Goal: Communication & Community: Connect with others

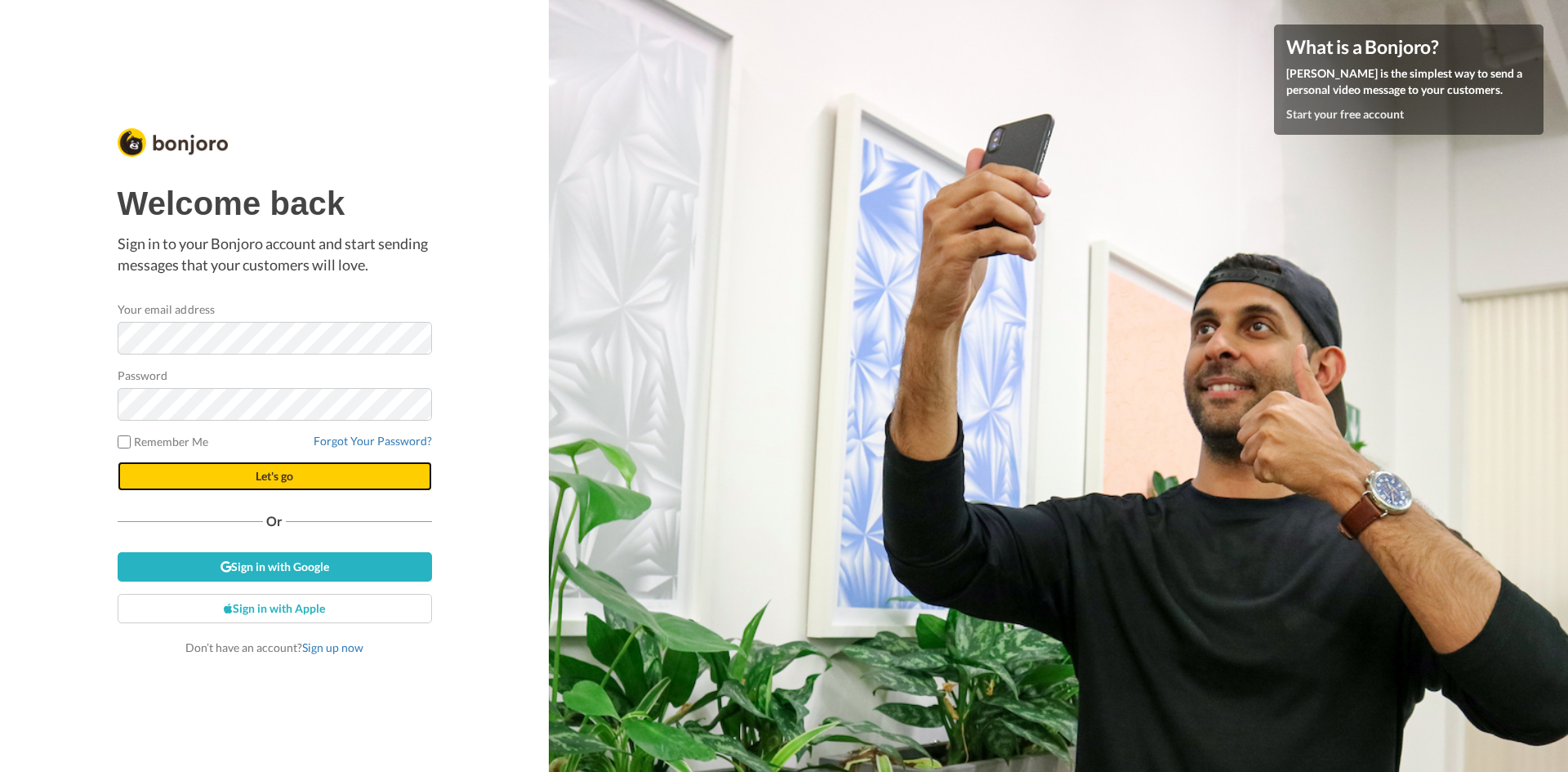
click at [285, 474] on span "Let's go" at bounding box center [274, 475] width 37 height 14
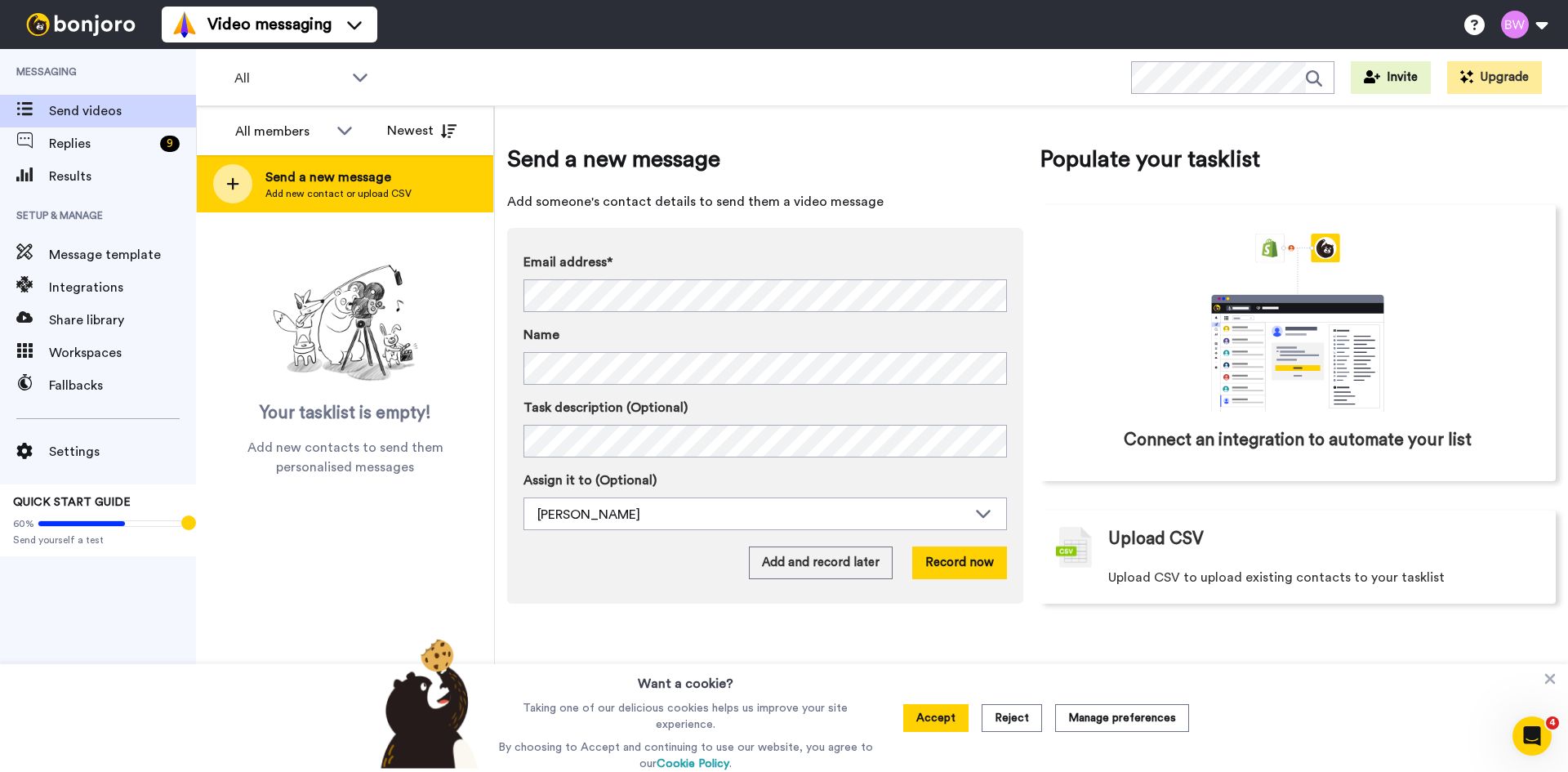
click at [235, 181] on icon at bounding box center [233, 183] width 13 height 14
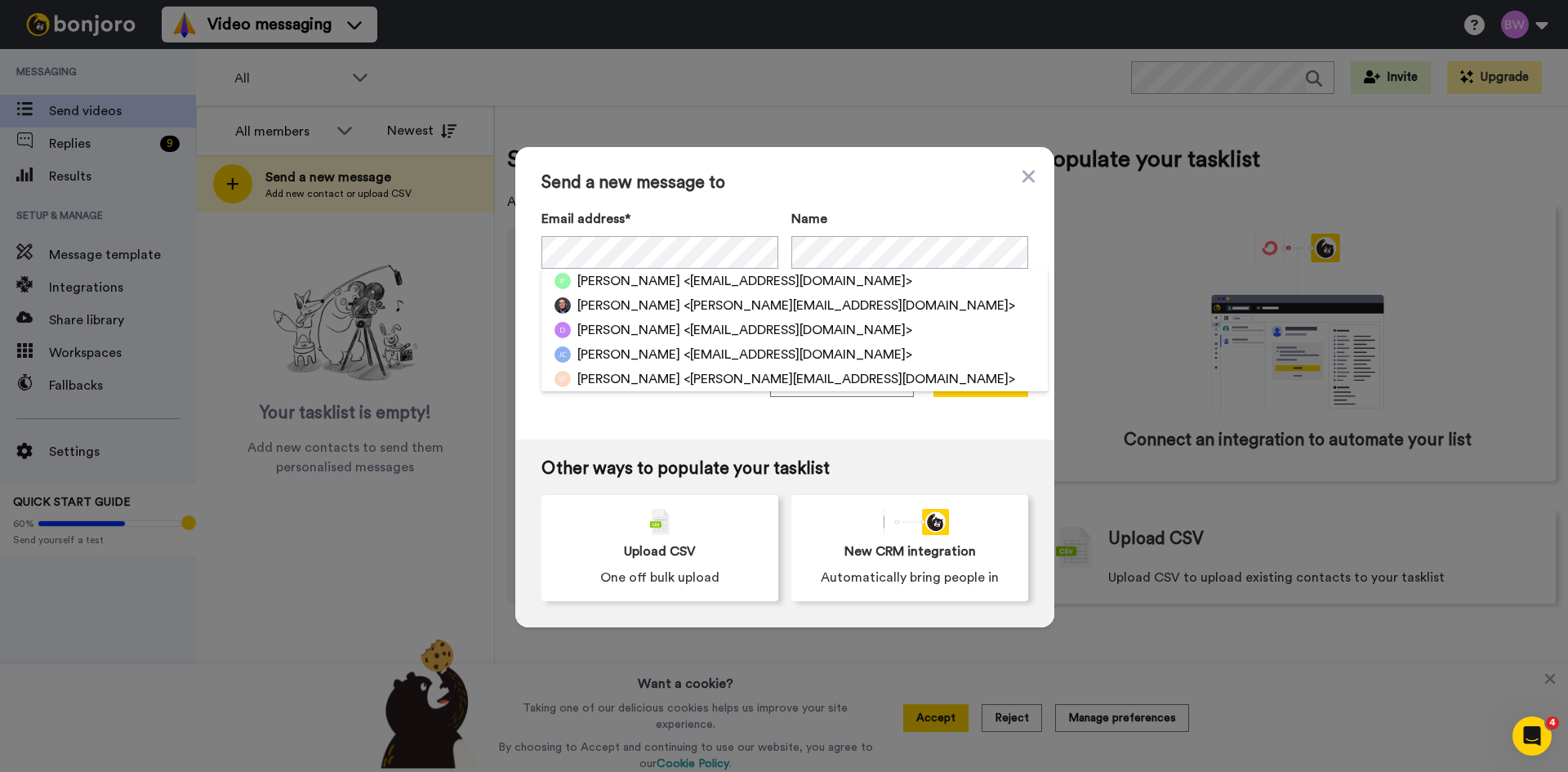
click at [830, 178] on span "Send a new message to" at bounding box center [784, 183] width 487 height 19
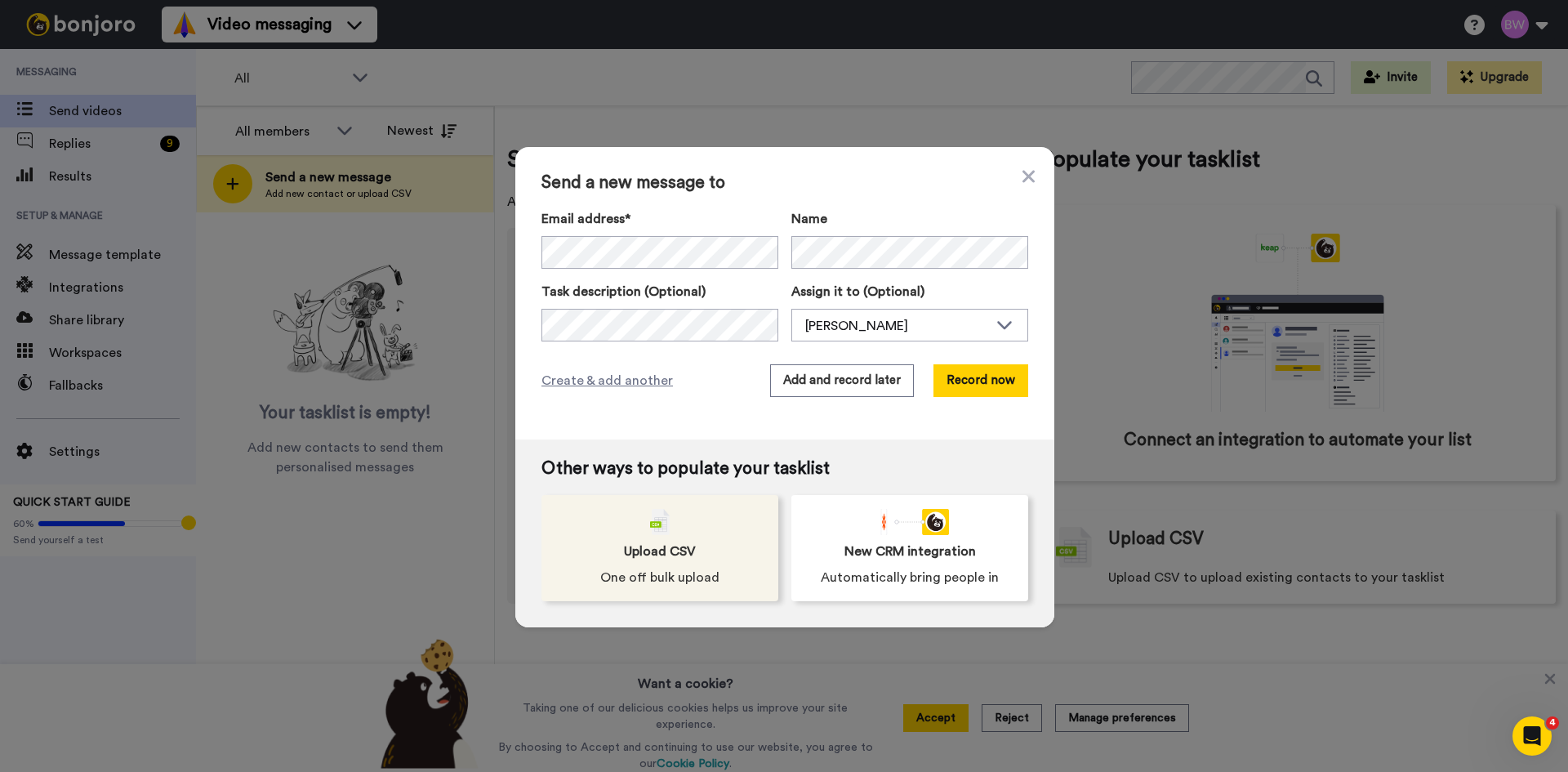
click at [663, 547] on span "Upload CSV" at bounding box center [659, 551] width 72 height 19
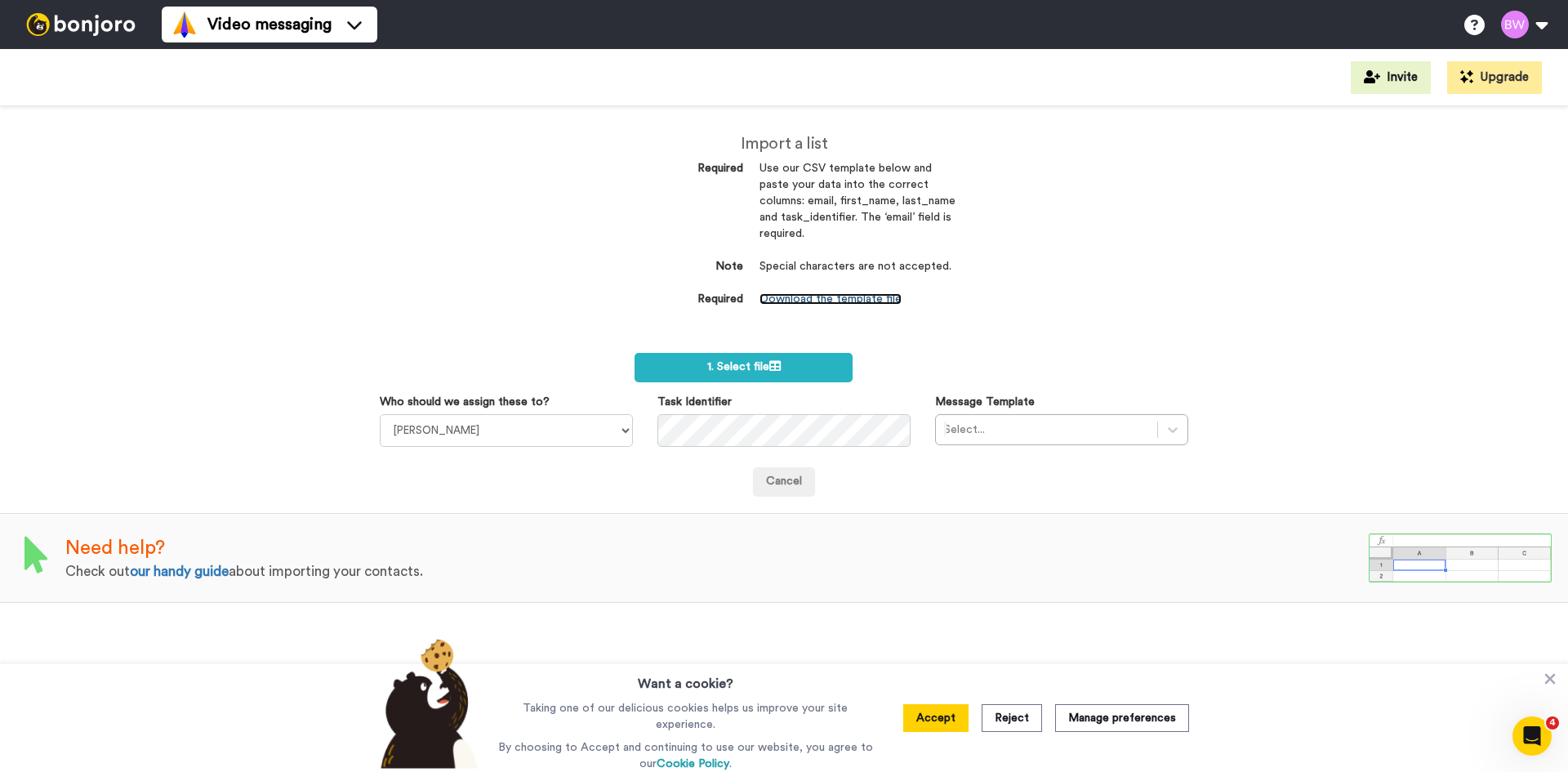
click at [824, 294] on link "Download the template file" at bounding box center [830, 299] width 143 height 11
click at [232, 371] on div "Import a list Required Use our CSV template below and paste your data into the …" at bounding box center [784, 439] width 1568 height 666
click at [585, 479] on div "Cancel" at bounding box center [784, 481] width 808 height 30
drag, startPoint x: 648, startPoint y: 395, endPoint x: 733, endPoint y: 404, distance: 85.5
click at [733, 404] on div "Task Identifier" at bounding box center [784, 420] width 277 height 53
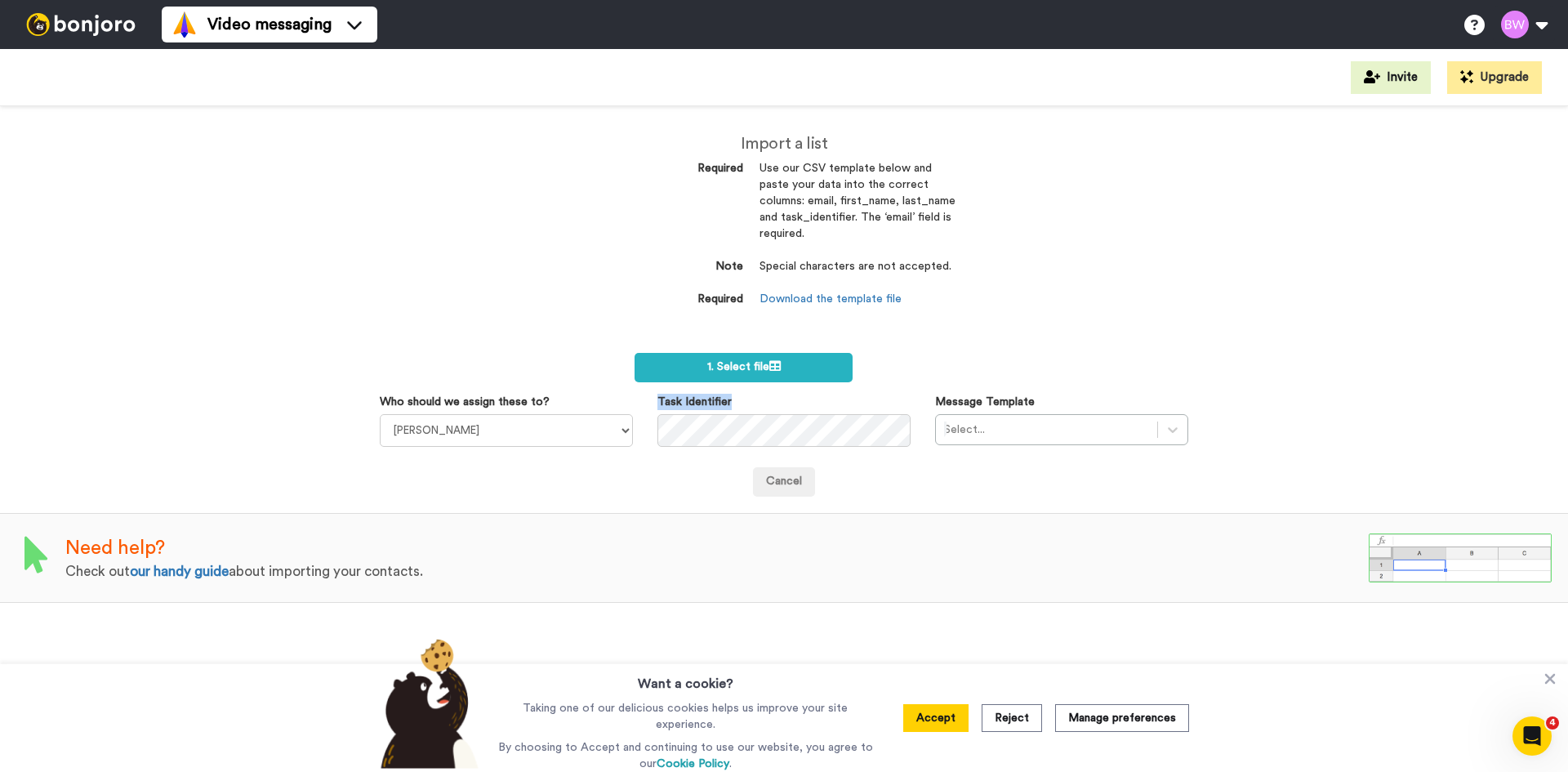
copy label "Task Identifier"
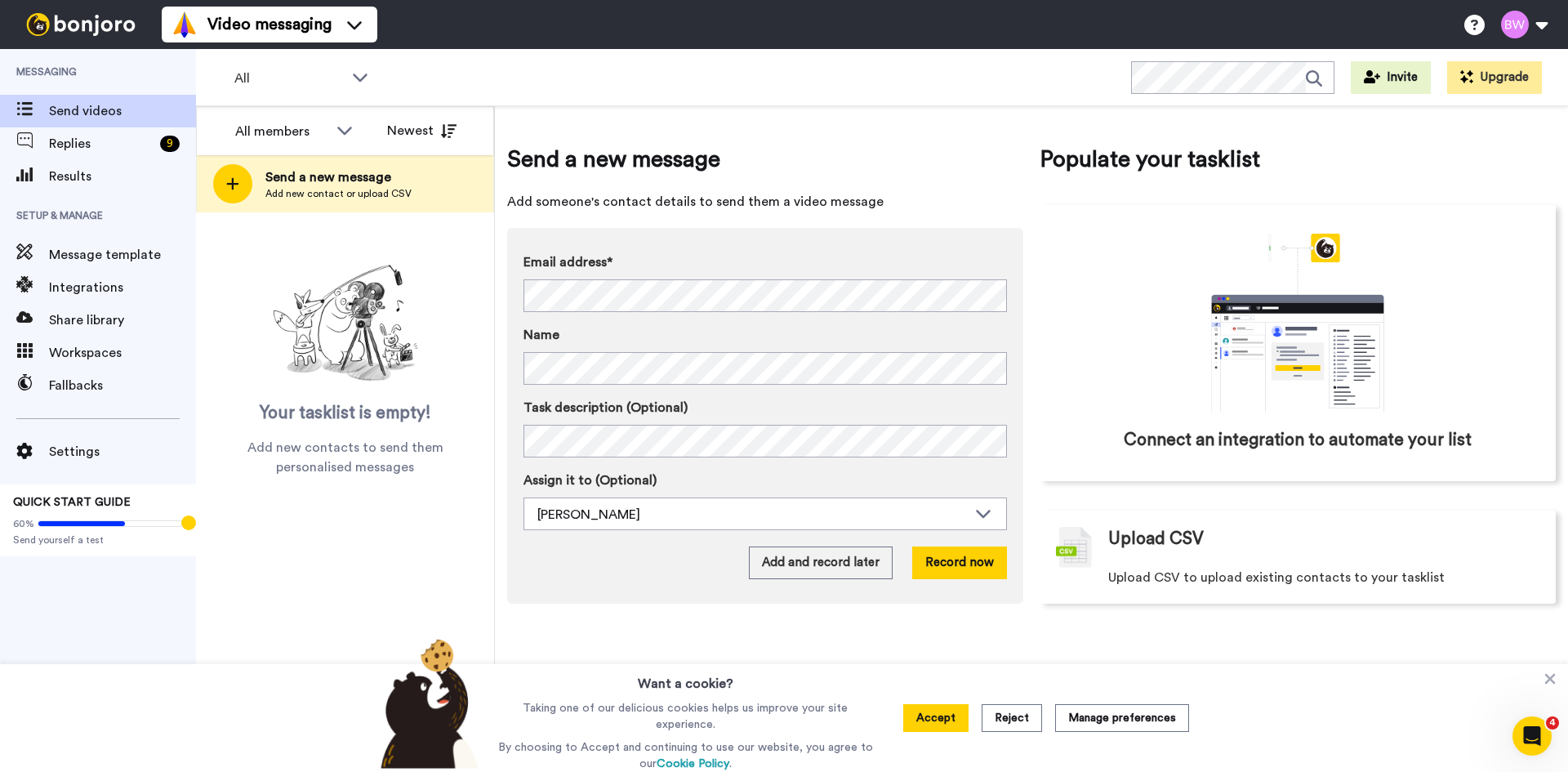
click at [612, 581] on div "Email address* Peter <peterzgn@gmail.com> Michael Miller <michael@strikehold.co…" at bounding box center [765, 415] width 517 height 376
click at [930, 725] on button "Accept" at bounding box center [936, 717] width 65 height 28
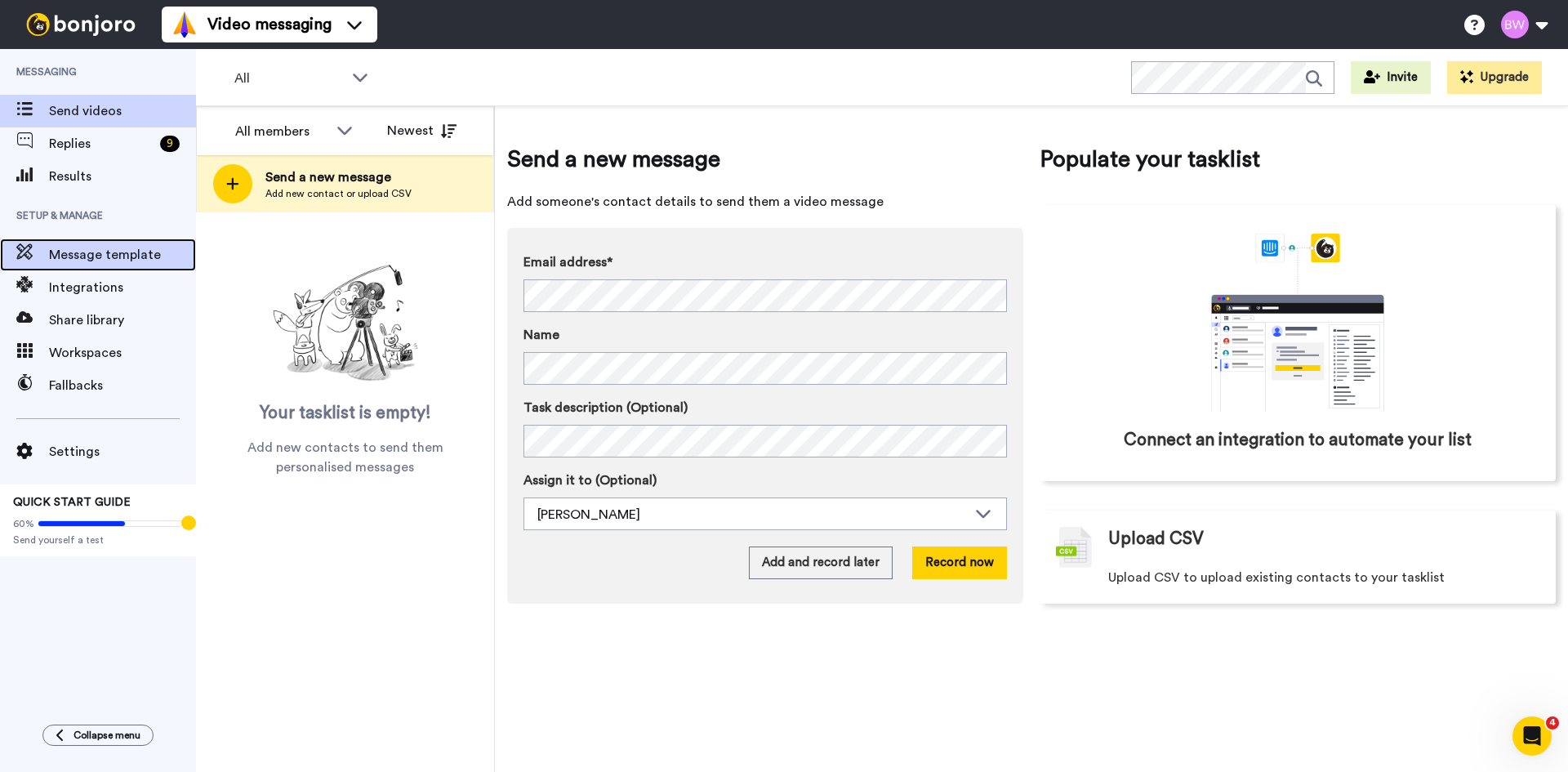
click at [80, 252] on span "Message template" at bounding box center [122, 254] width 147 height 19
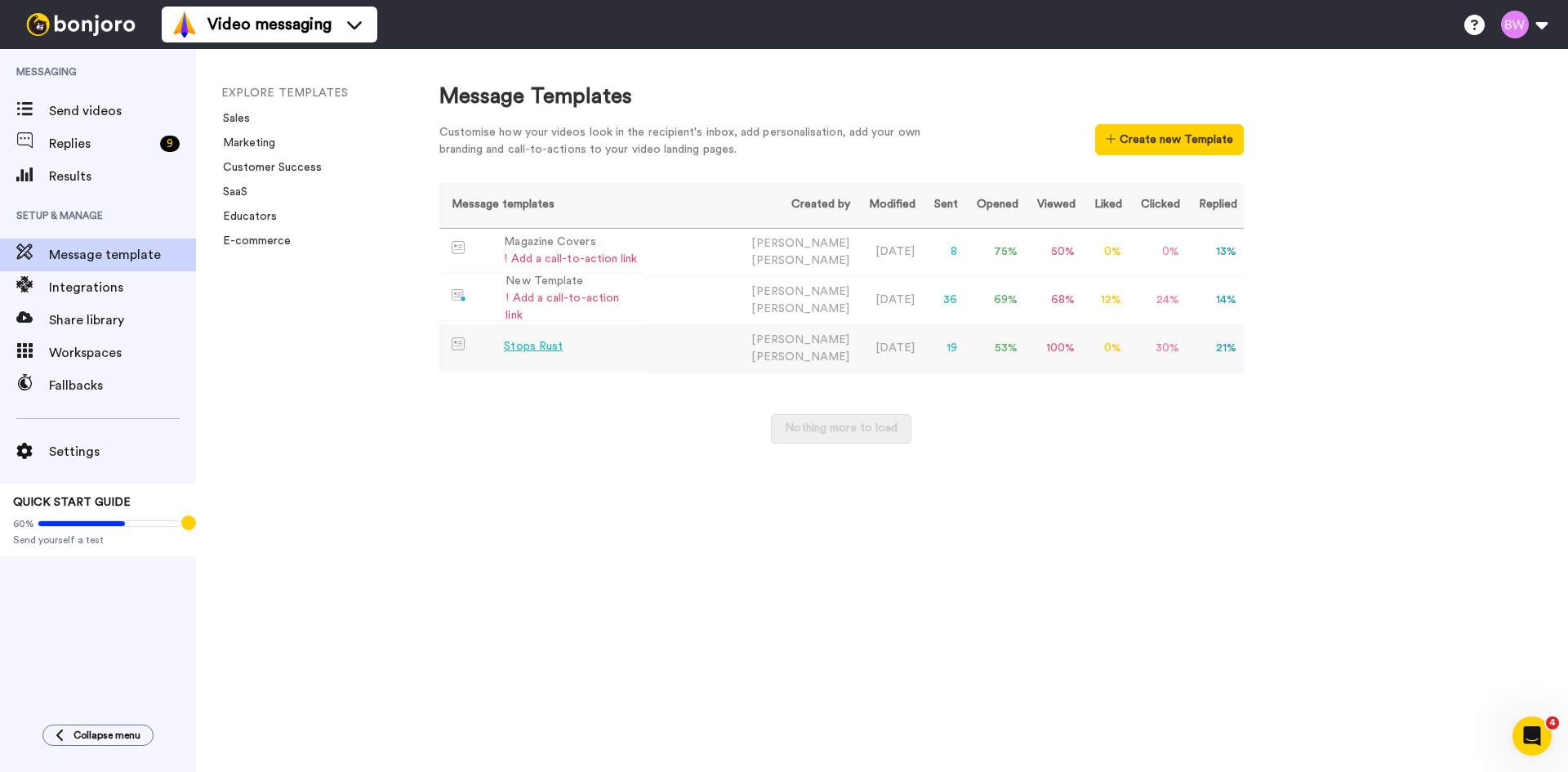
click at [526, 338] on div "Stops Rust" at bounding box center [533, 346] width 58 height 17
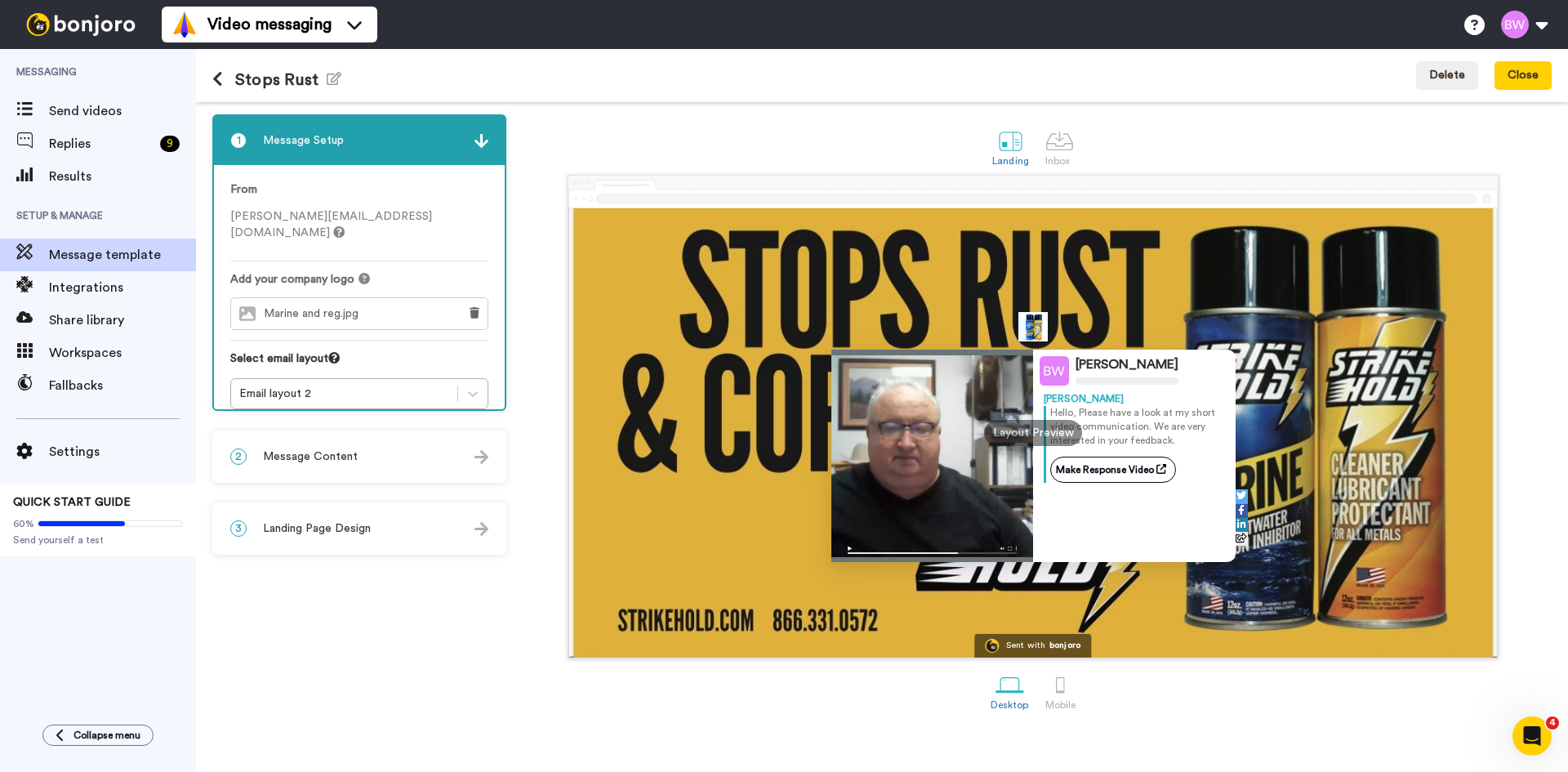
click at [368, 618] on div "1 Message Setup From [PERSON_NAME][EMAIL_ADDRESS][DOMAIN_NAME] Add your company…" at bounding box center [364, 437] width 302 height 646
click at [370, 529] on span "Landing Page Design" at bounding box center [317, 528] width 108 height 16
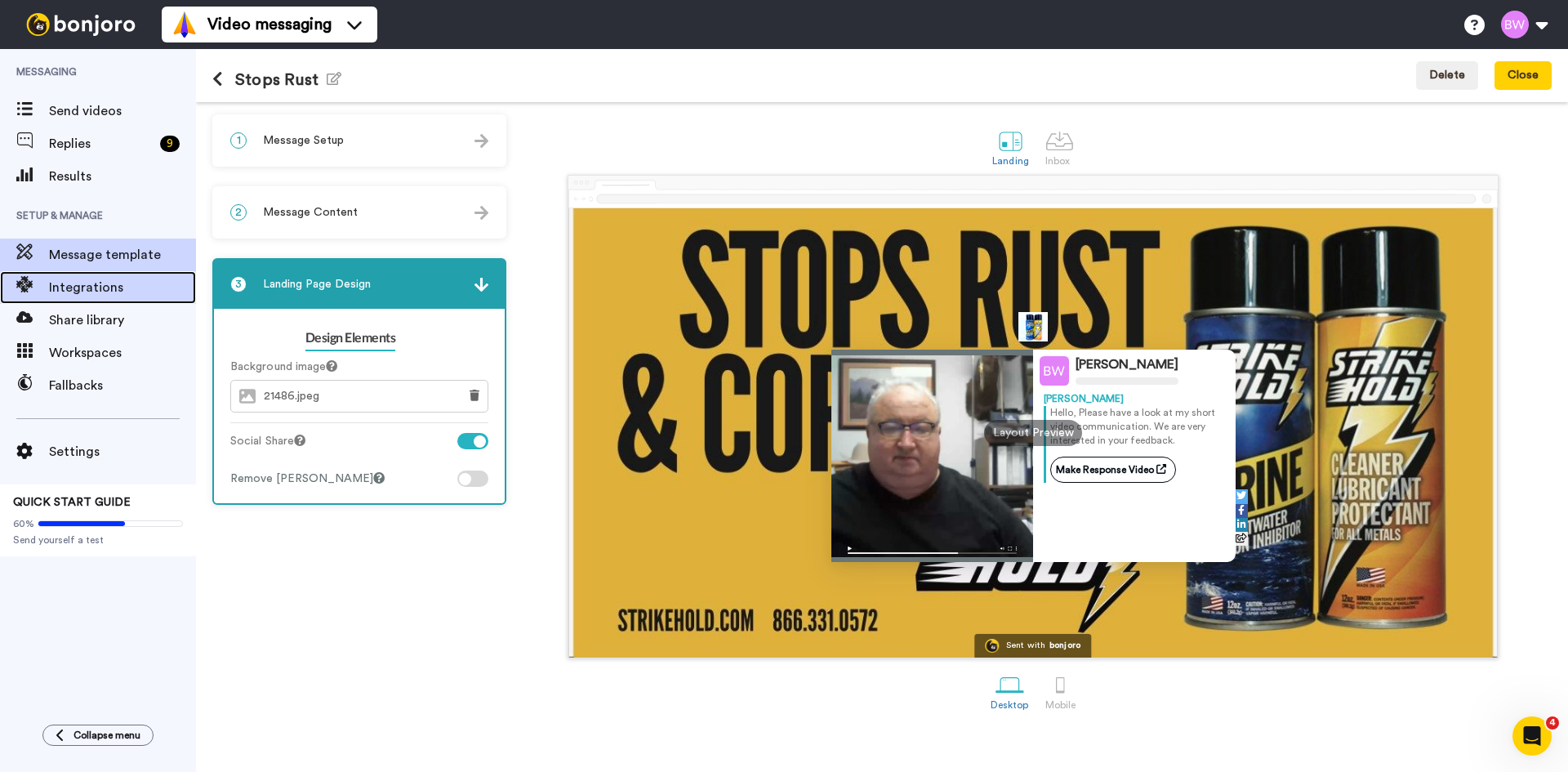
click at [87, 287] on span "Integrations" at bounding box center [122, 287] width 147 height 19
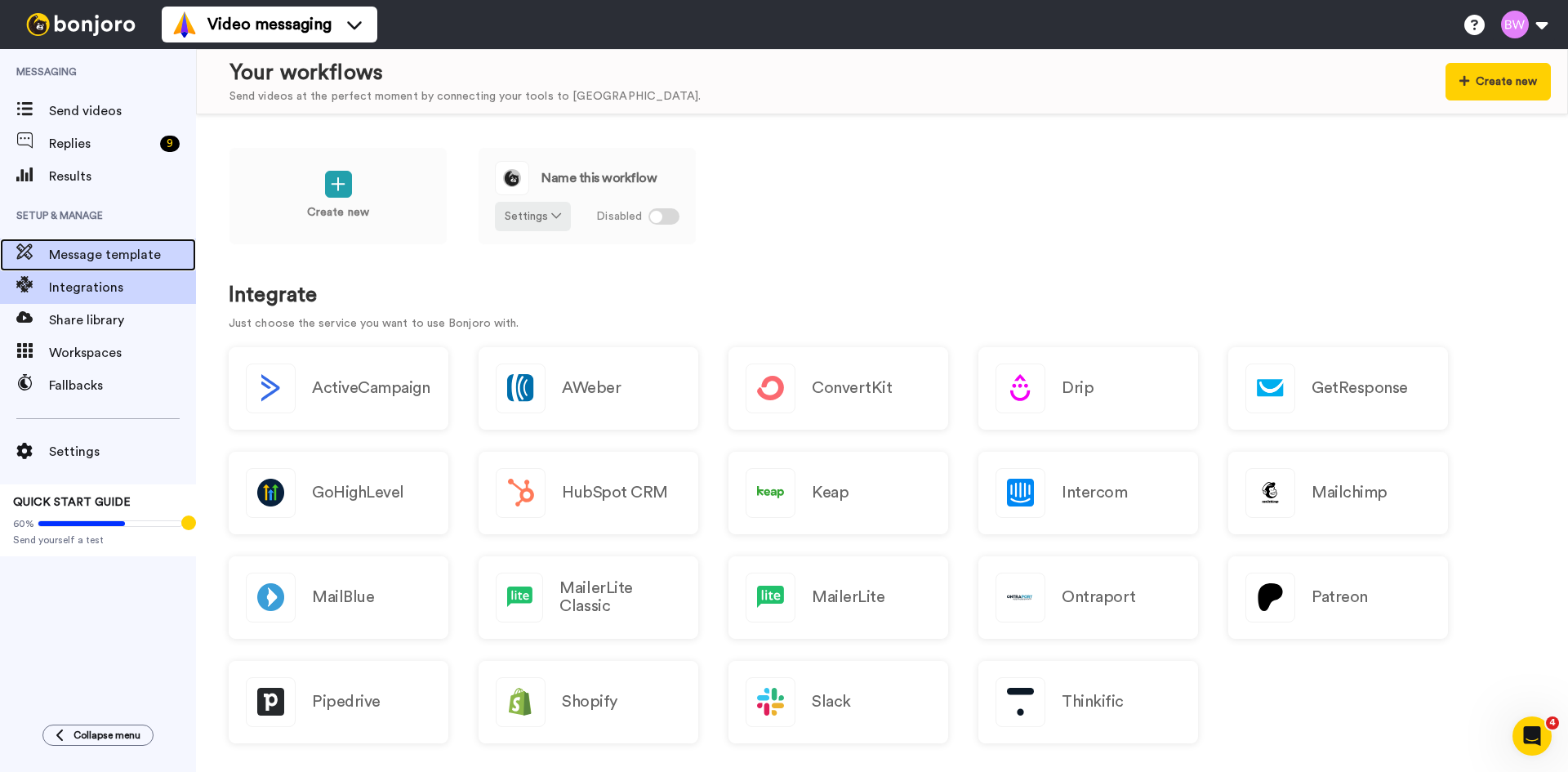
click at [74, 243] on div "Message template" at bounding box center [98, 254] width 196 height 33
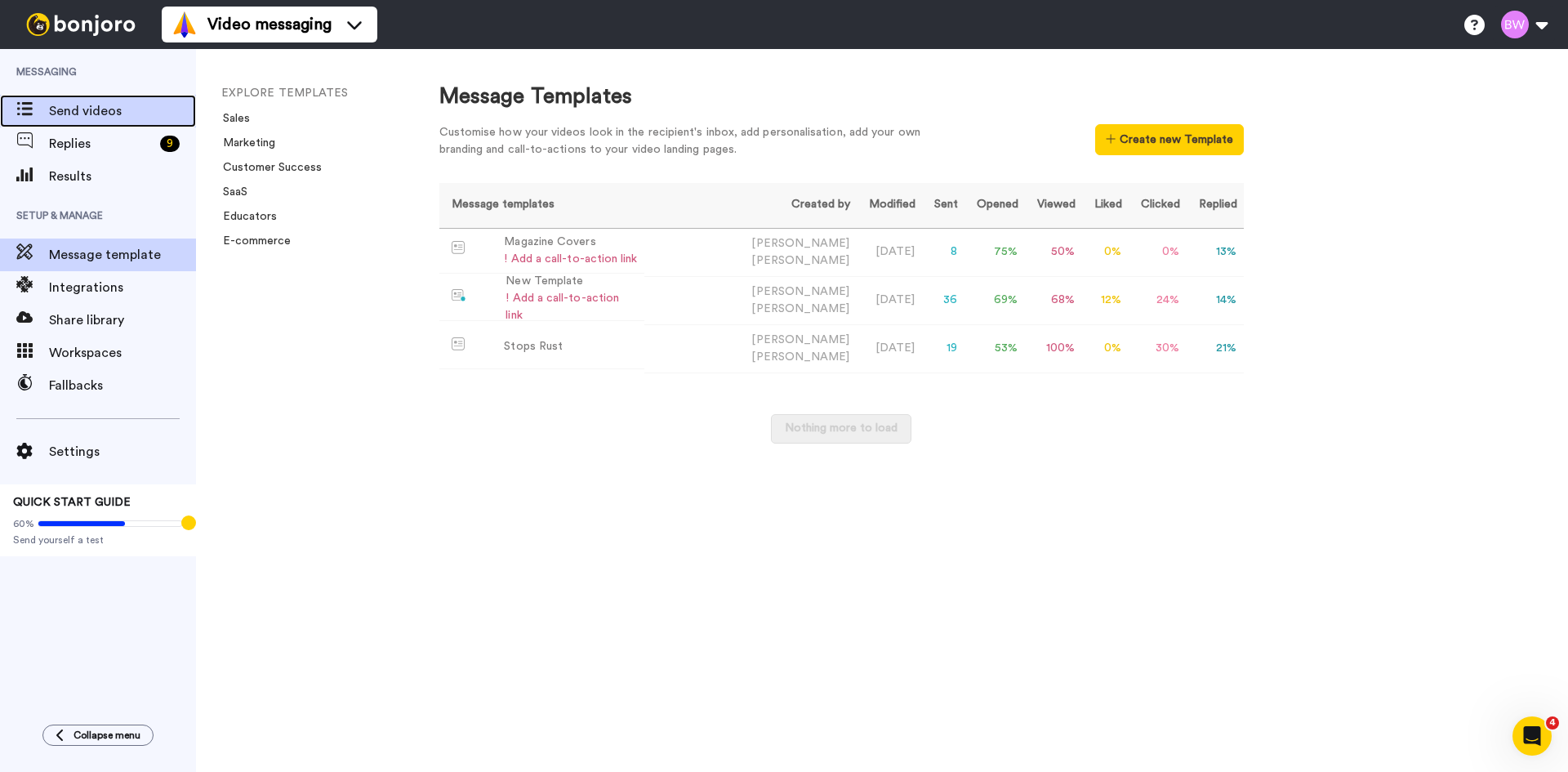
click at [77, 108] on span "Send videos" at bounding box center [122, 111] width 147 height 19
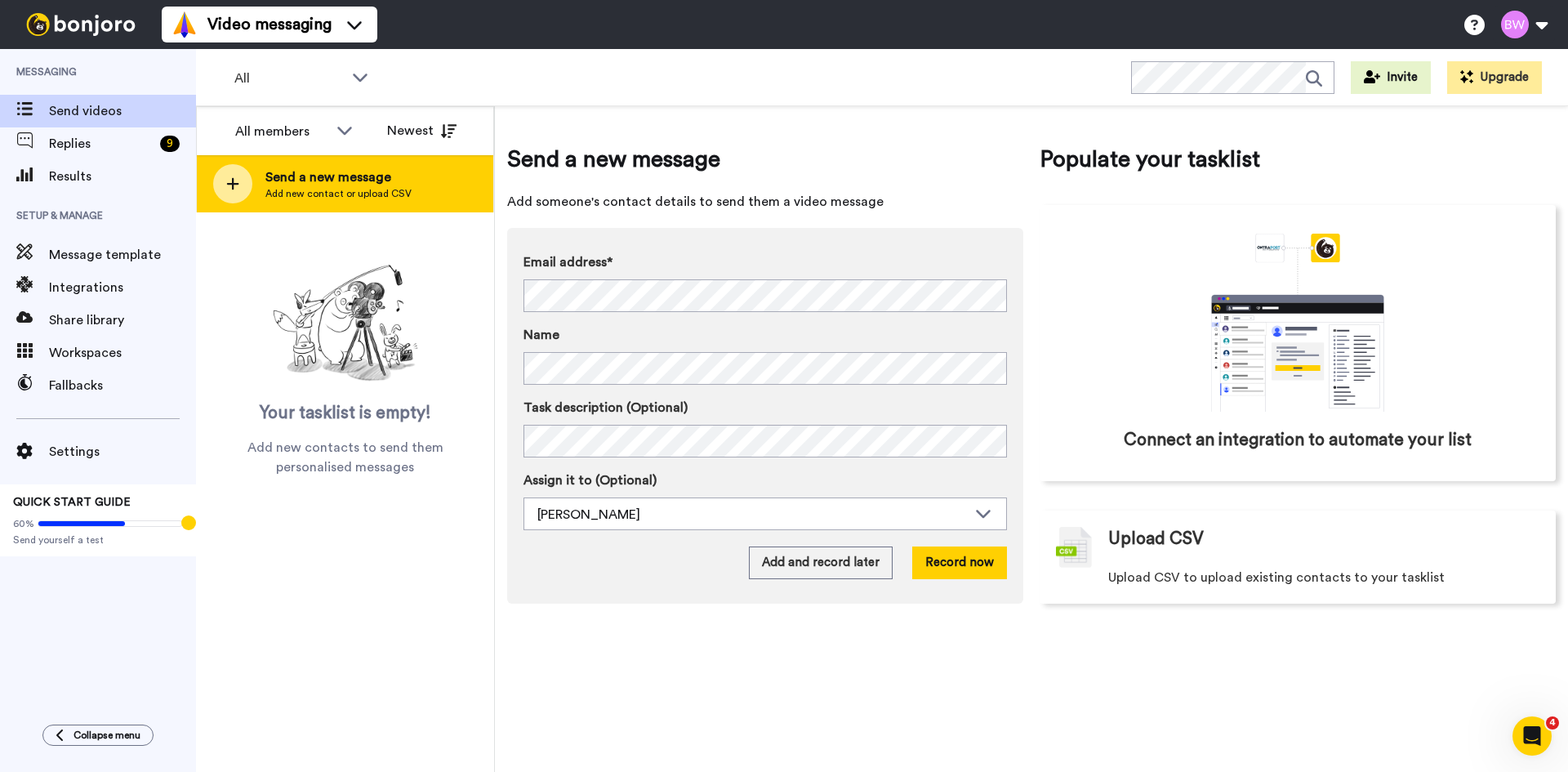
click at [229, 182] on icon at bounding box center [233, 183] width 13 height 14
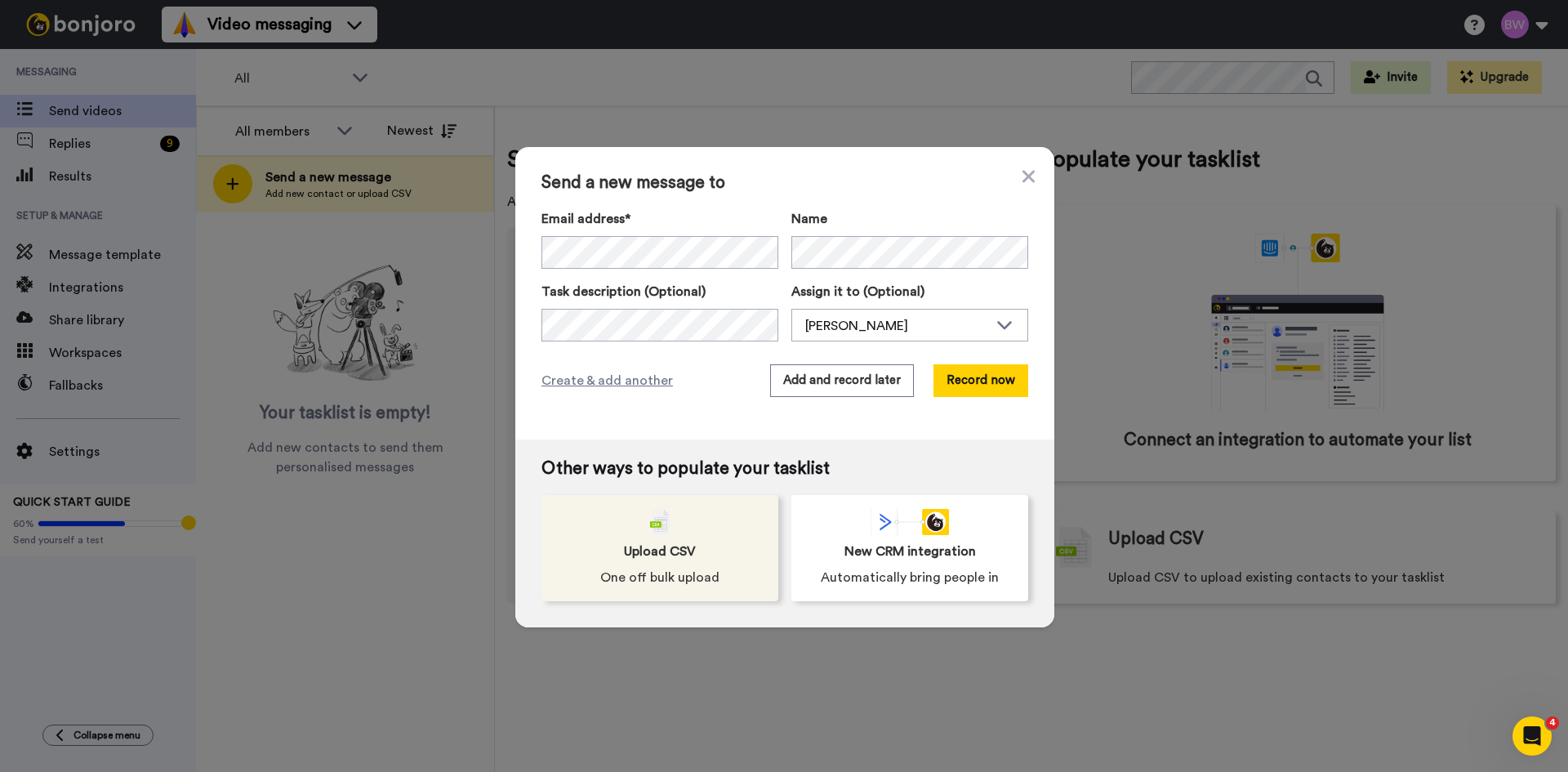
click at [641, 541] on span "Upload CSV" at bounding box center [659, 551] width 72 height 19
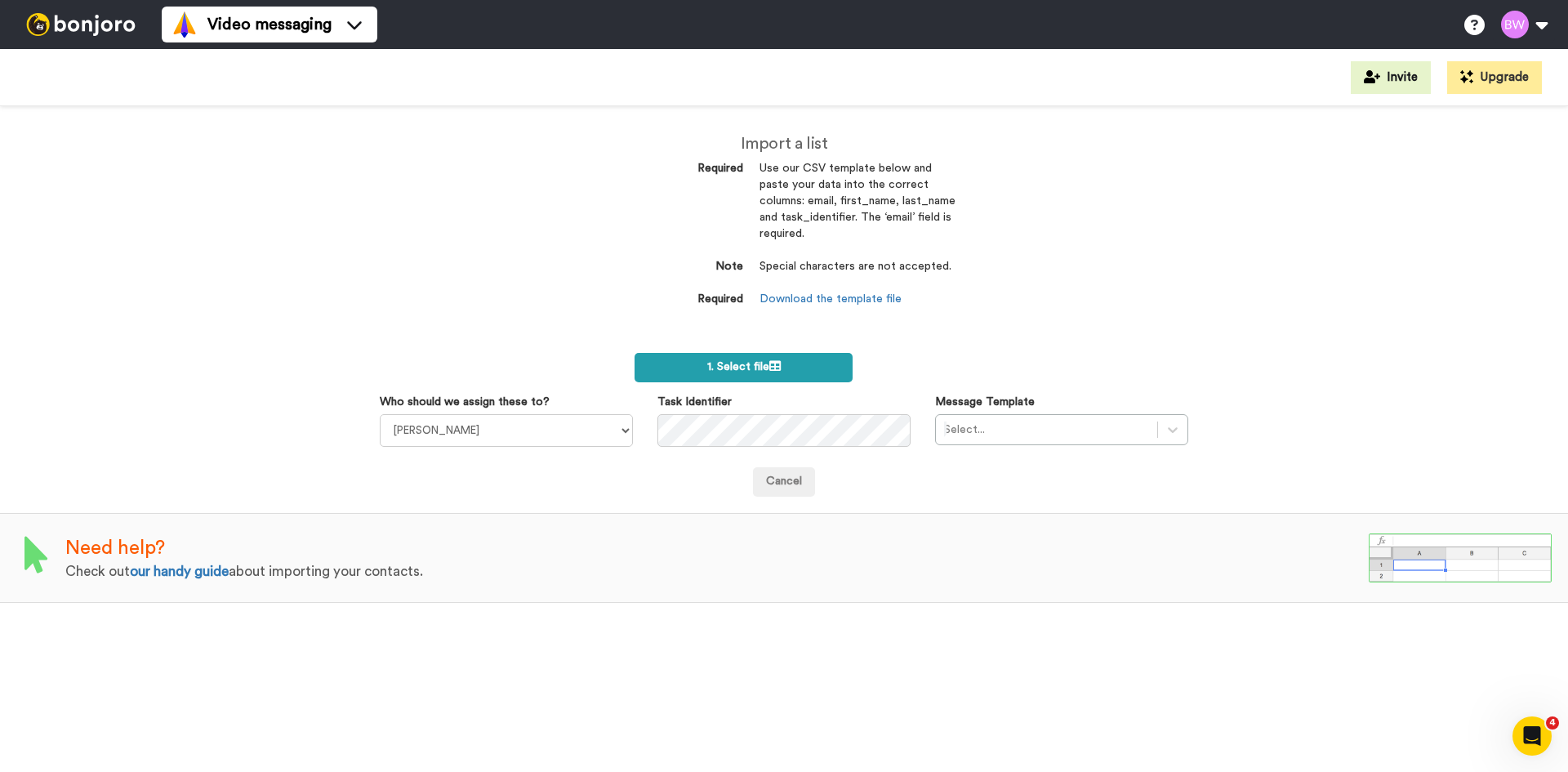
click at [716, 356] on label "1. Select file" at bounding box center [743, 367] width 218 height 30
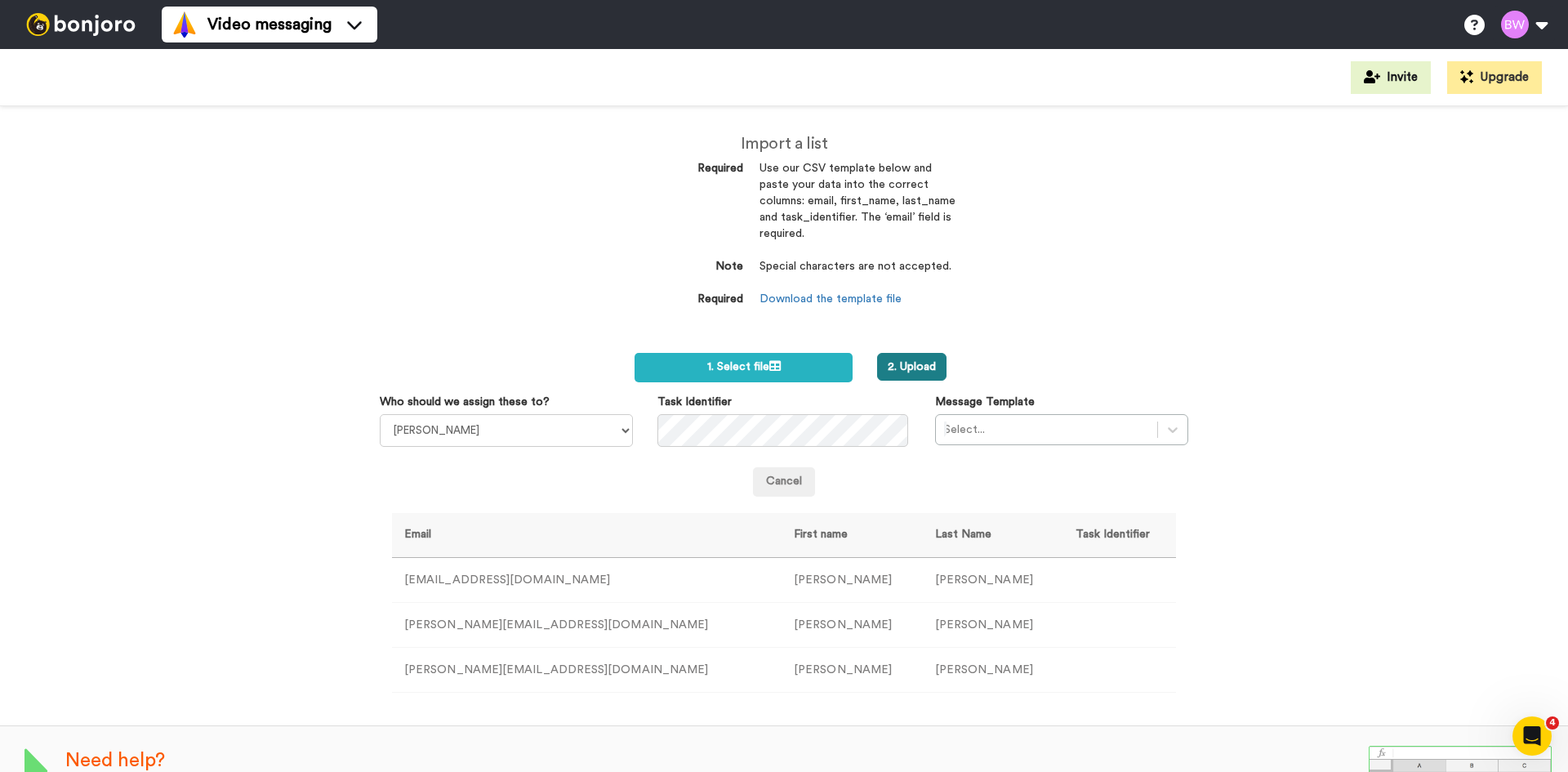
click at [901, 359] on button "2. Upload" at bounding box center [912, 366] width 70 height 28
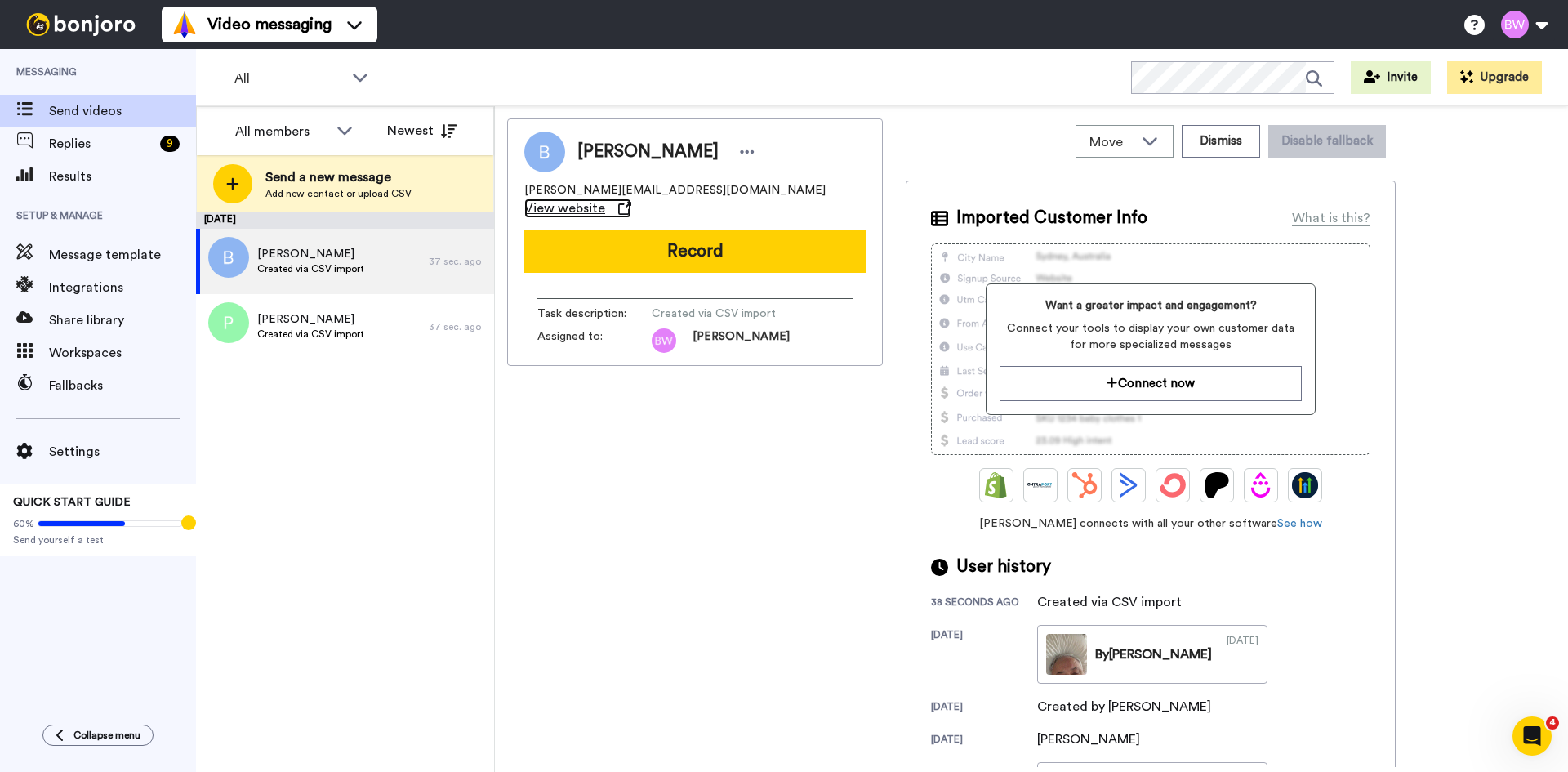
click at [606, 198] on span "View website" at bounding box center [564, 208] width 81 height 19
click at [631, 202] on icon at bounding box center [625, 209] width 13 height 13
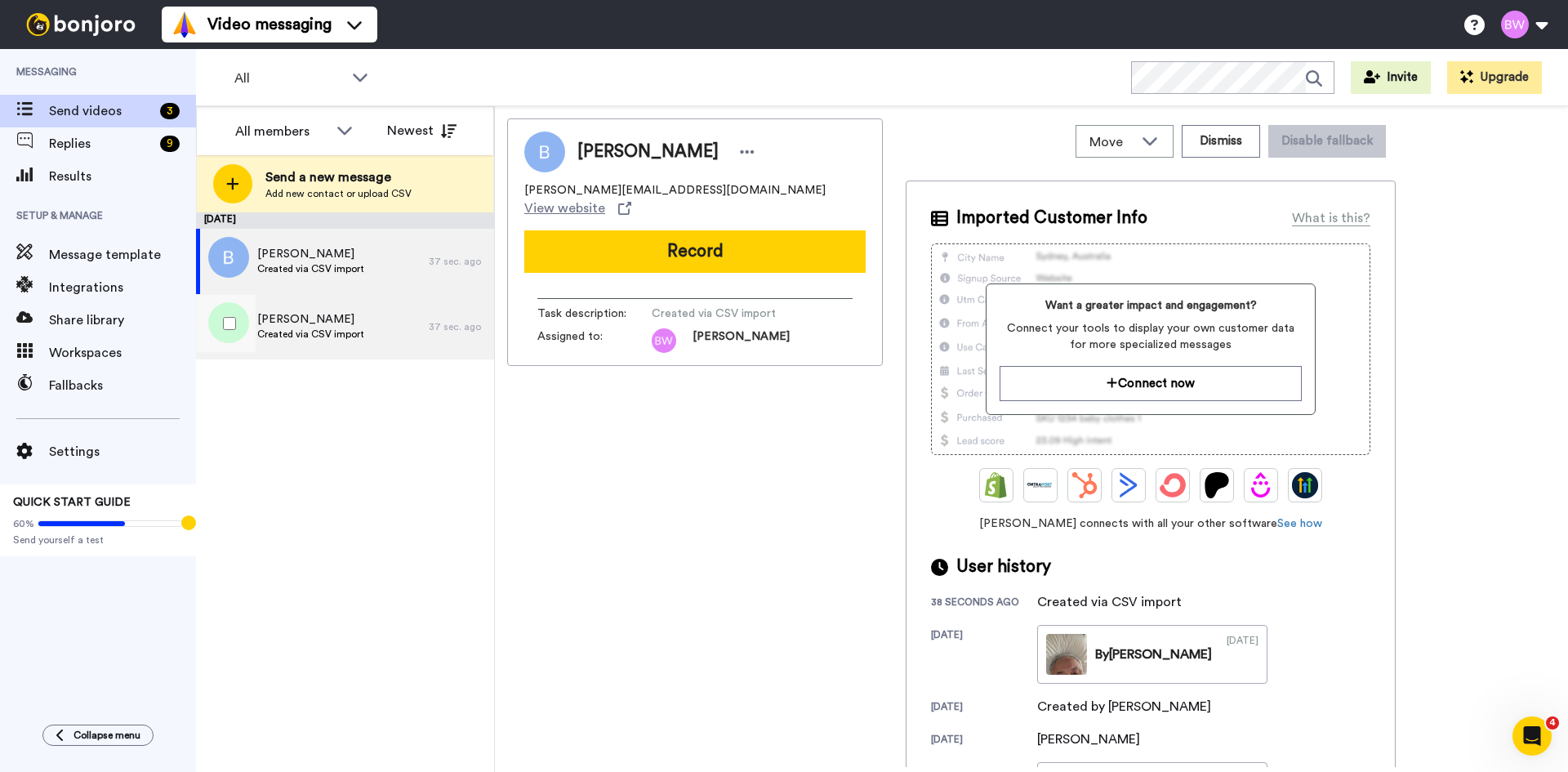
click at [303, 333] on span "Created via CSV import" at bounding box center [311, 334] width 107 height 13
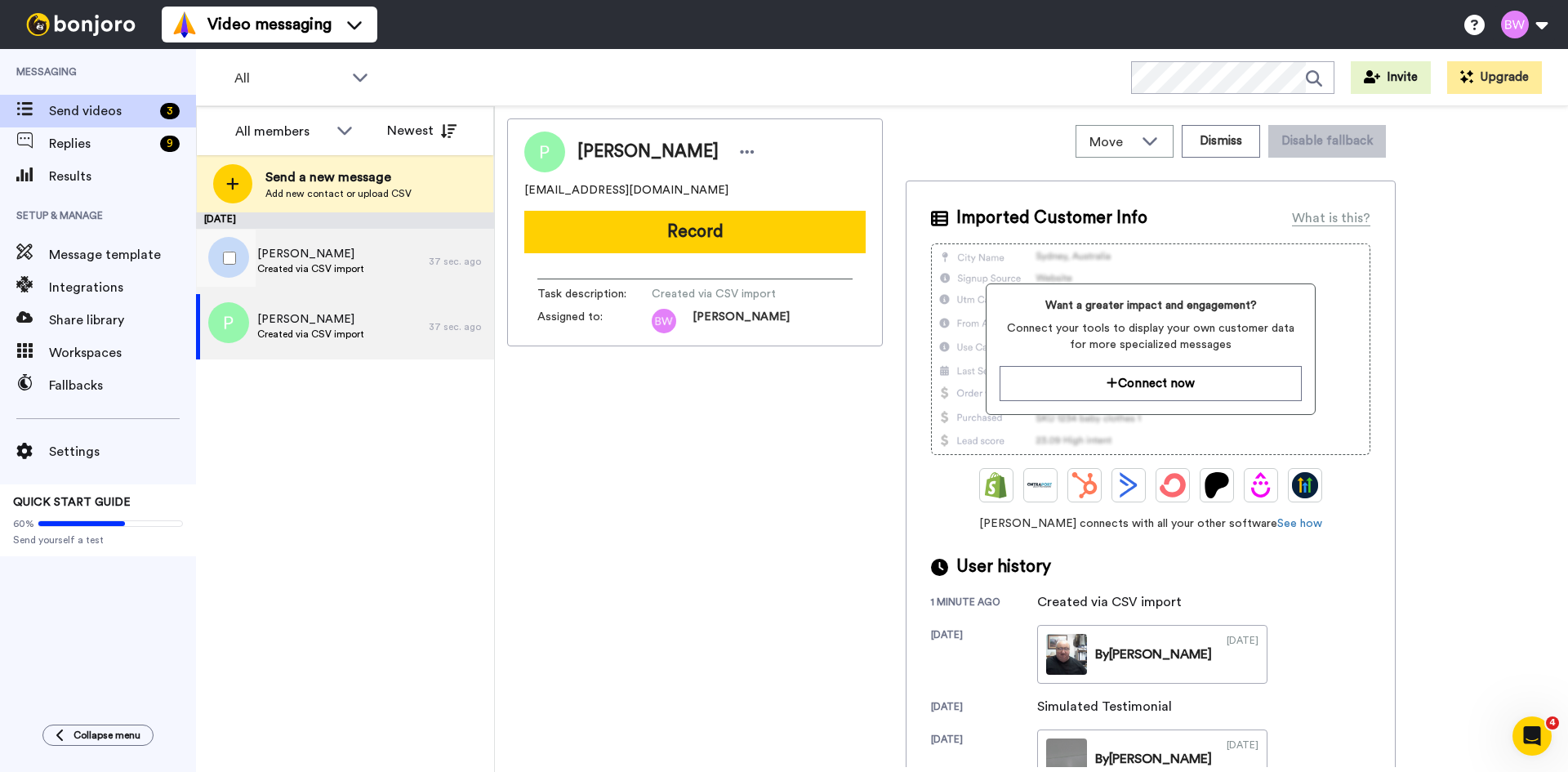
click at [313, 265] on span "Created via CSV import" at bounding box center [311, 269] width 107 height 13
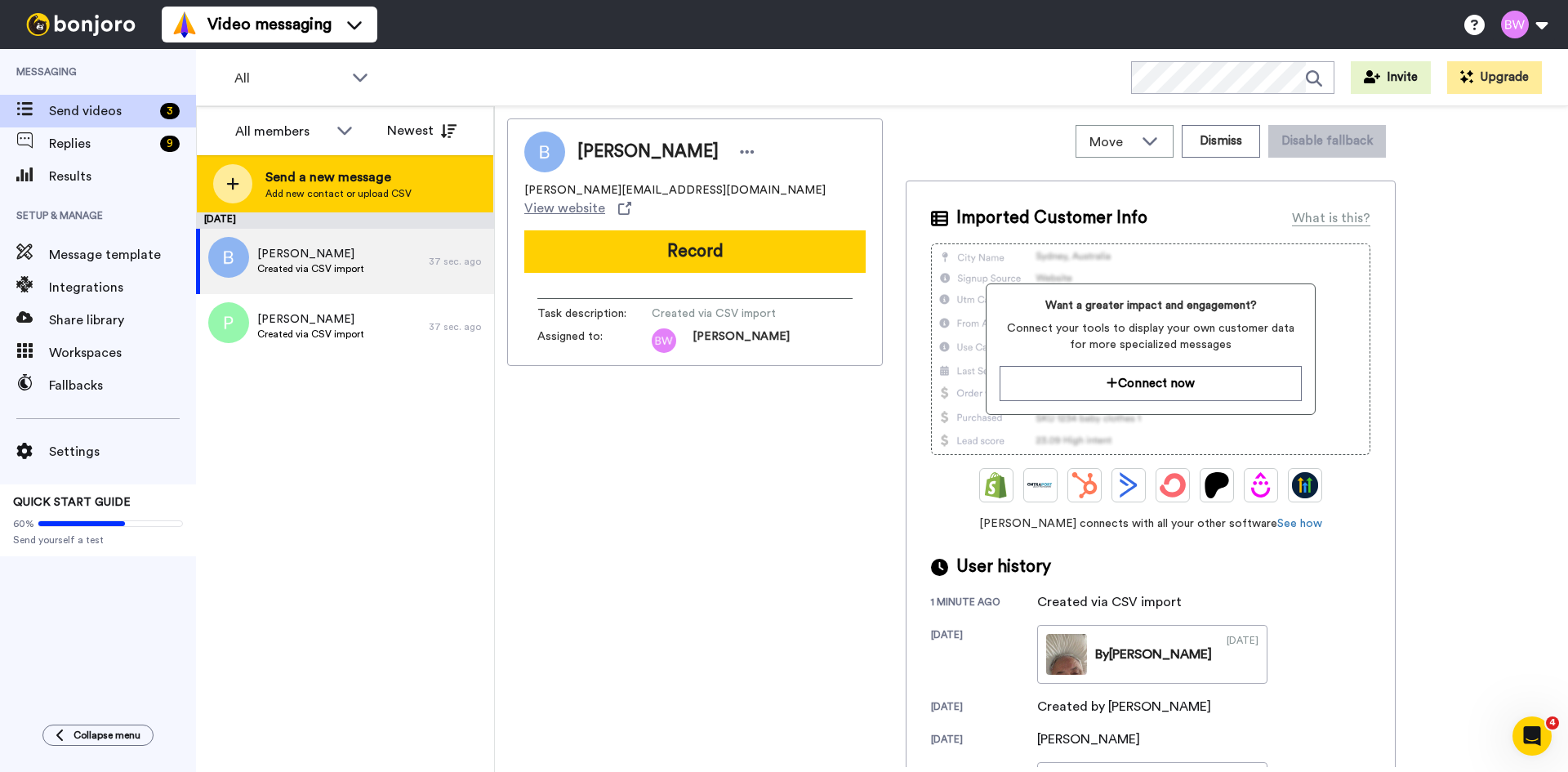
click at [234, 186] on icon at bounding box center [233, 183] width 13 height 14
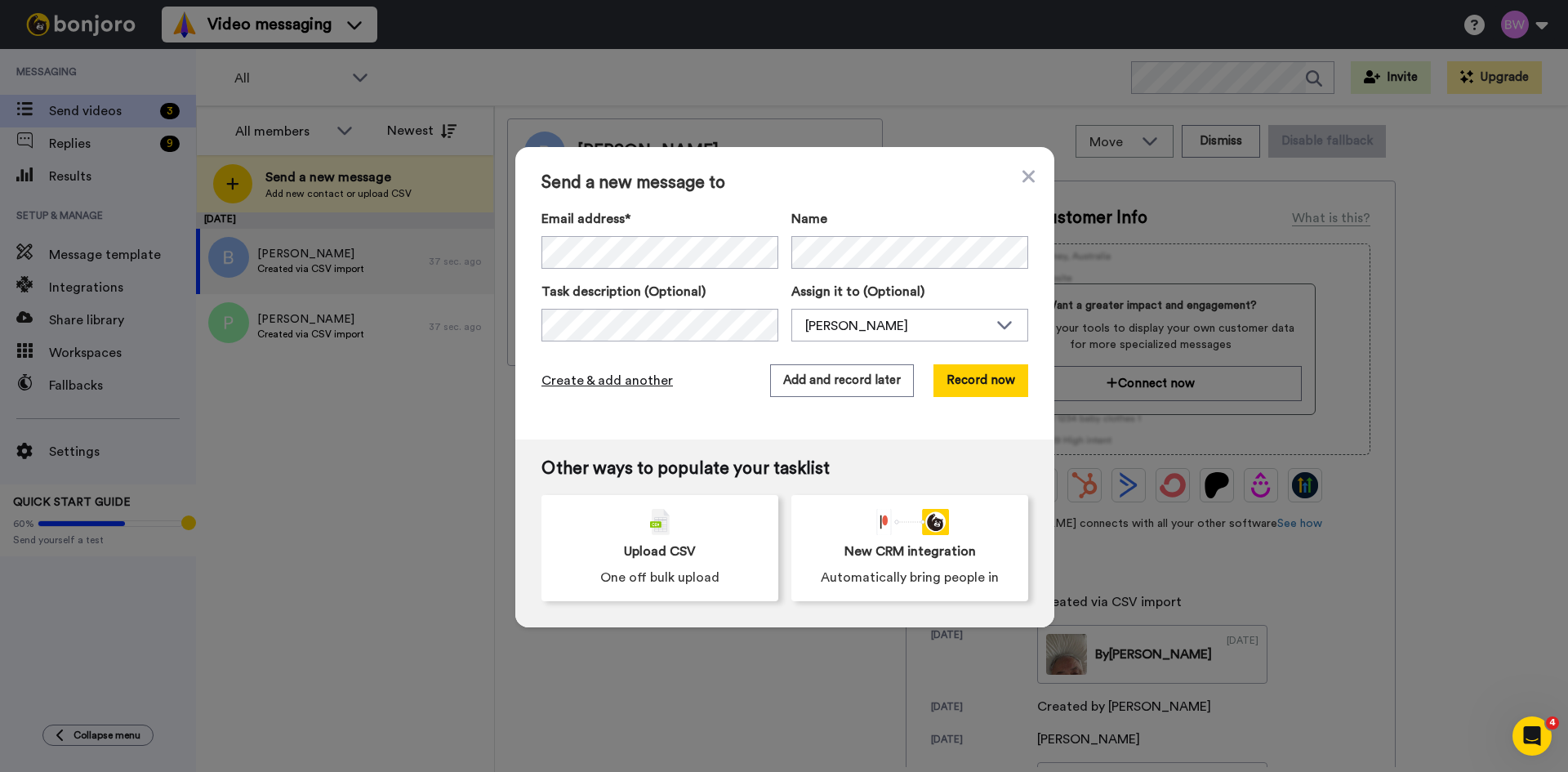
click at [614, 388] on span "Create & add another" at bounding box center [607, 381] width 131 height 19
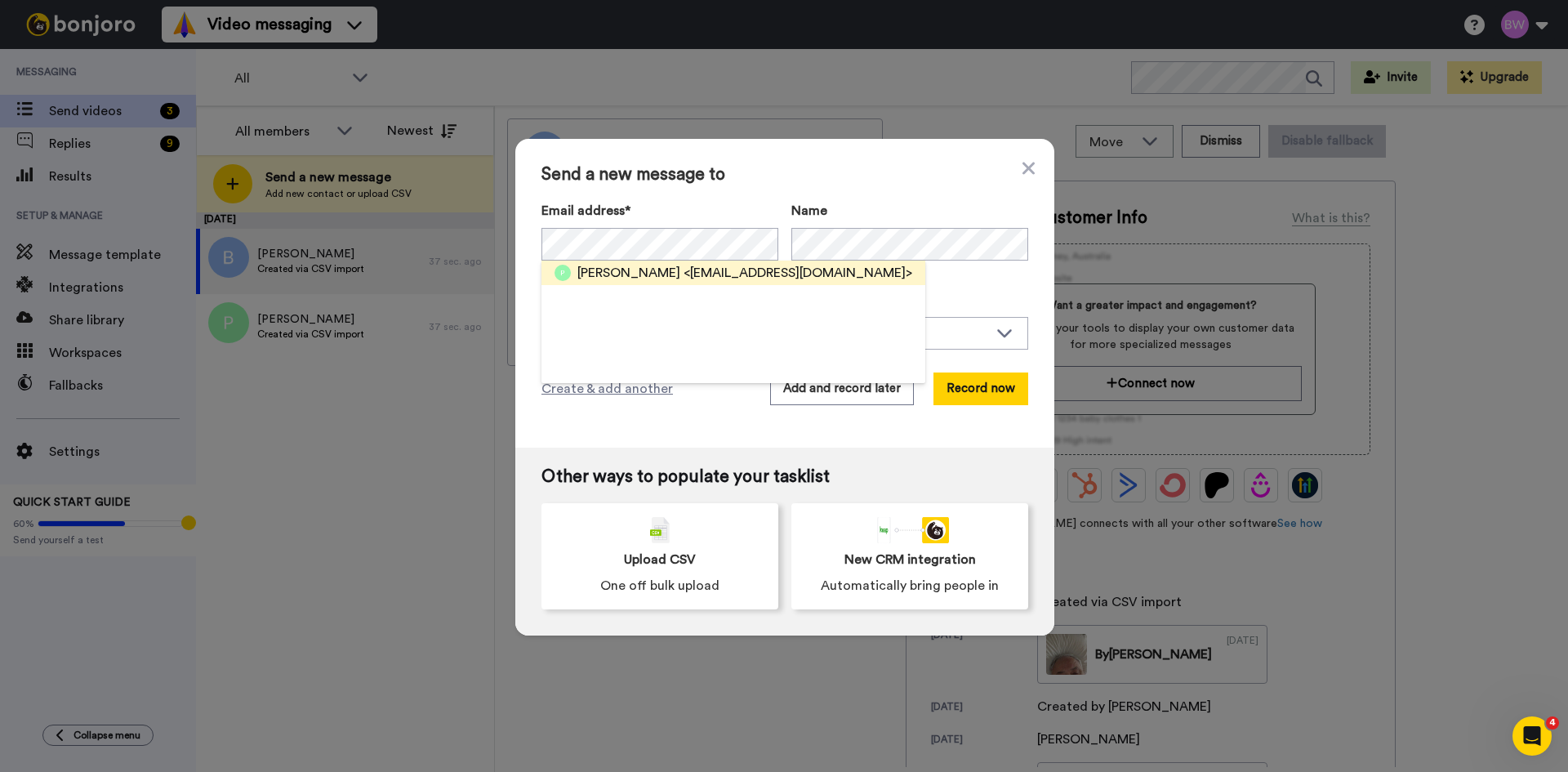
click at [684, 266] on span "<peterzgn@gmail.com>" at bounding box center [798, 273] width 229 height 19
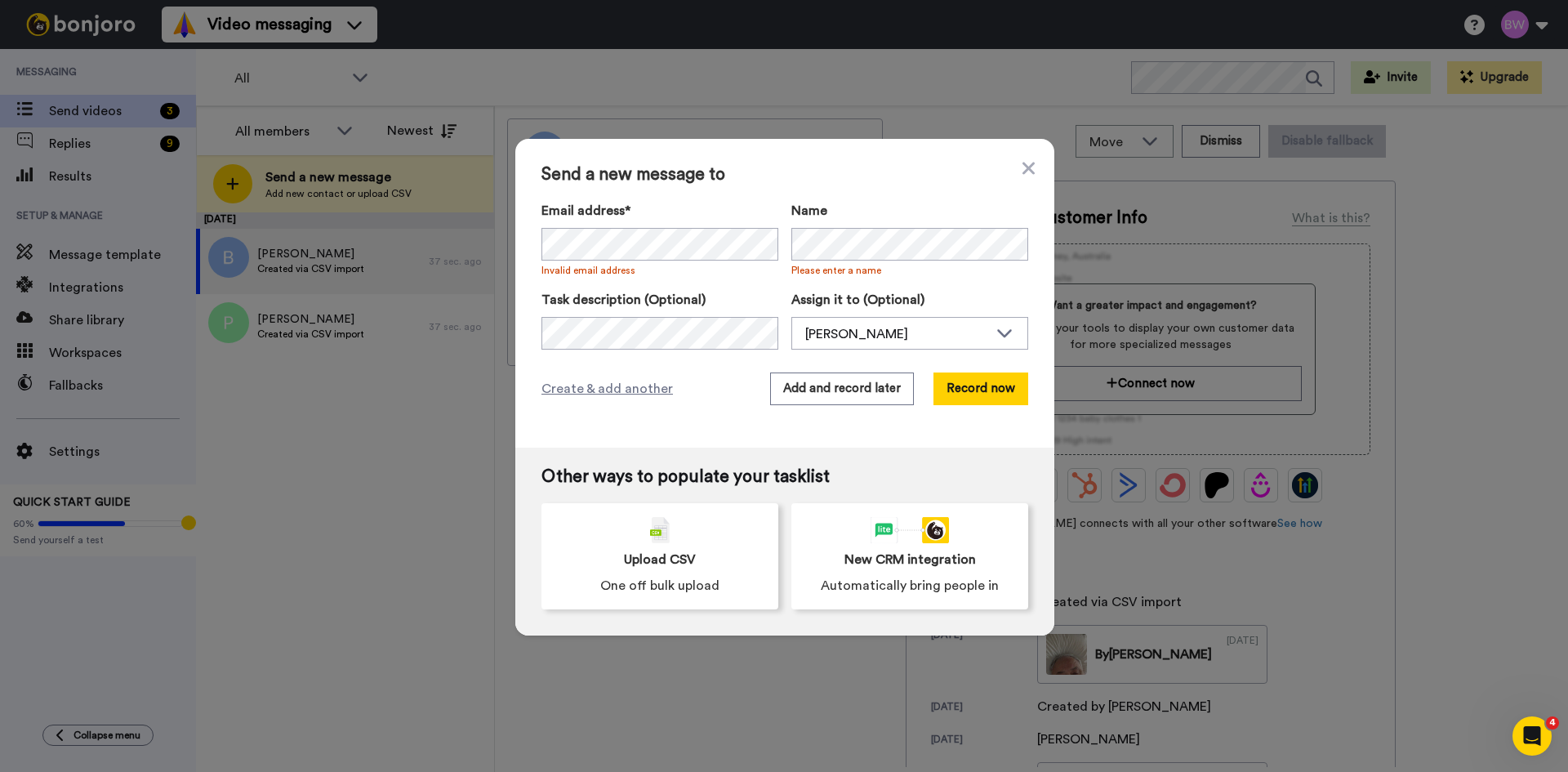
click at [586, 429] on div "Send a new message to Email address* Peter Zhang <peterzgn@gmail.com> Invalid e…" at bounding box center [785, 293] width 540 height 309
click at [707, 195] on div "Send a new message to Email address* Peter Zhang <peterzgn@gmail.com> Invalid e…" at bounding box center [785, 293] width 540 height 309
click at [600, 273] on span "Invalid email address" at bounding box center [660, 271] width 237 height 13
click at [641, 270] on span "Invalid email address" at bounding box center [660, 271] width 237 height 13
click at [716, 400] on div "Create & add another Add and record later Record now" at bounding box center [784, 388] width 487 height 33
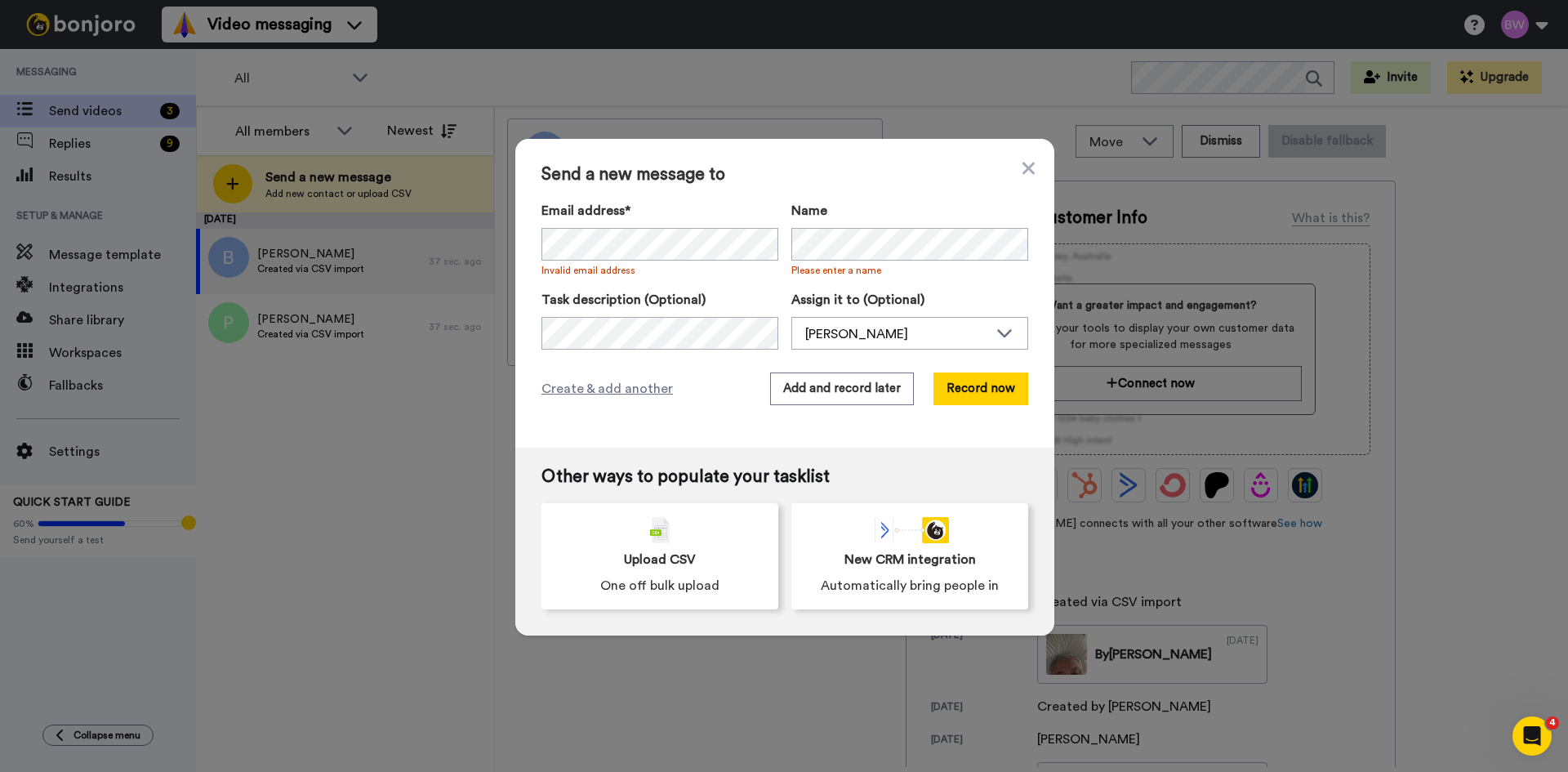
click at [1030, 169] on div "Send a new message to Email address* Peter Zhang <peterzgn@gmail.com> Invalid e…" at bounding box center [785, 293] width 540 height 309
click at [1027, 169] on icon at bounding box center [1028, 168] width 12 height 19
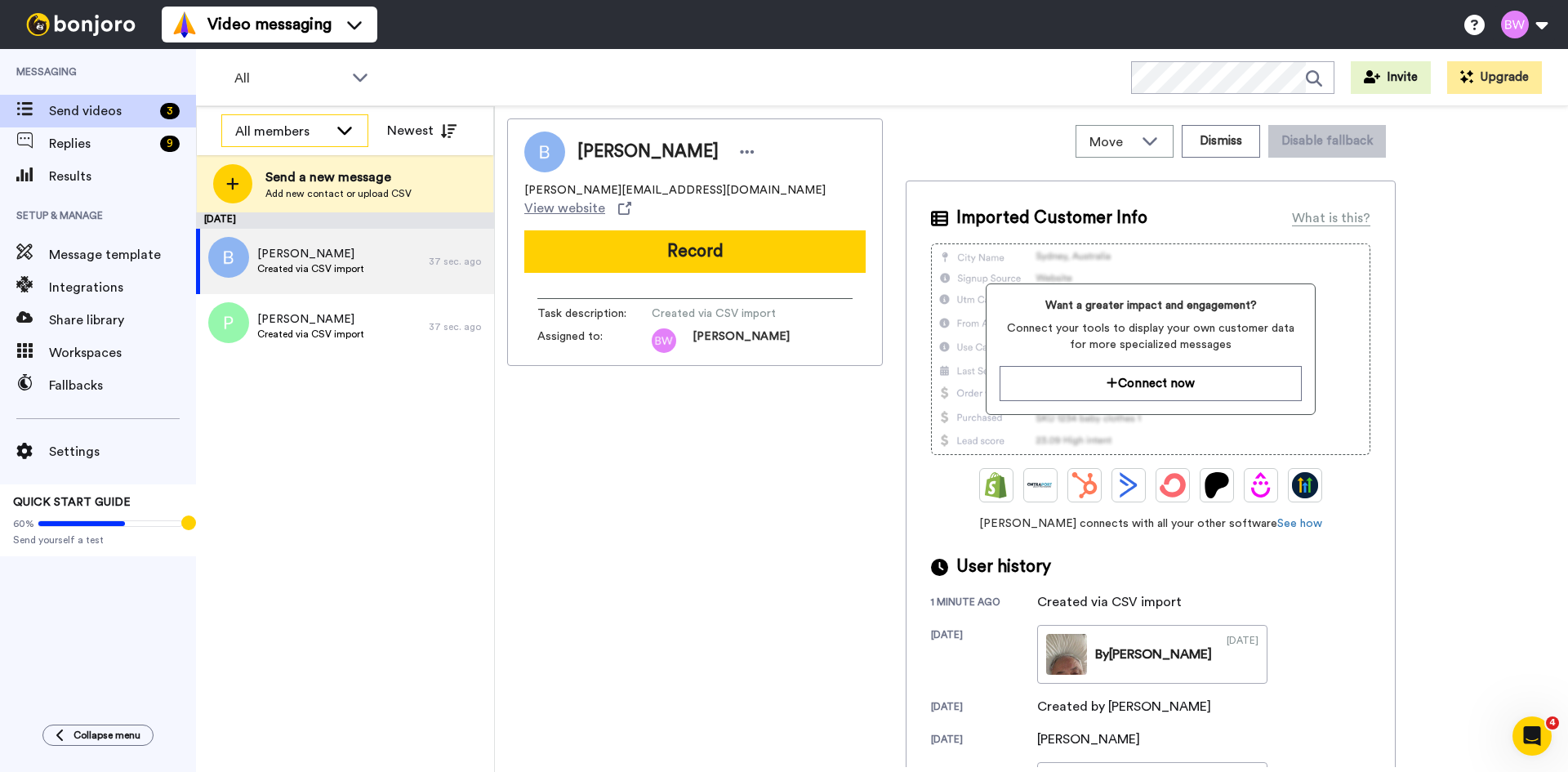
click at [344, 128] on icon at bounding box center [344, 129] width 19 height 16
click at [275, 172] on span "All members" at bounding box center [262, 166] width 83 height 16
click at [343, 123] on icon at bounding box center [344, 129] width 19 height 16
click at [291, 193] on span "Bobby Williams" at bounding box center [279, 192] width 117 height 16
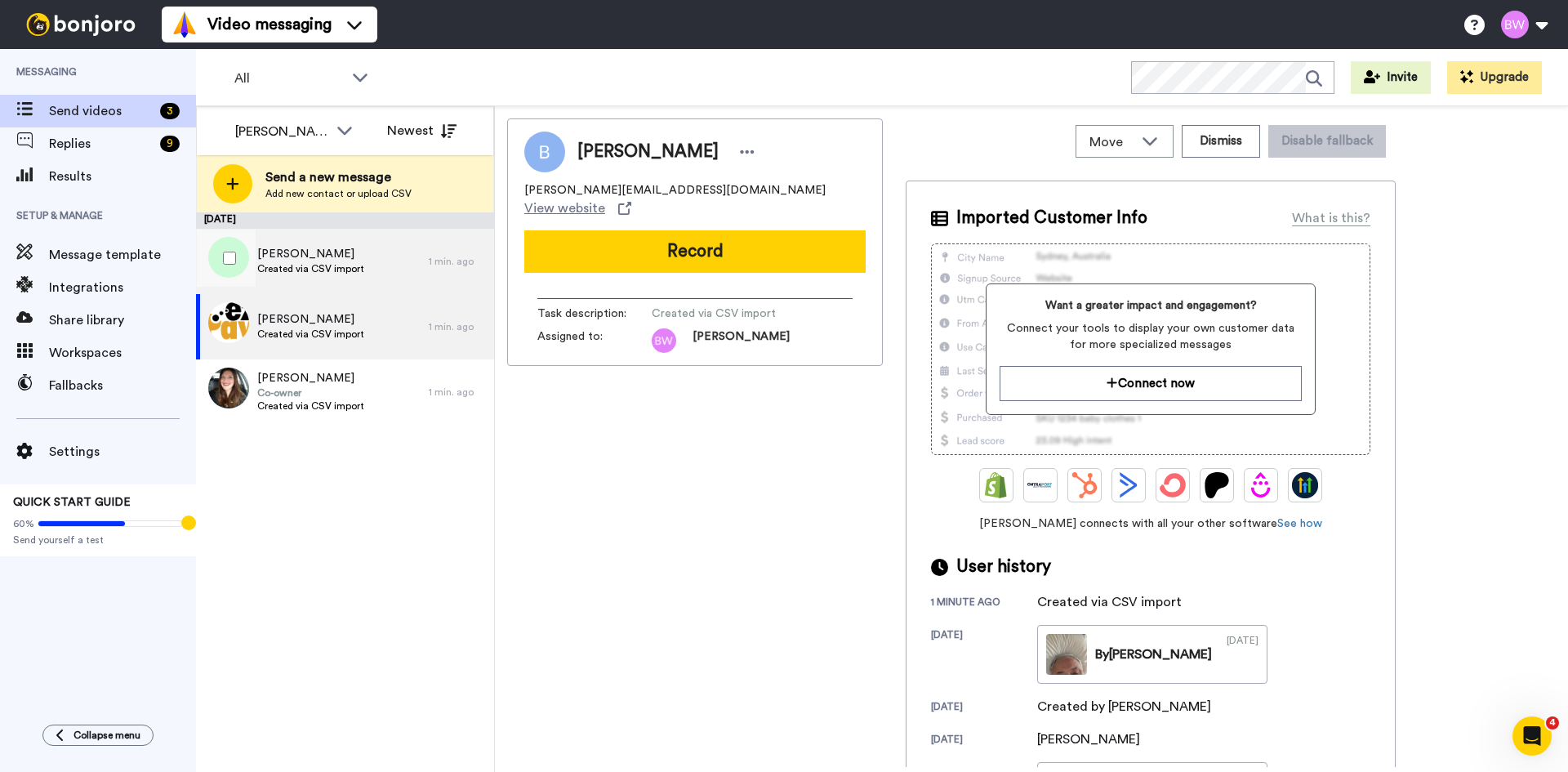
click at [347, 256] on span "Peter Zhang" at bounding box center [311, 254] width 107 height 16
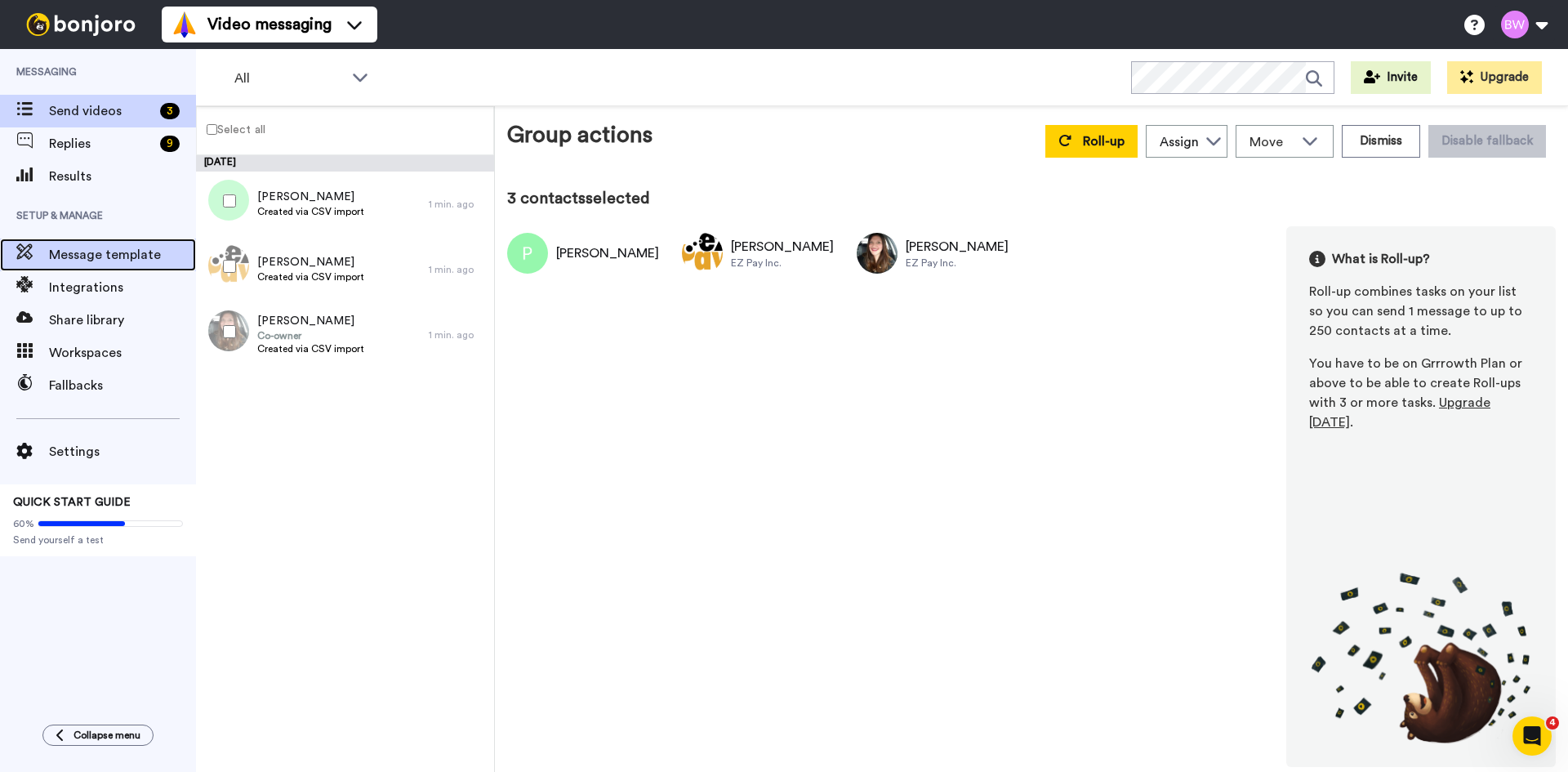
click at [98, 249] on span "Message template" at bounding box center [122, 254] width 147 height 19
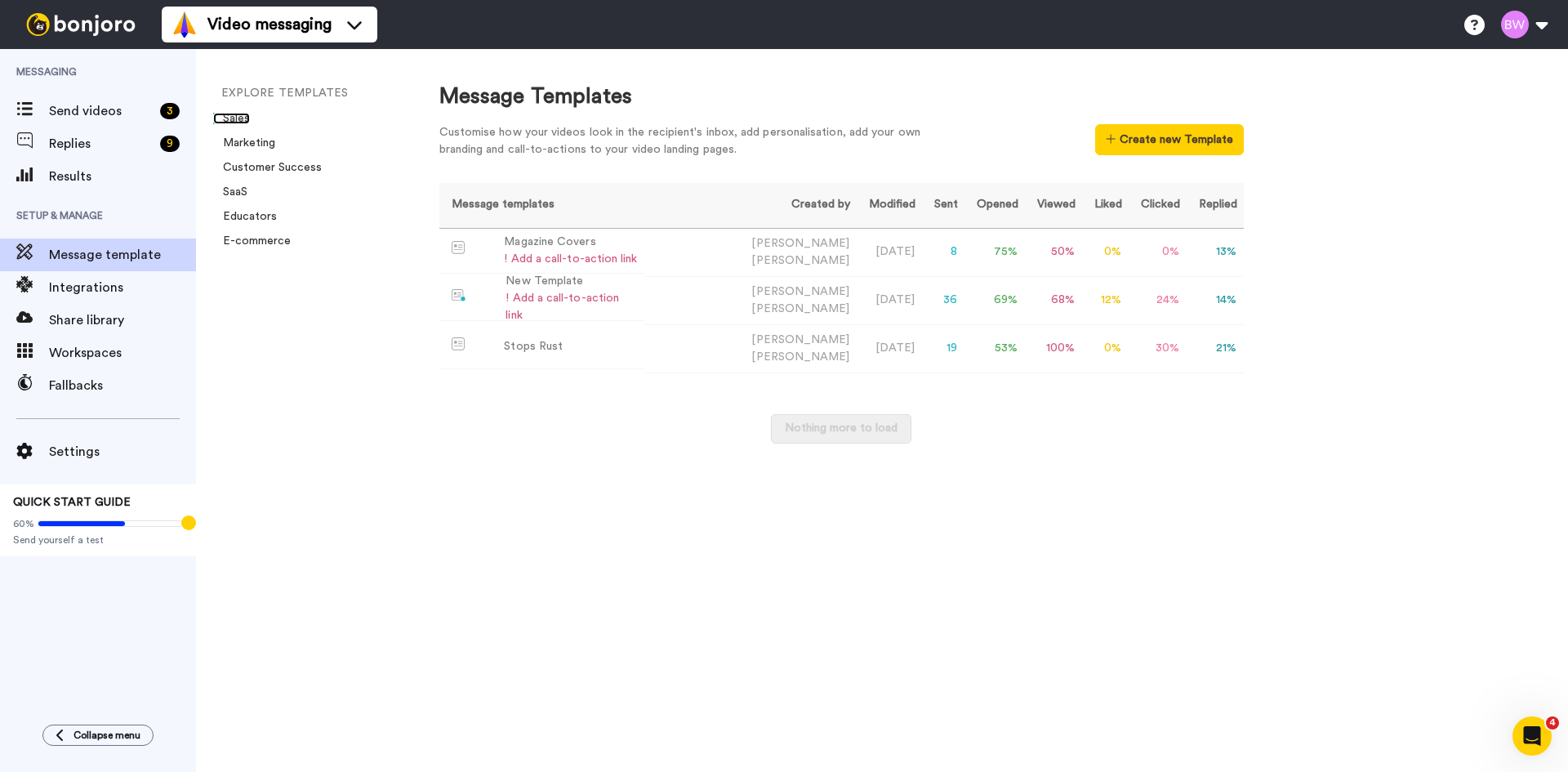
click at [236, 115] on link "Sales" at bounding box center [232, 119] width 36 height 11
click at [521, 338] on div "Stops Rust" at bounding box center [533, 346] width 58 height 17
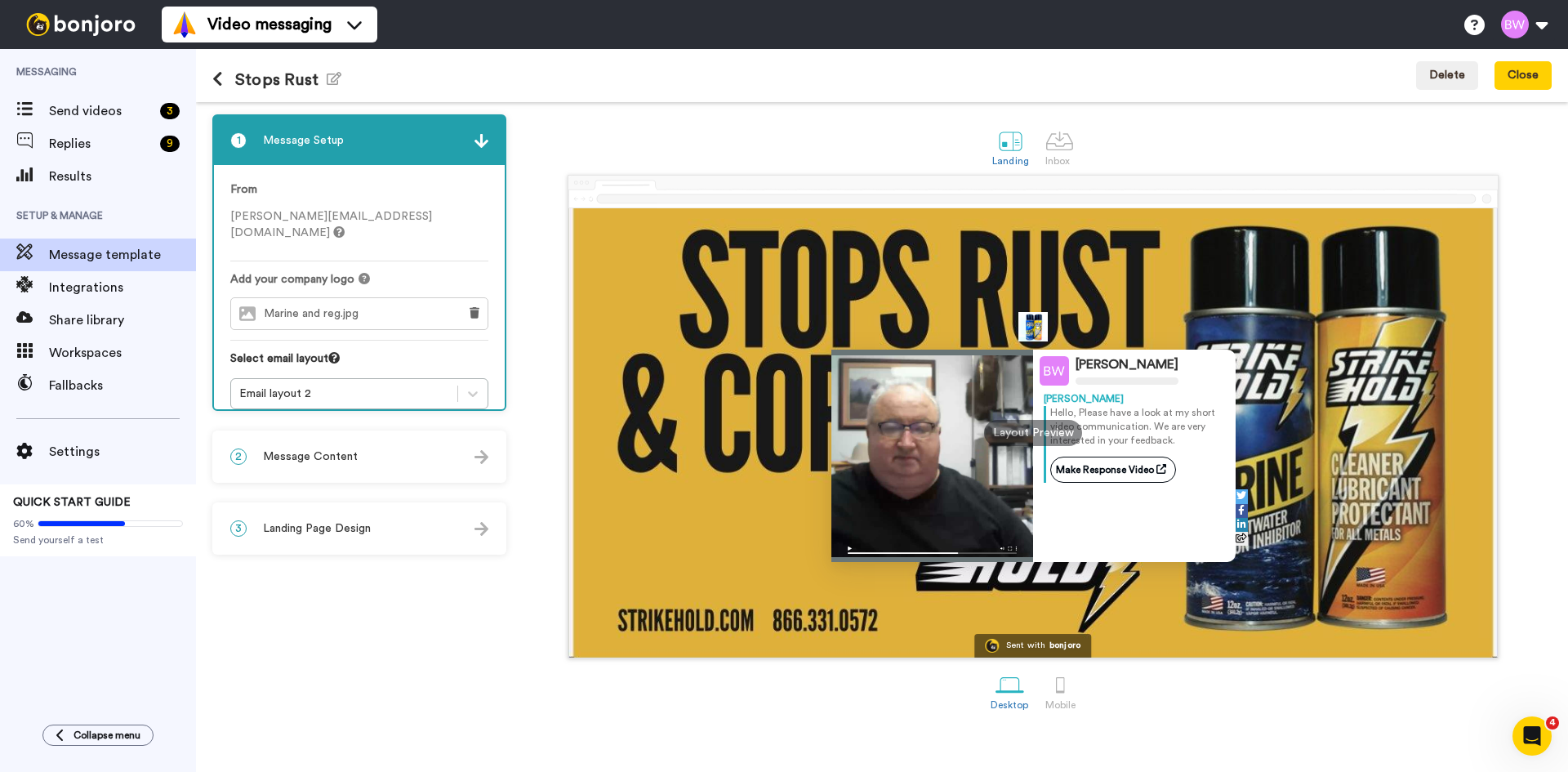
click at [1043, 642] on div "Sent with" at bounding box center [1026, 645] width 39 height 9
click at [480, 140] on img at bounding box center [481, 141] width 14 height 14
click at [237, 140] on span "1" at bounding box center [238, 140] width 16 height 16
click at [307, 467] on div "2 Message Content" at bounding box center [360, 456] width 291 height 49
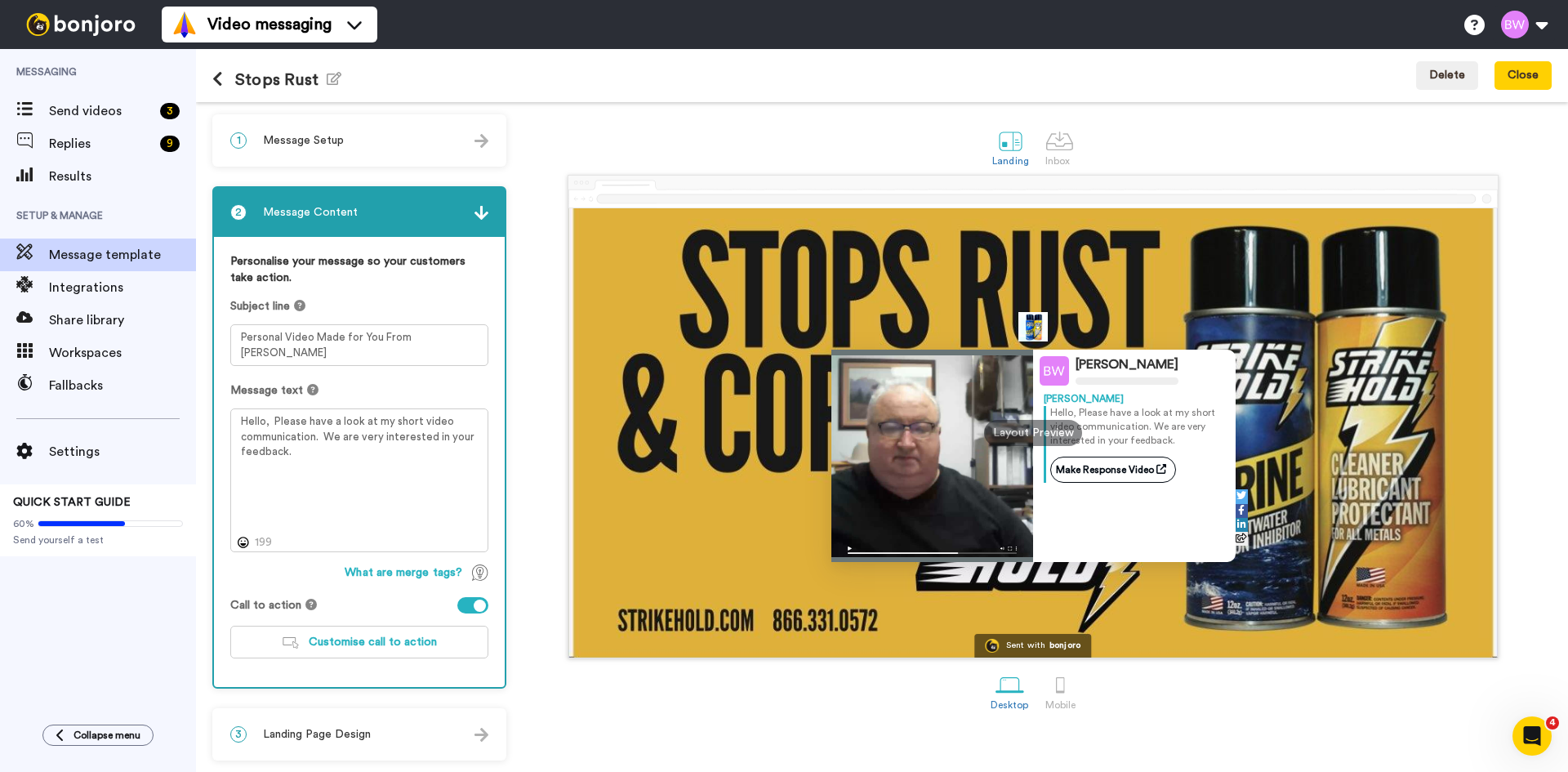
scroll to position [1, 0]
click at [1528, 85] on button "Close" at bounding box center [1523, 76] width 57 height 30
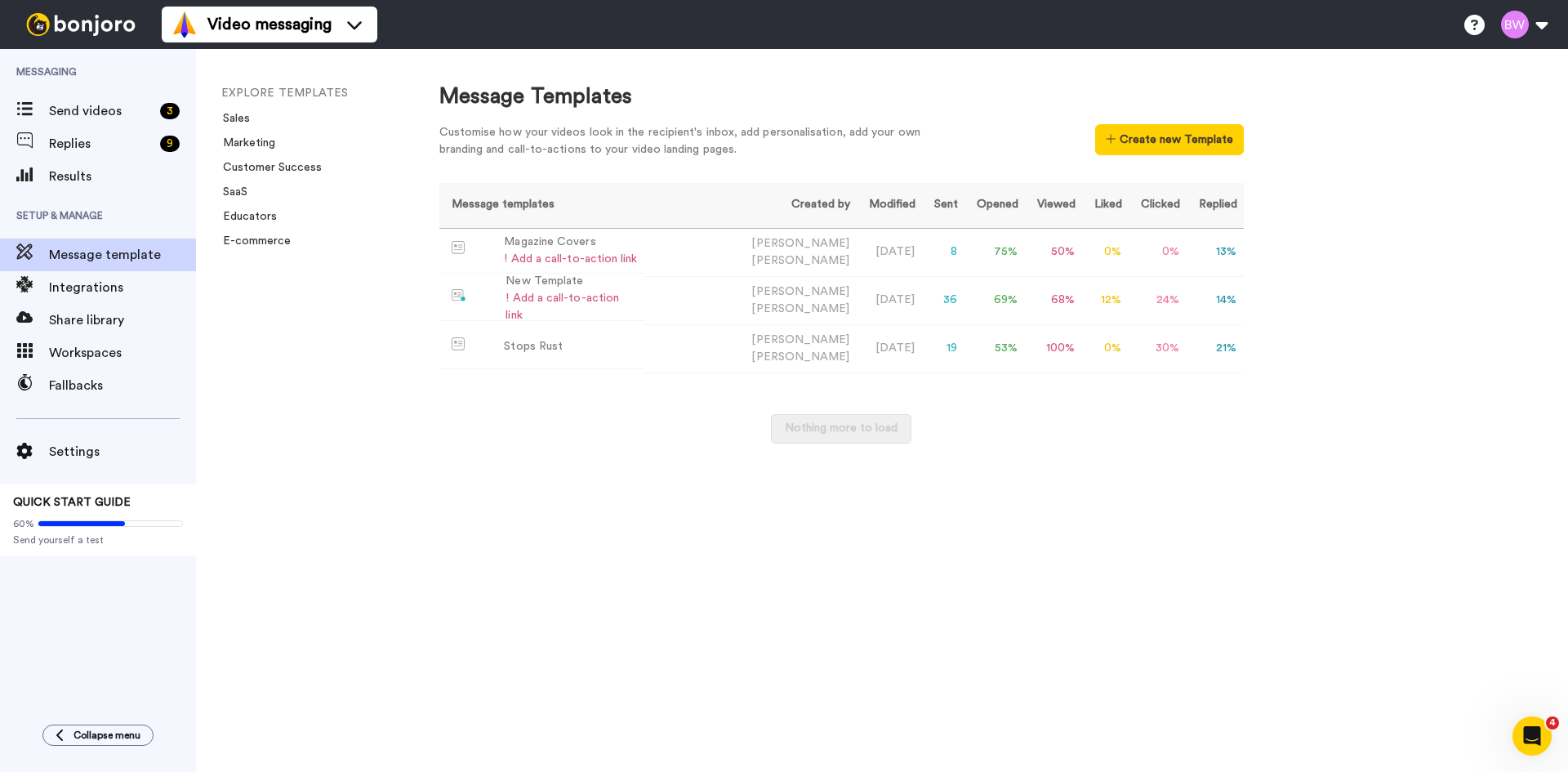
drag, startPoint x: 553, startPoint y: 242, endPoint x: 437, endPoint y: 497, distance: 280.1
click at [437, 497] on div "Message Templates Customise how your videos look in the recipient's inbox, add …" at bounding box center [987, 410] width 1161 height 723
click at [91, 104] on span "Send videos" at bounding box center [100, 111] width 104 height 19
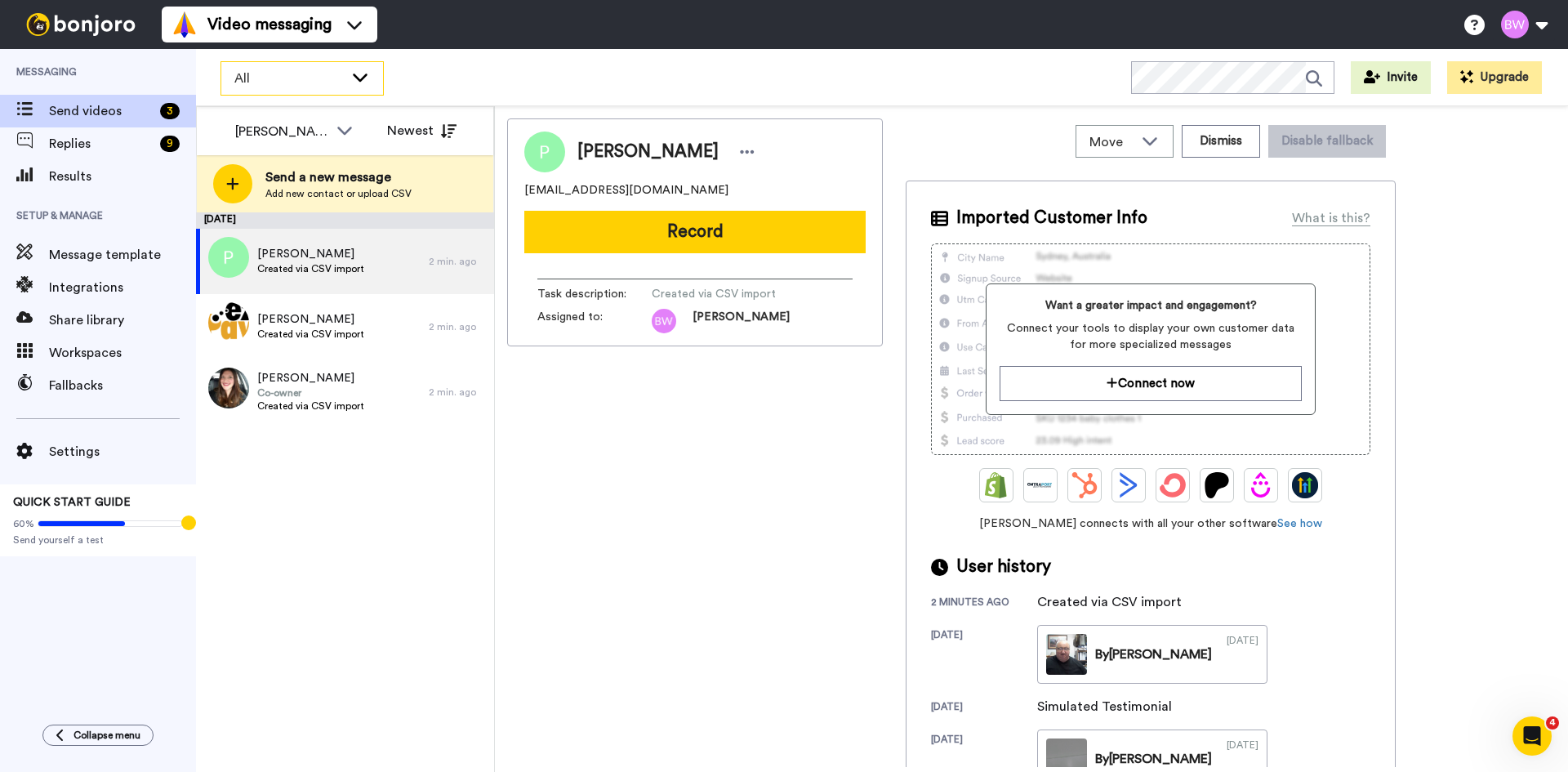
click at [357, 81] on icon at bounding box center [360, 77] width 19 height 16
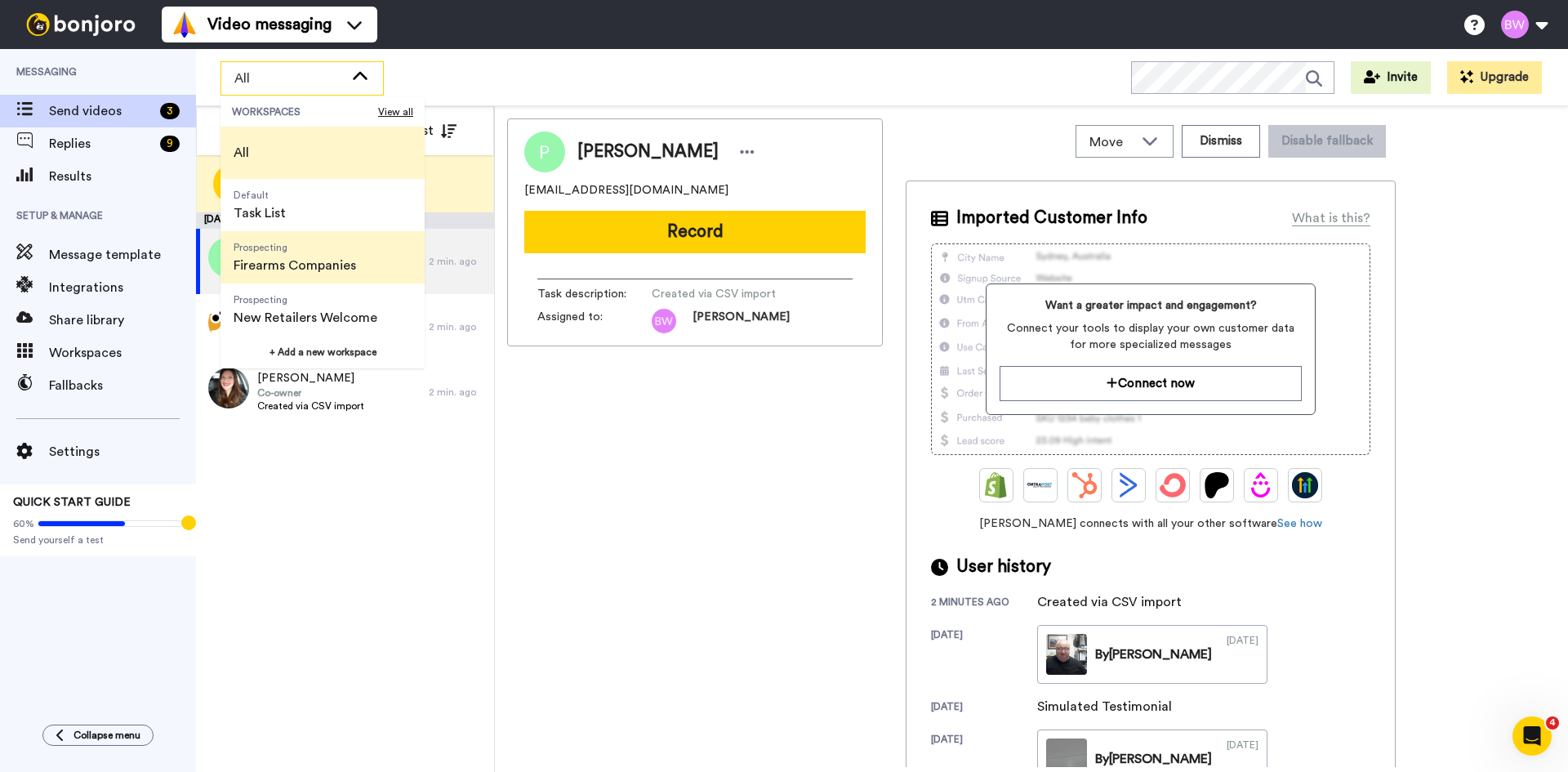
click at [321, 272] on span "Firearms Companies" at bounding box center [295, 265] width 122 height 19
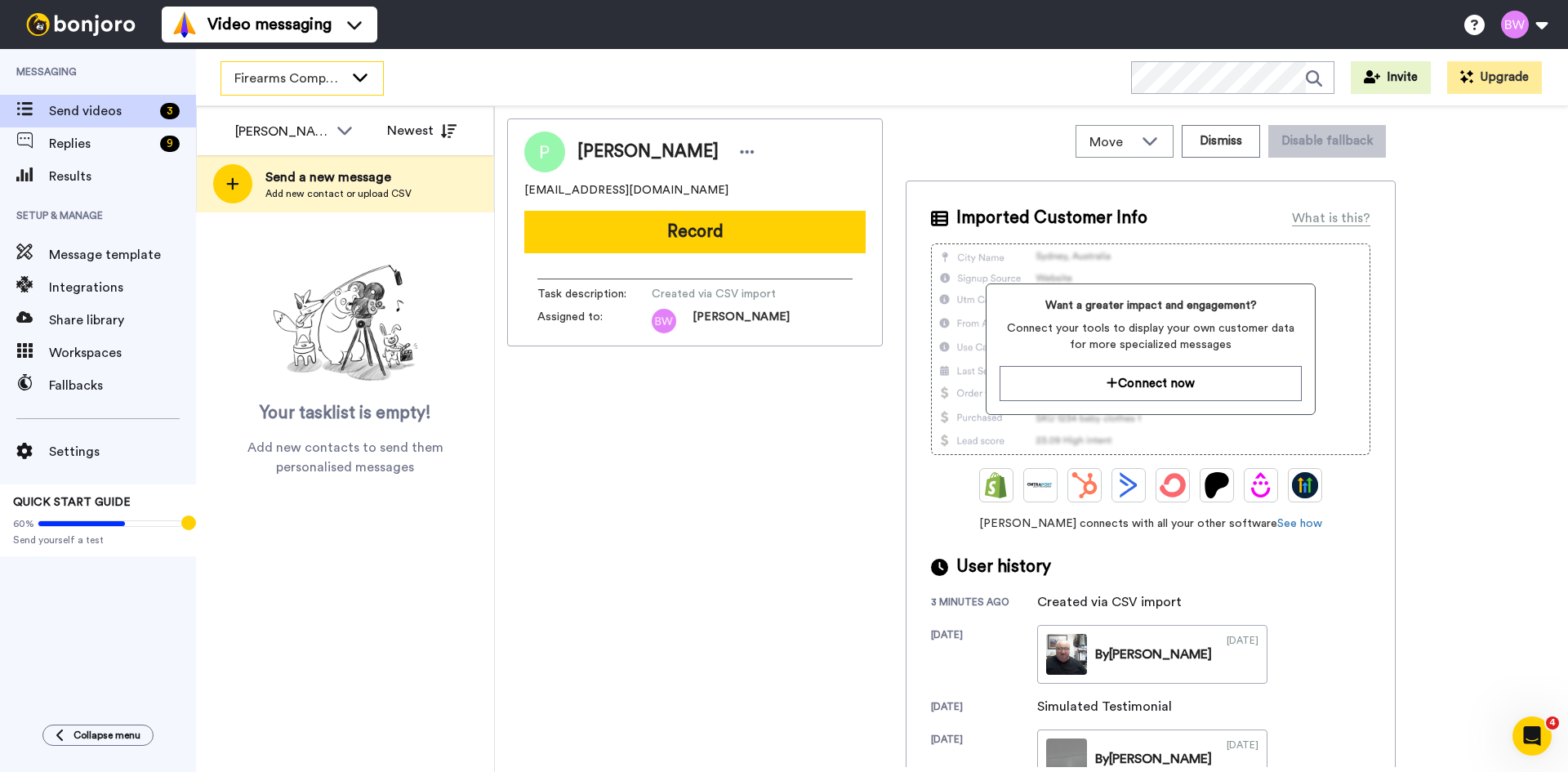
click at [349, 77] on div "Firearms Companies" at bounding box center [301, 78] width 162 height 33
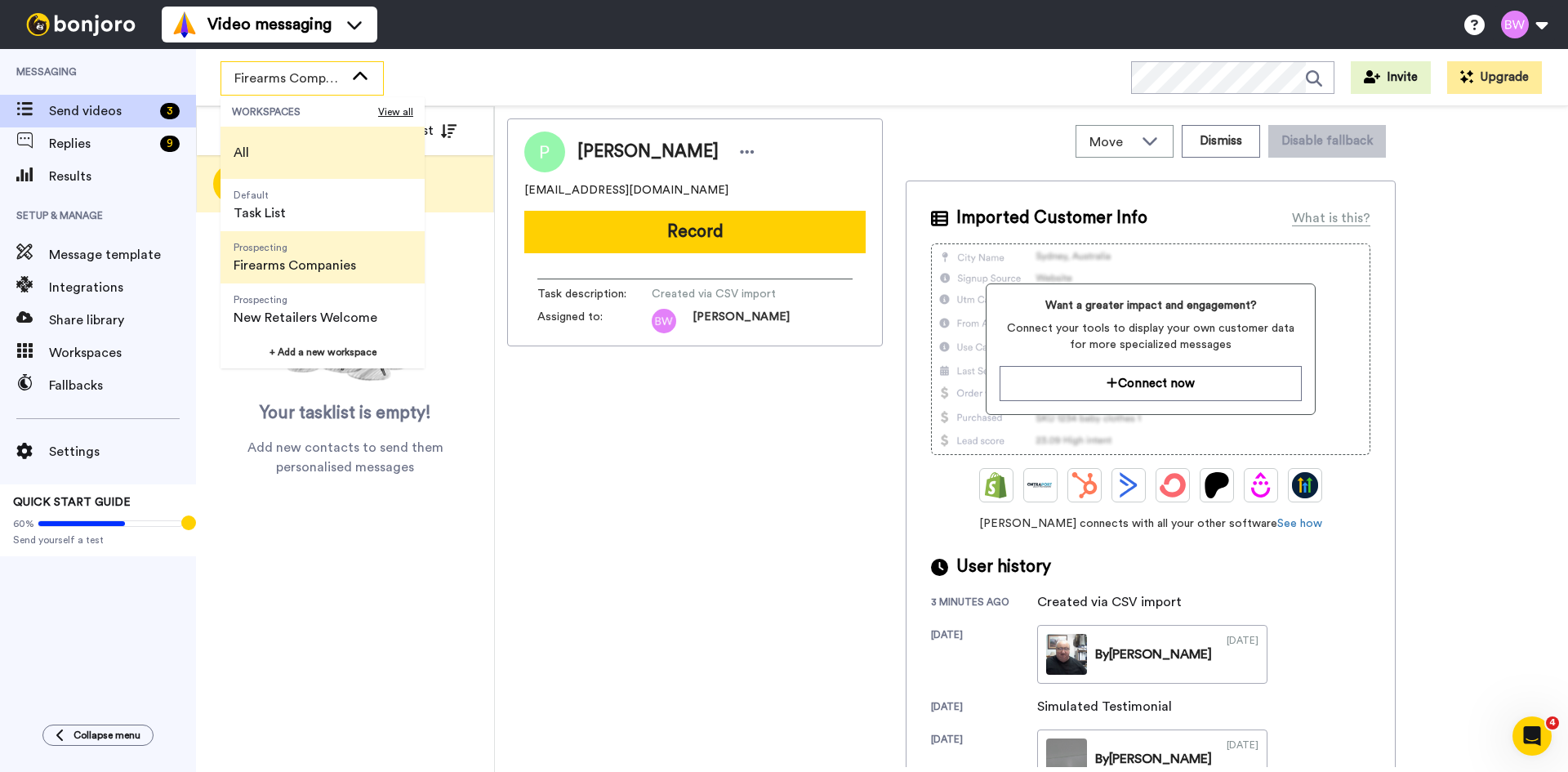
click at [263, 157] on li "All" at bounding box center [322, 152] width 204 height 53
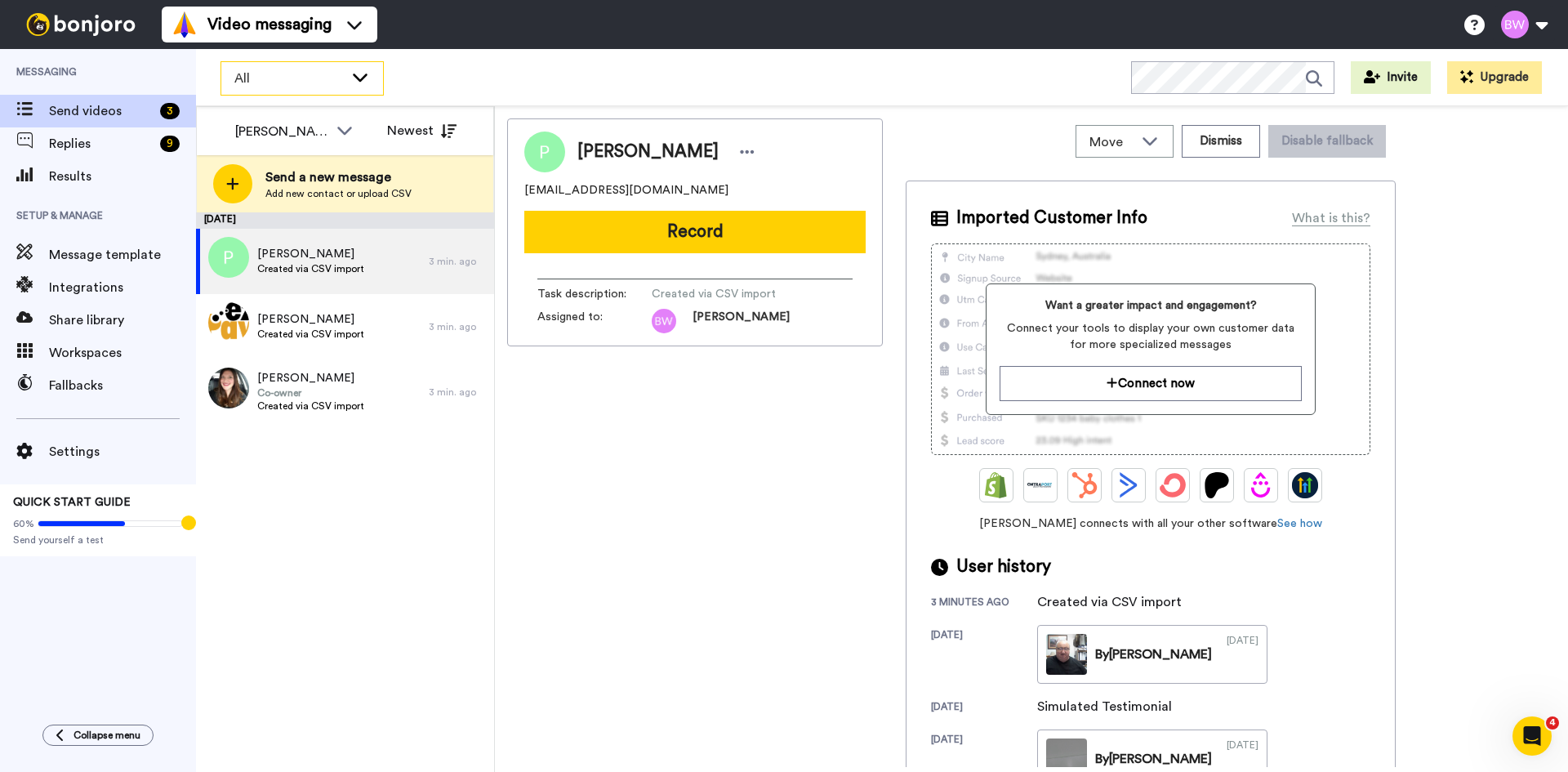
click at [322, 76] on span "All" at bounding box center [289, 78] width 109 height 19
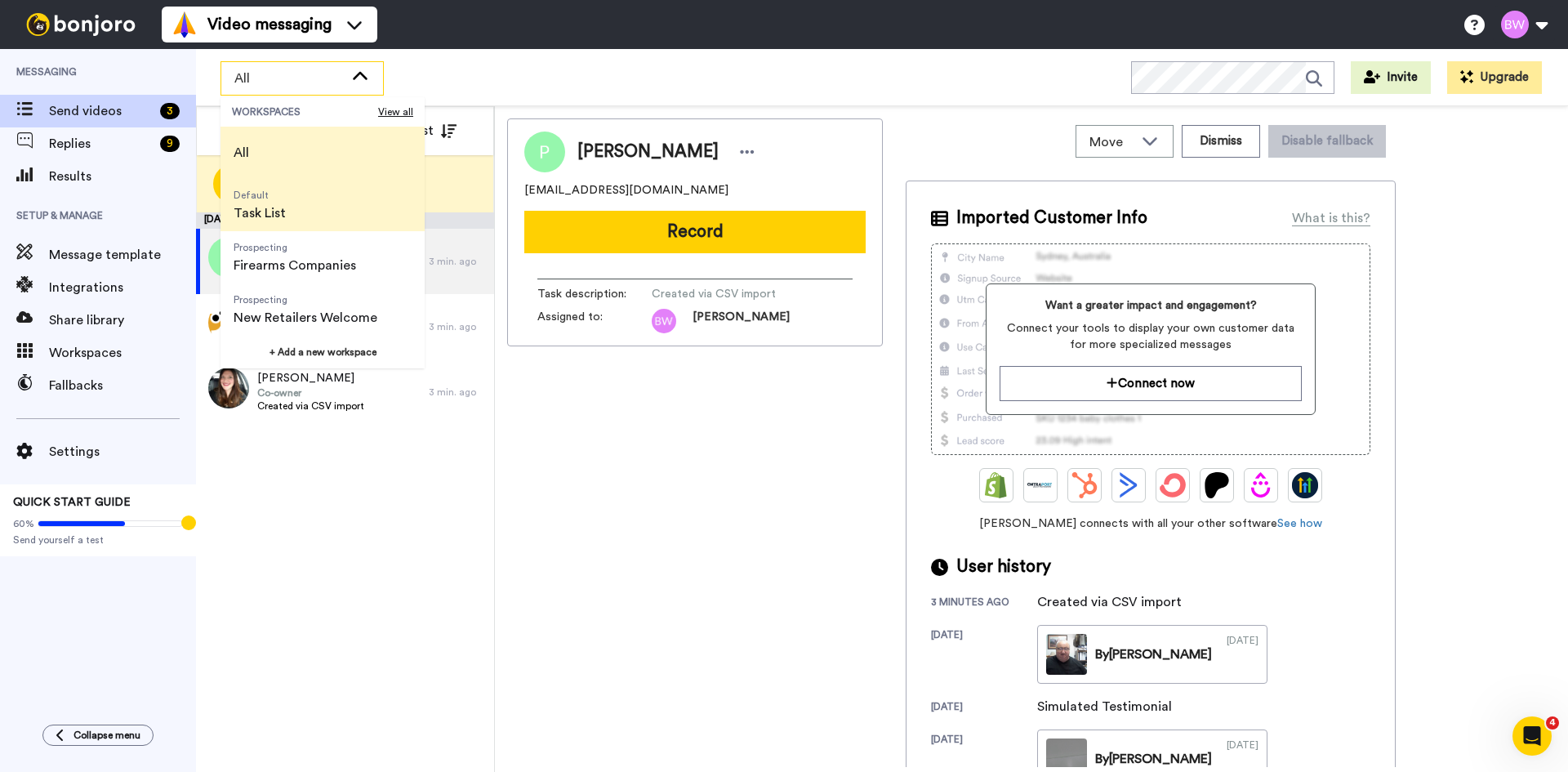
click at [288, 214] on span "Default Task List" at bounding box center [260, 205] width 78 height 53
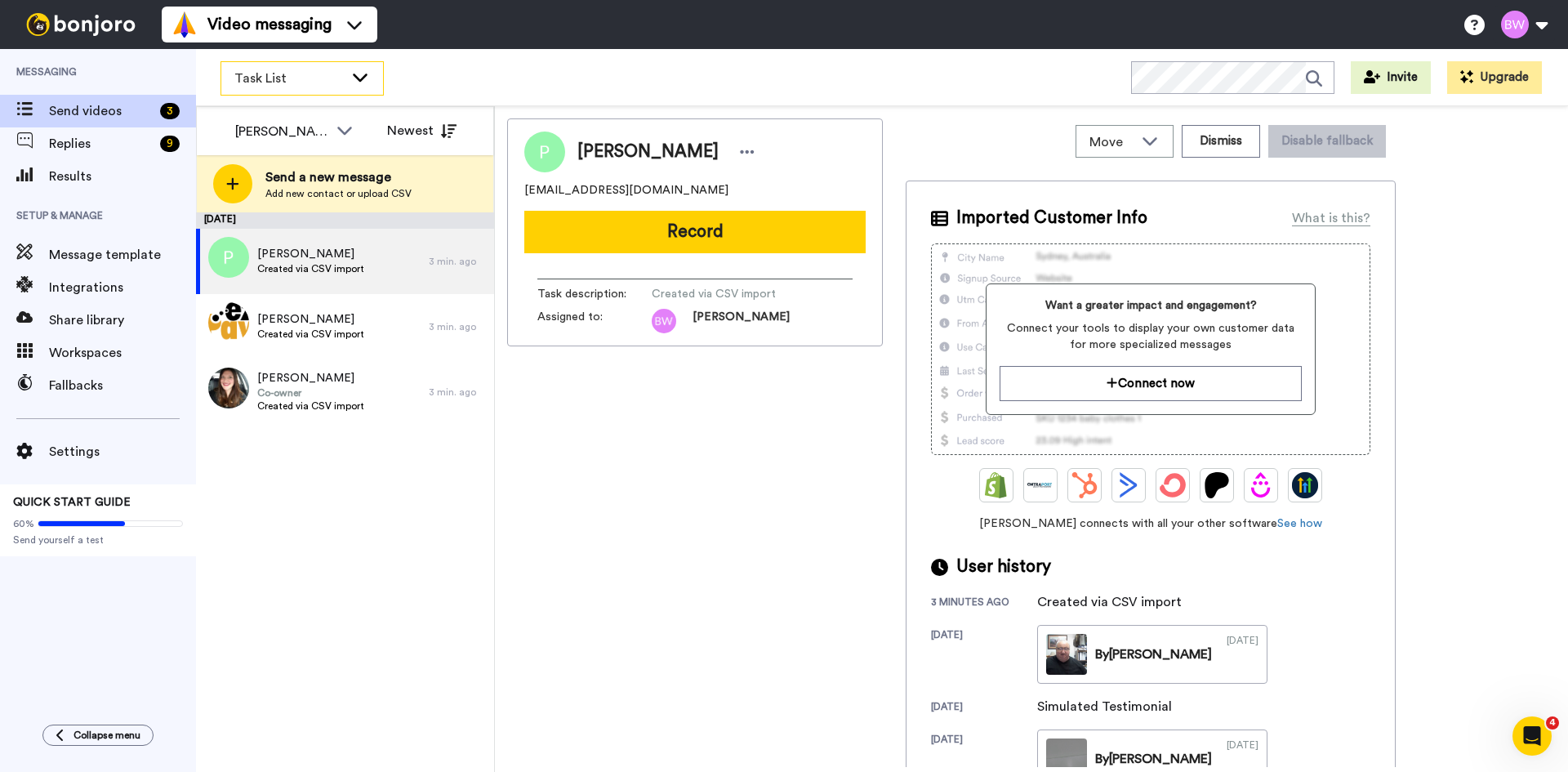
click at [317, 78] on span "Task List" at bounding box center [289, 78] width 109 height 19
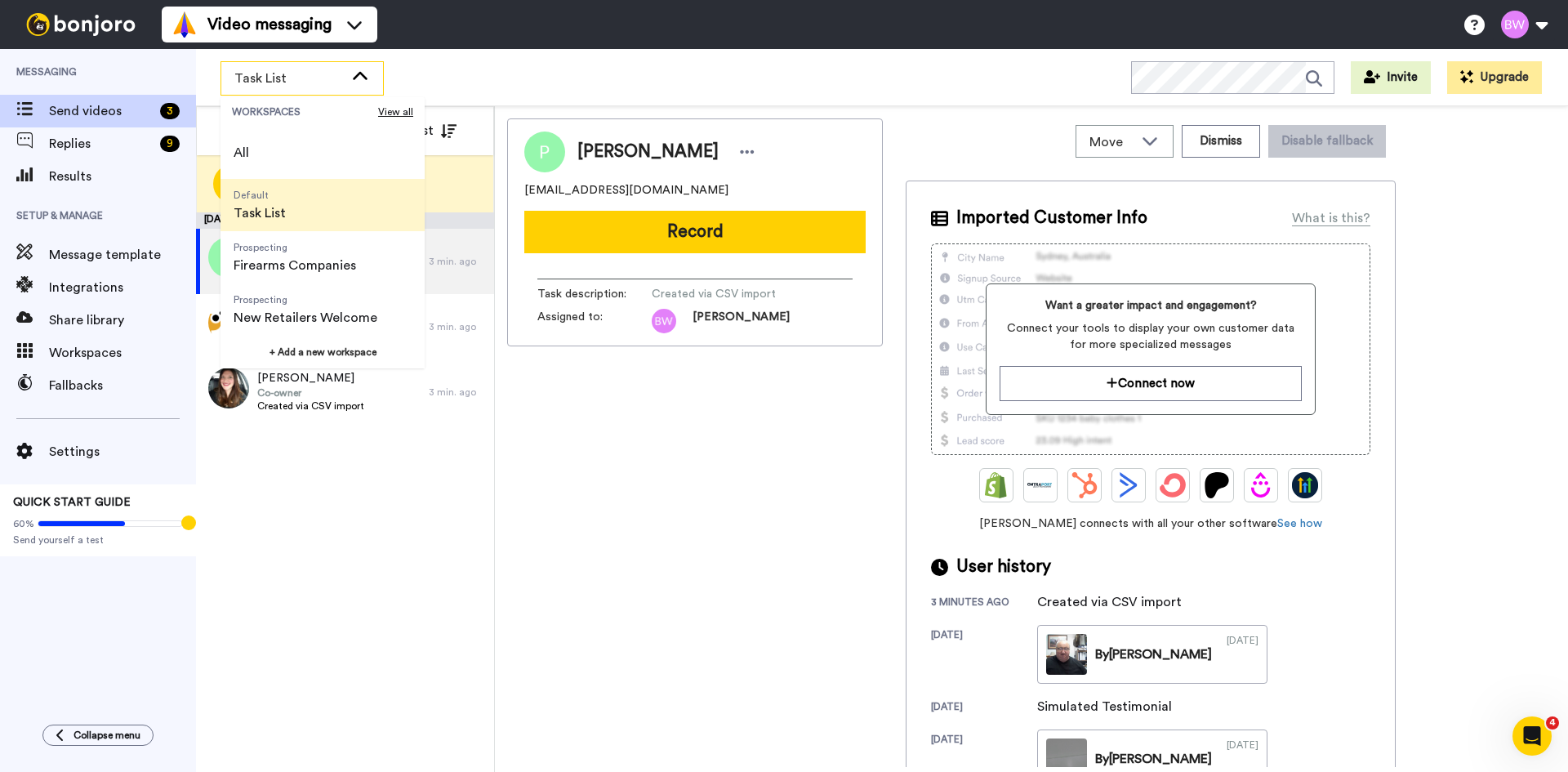
click at [617, 540] on div "Peter Zhang peterzgn@gmail.com Record Task description : Created via CSV import…" at bounding box center [695, 443] width 376 height 649
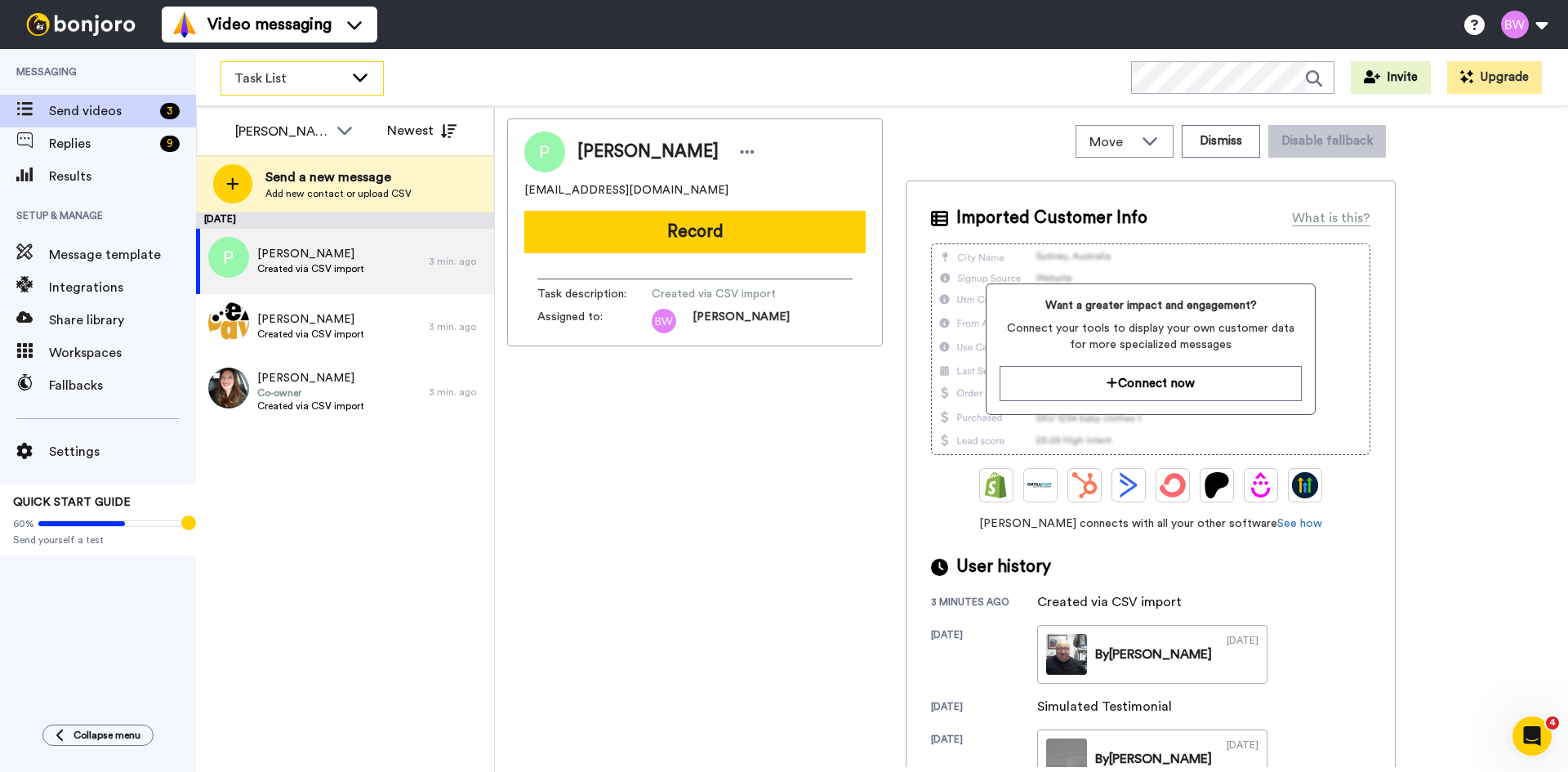
click at [318, 72] on span "Task List" at bounding box center [289, 78] width 109 height 19
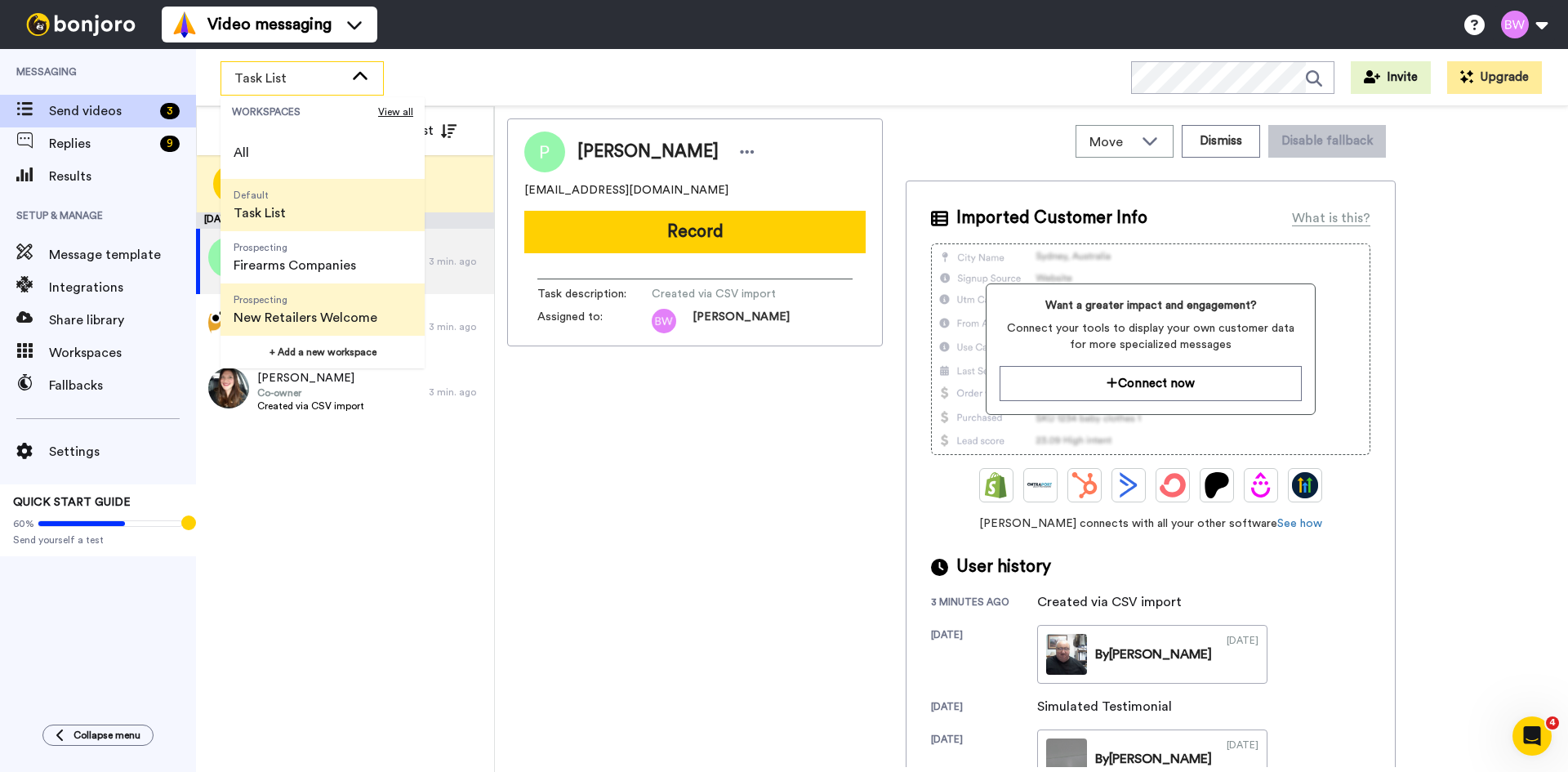
click at [301, 313] on span "New Retailers Welcome" at bounding box center [305, 318] width 144 height 19
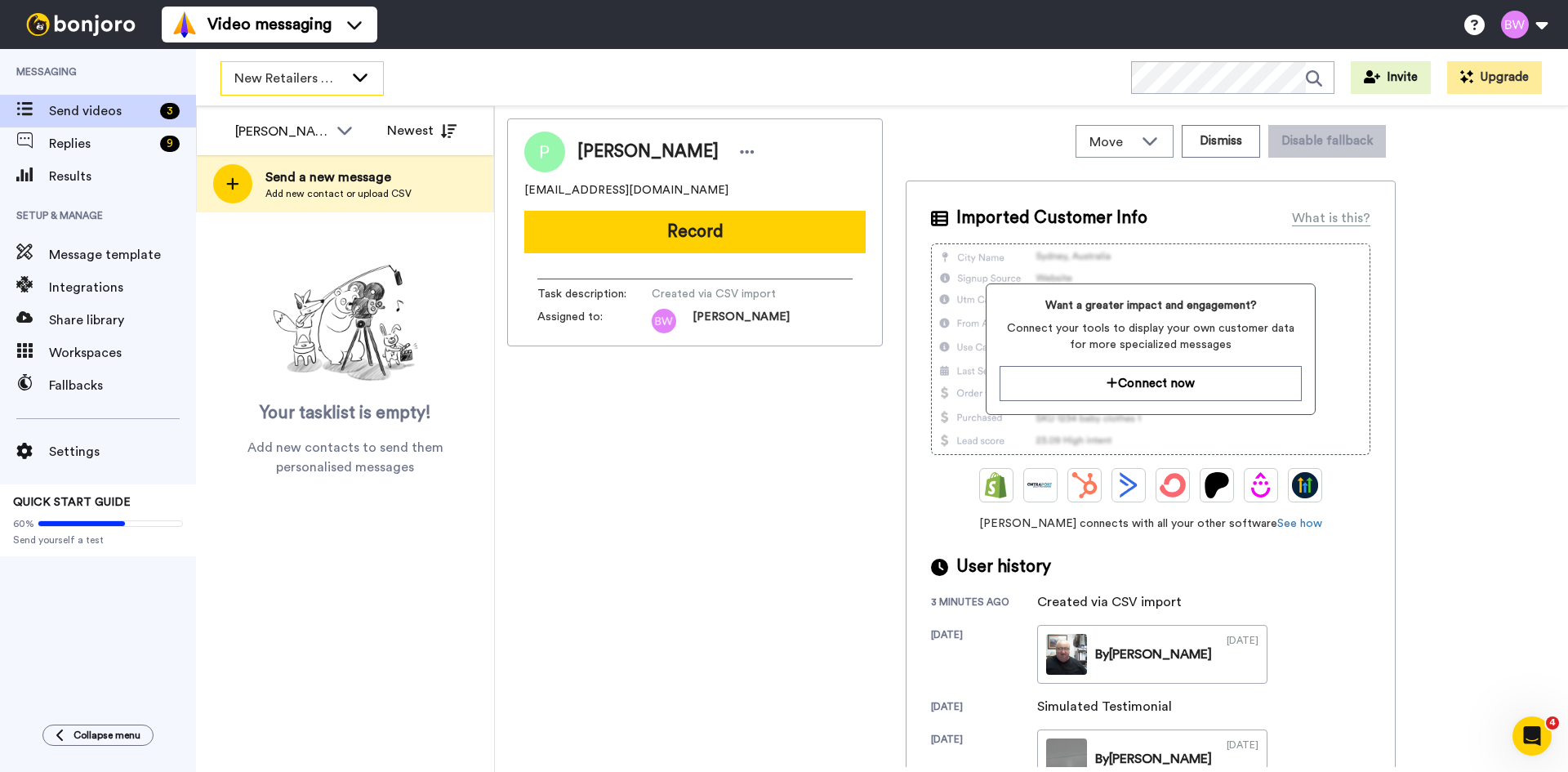
click at [312, 77] on span "New Retailers Welcome" at bounding box center [289, 78] width 109 height 19
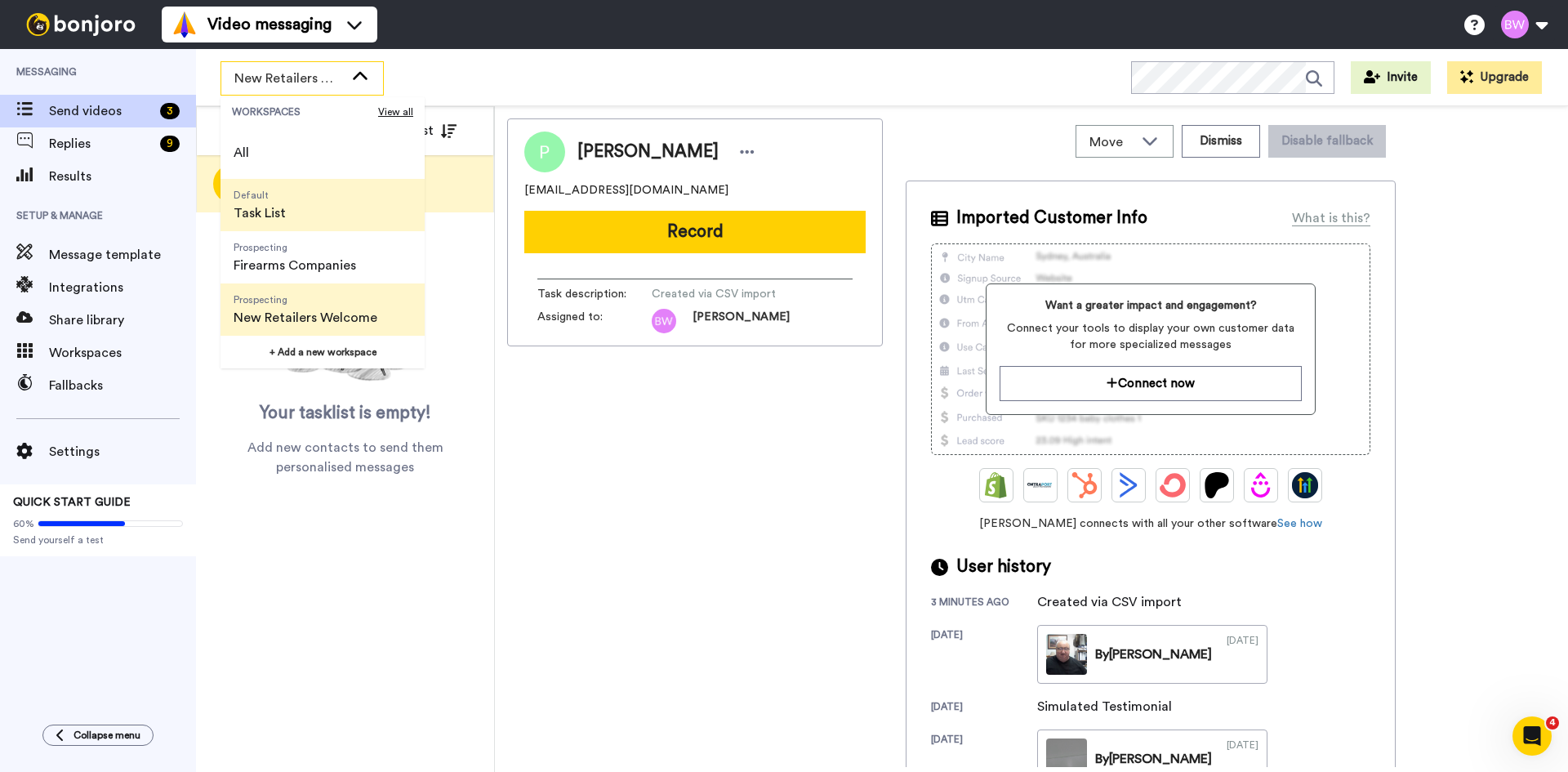
click at [269, 211] on span "Task List" at bounding box center [259, 213] width 53 height 19
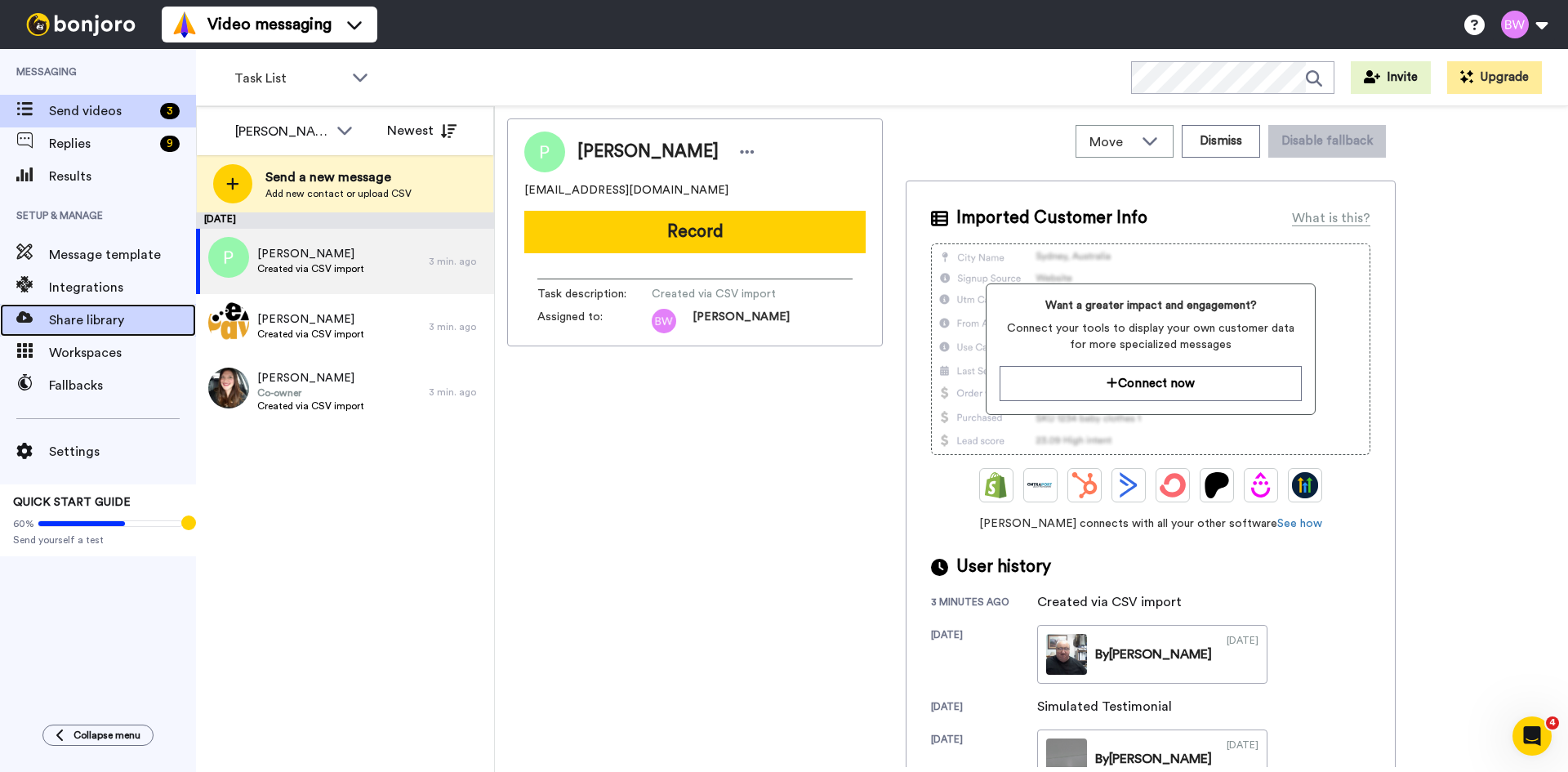
click at [79, 321] on span "Share library" at bounding box center [122, 320] width 147 height 19
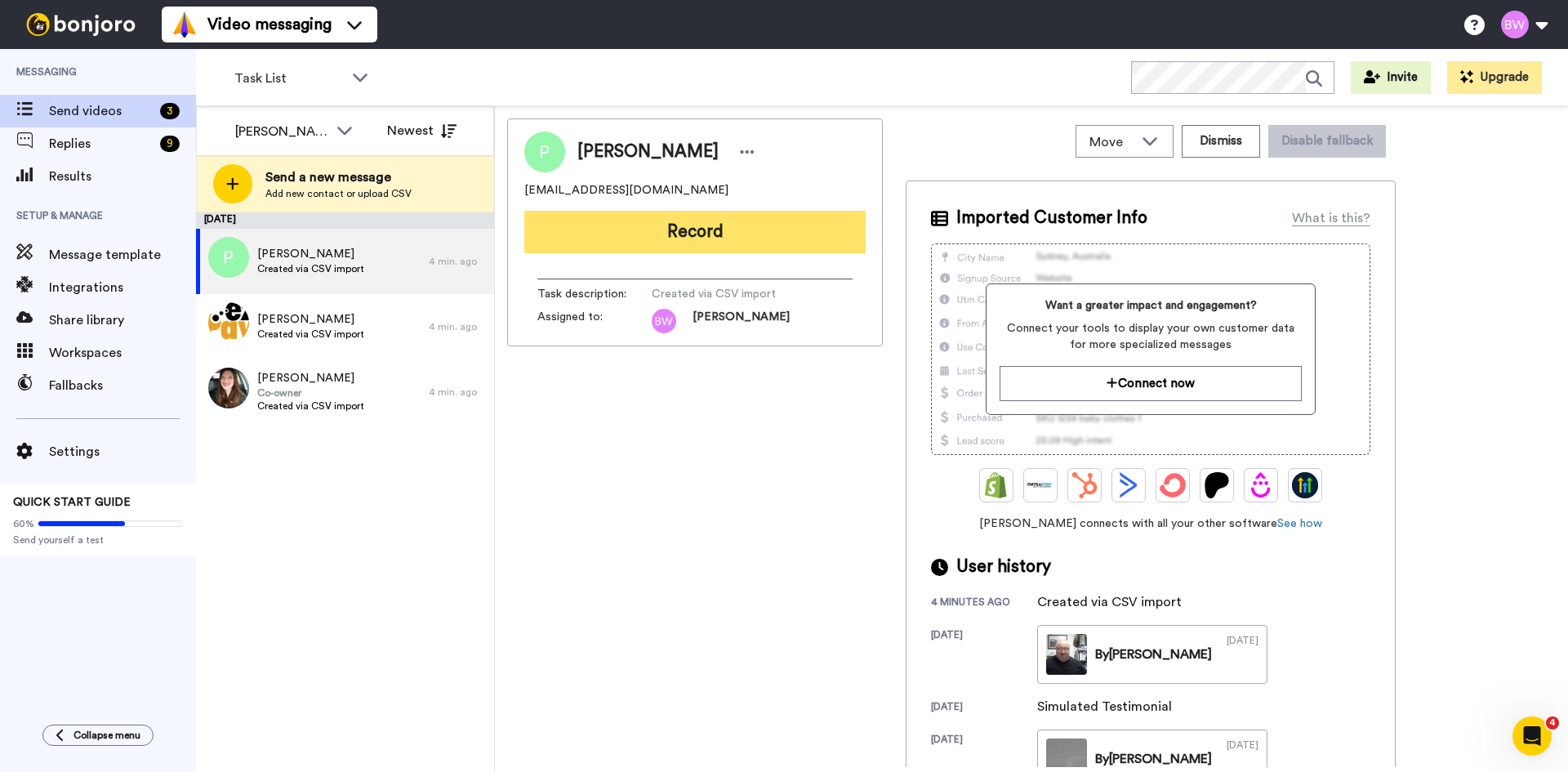
click at [672, 235] on button "Record" at bounding box center [695, 232] width 342 height 42
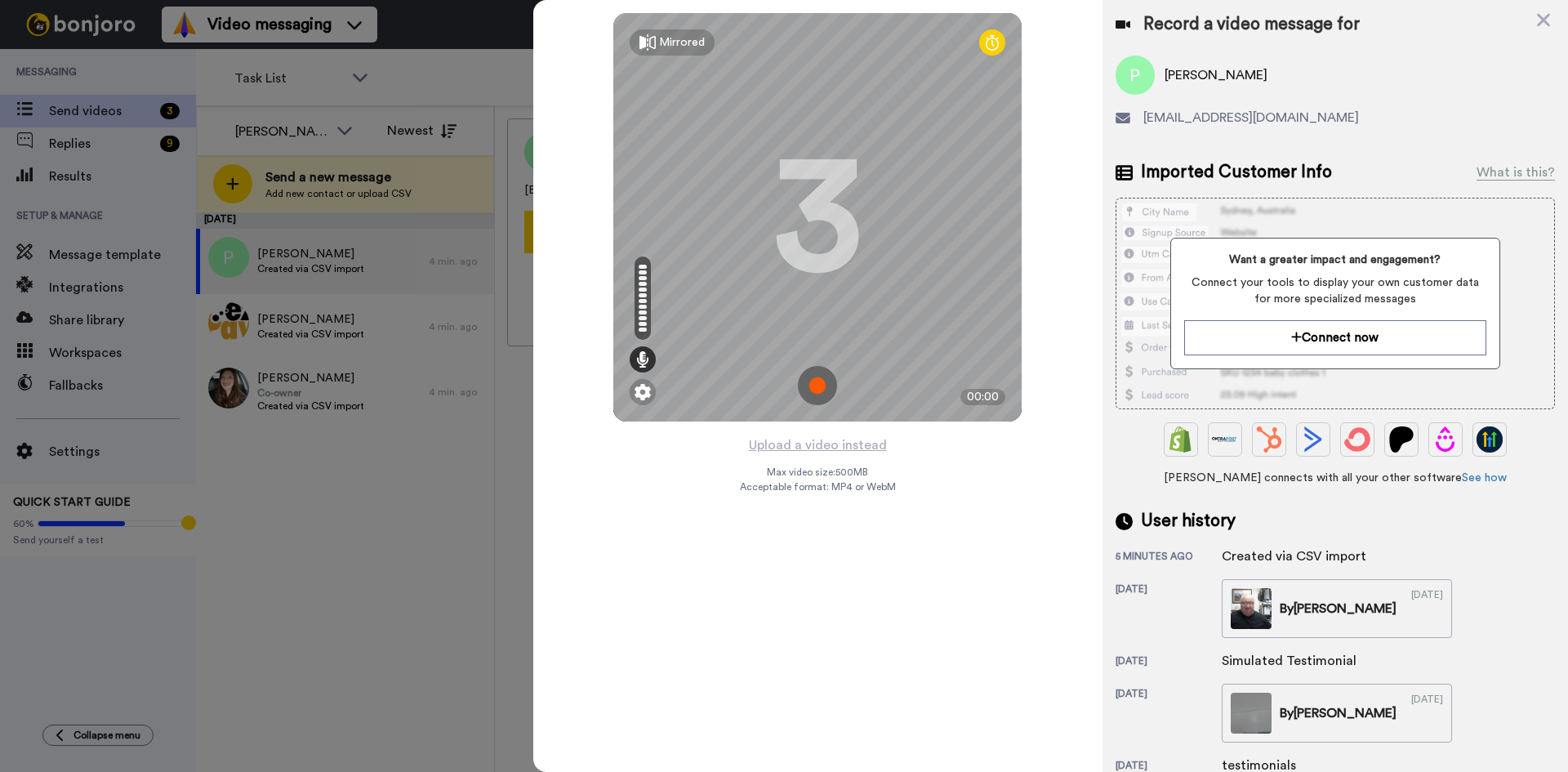
click at [820, 377] on img at bounding box center [817, 386] width 39 height 39
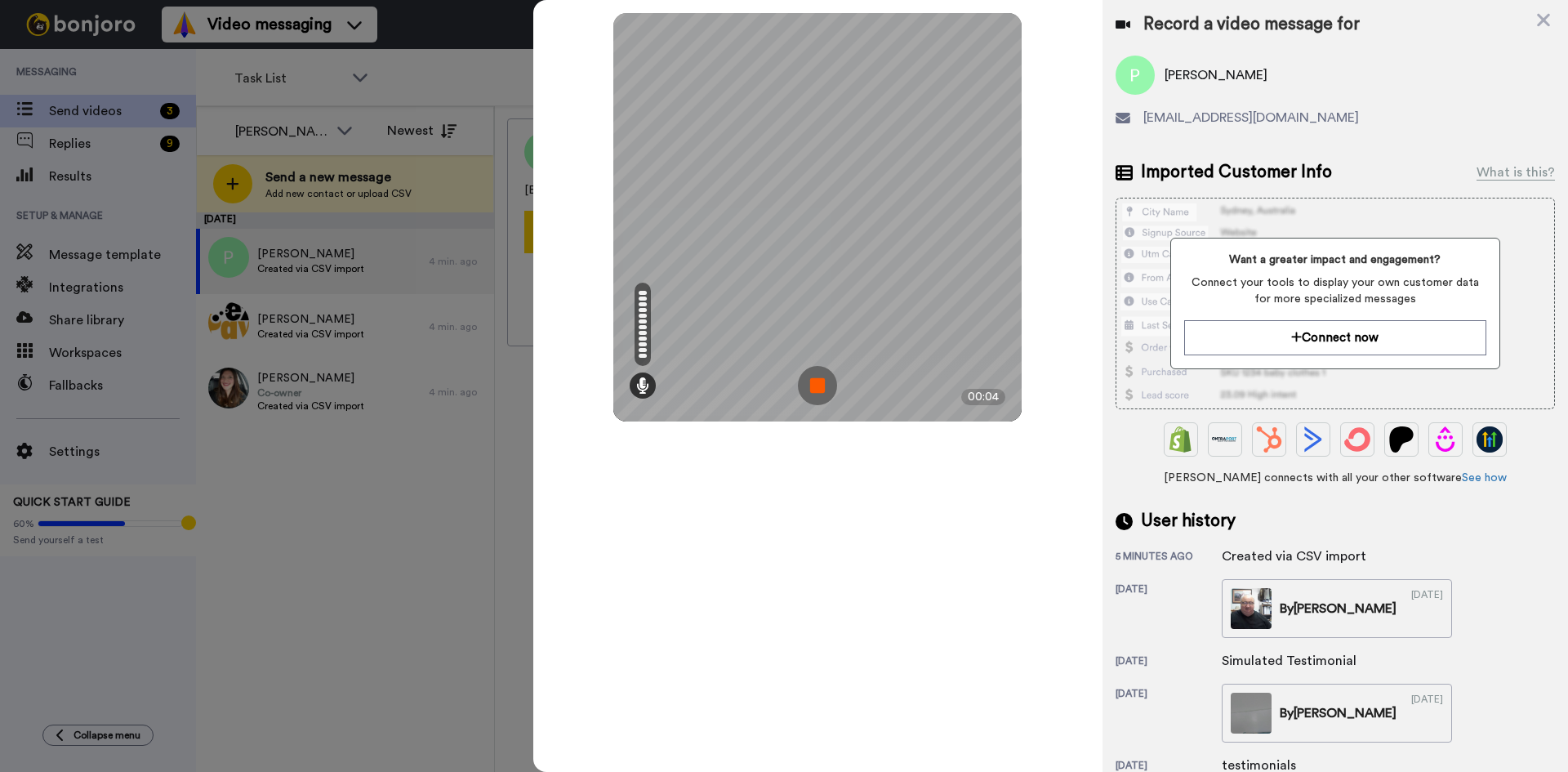
click at [813, 377] on img at bounding box center [817, 386] width 39 height 39
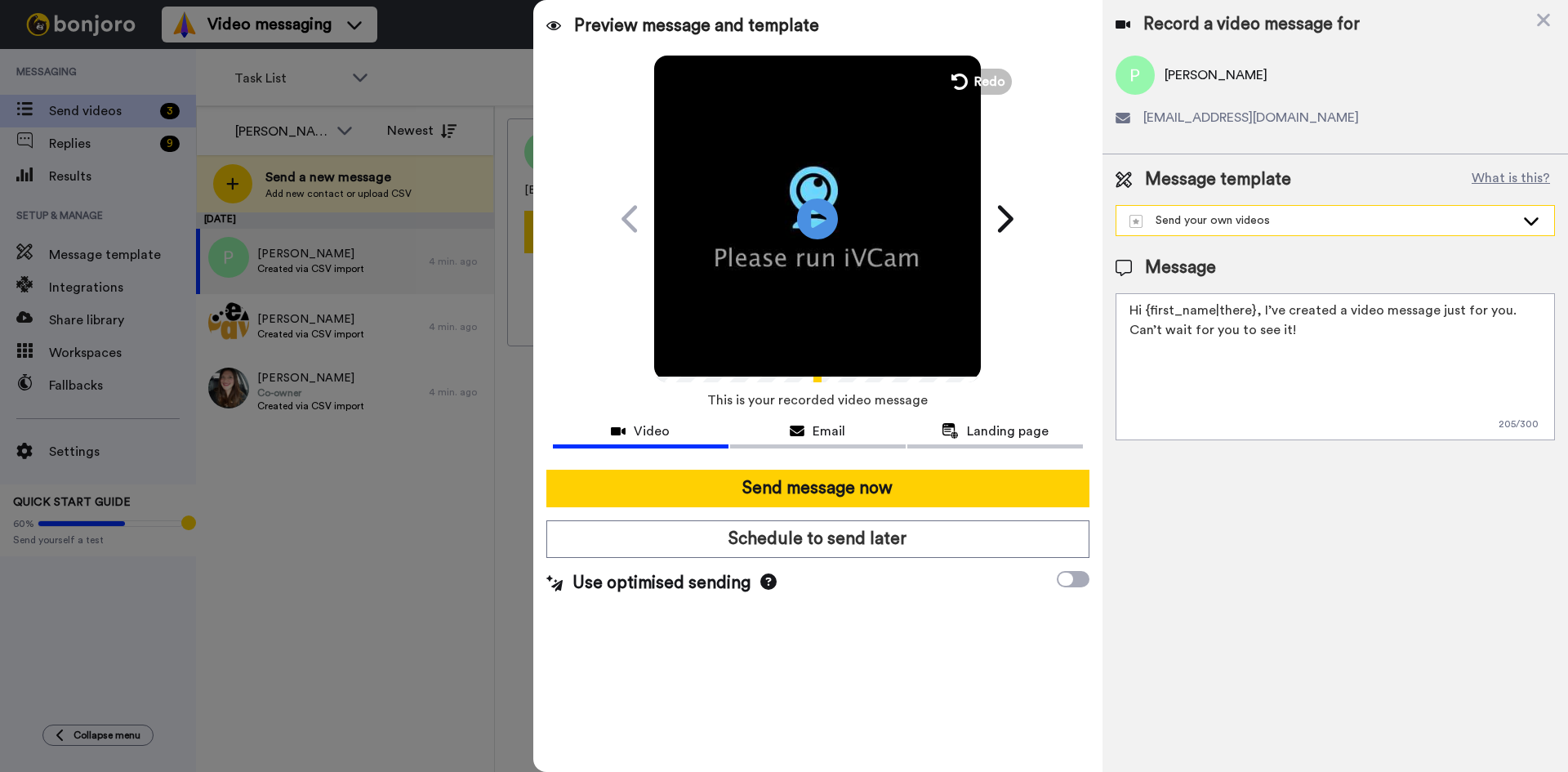
click at [1512, 218] on div "Send your own videos" at bounding box center [1322, 220] width 386 height 16
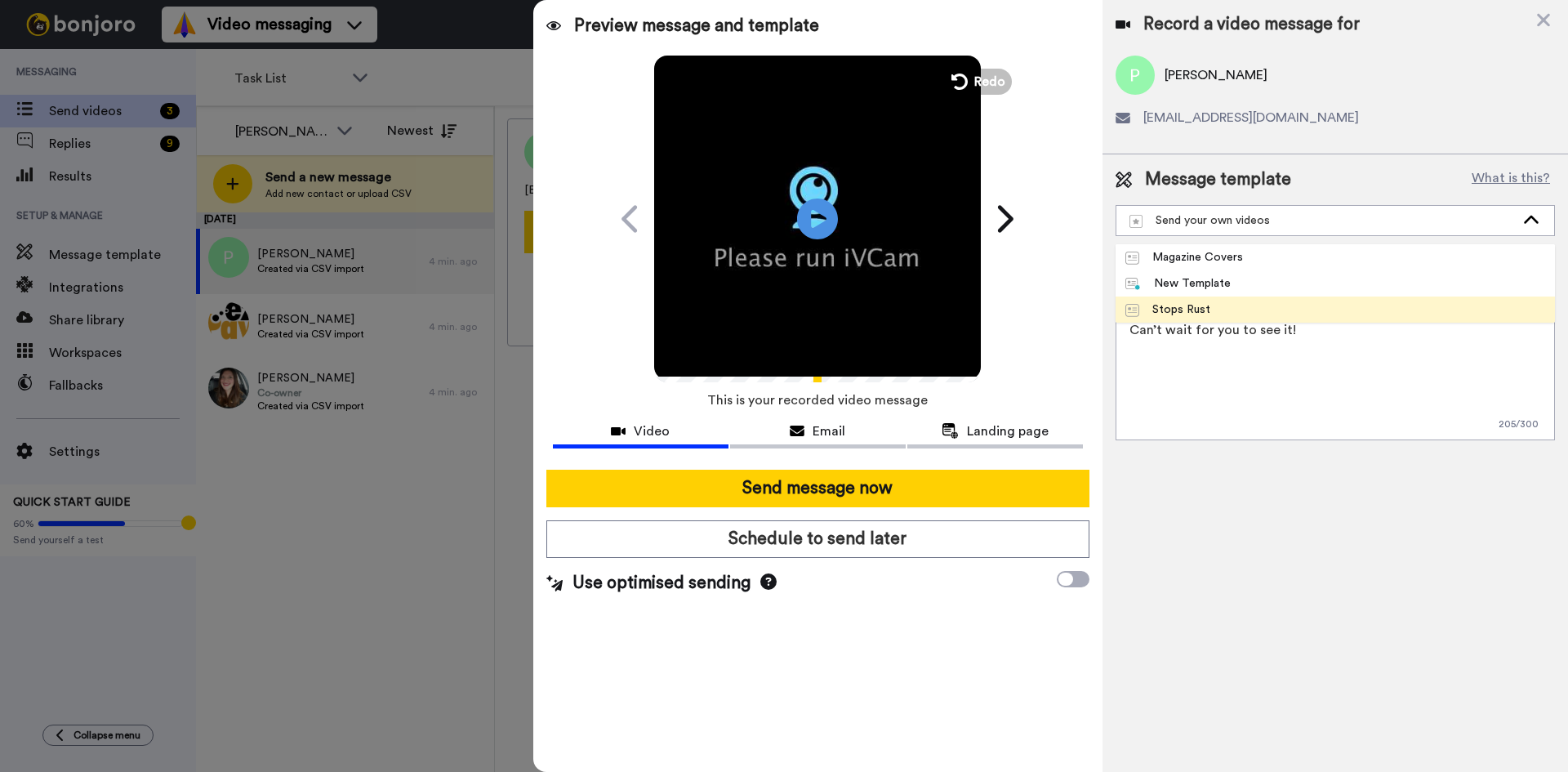
click at [1211, 312] on span "Stops Rust" at bounding box center [1167, 309] width 104 height 16
type textarea "Hello, Please have a look at my short video communication. We are very interest…"
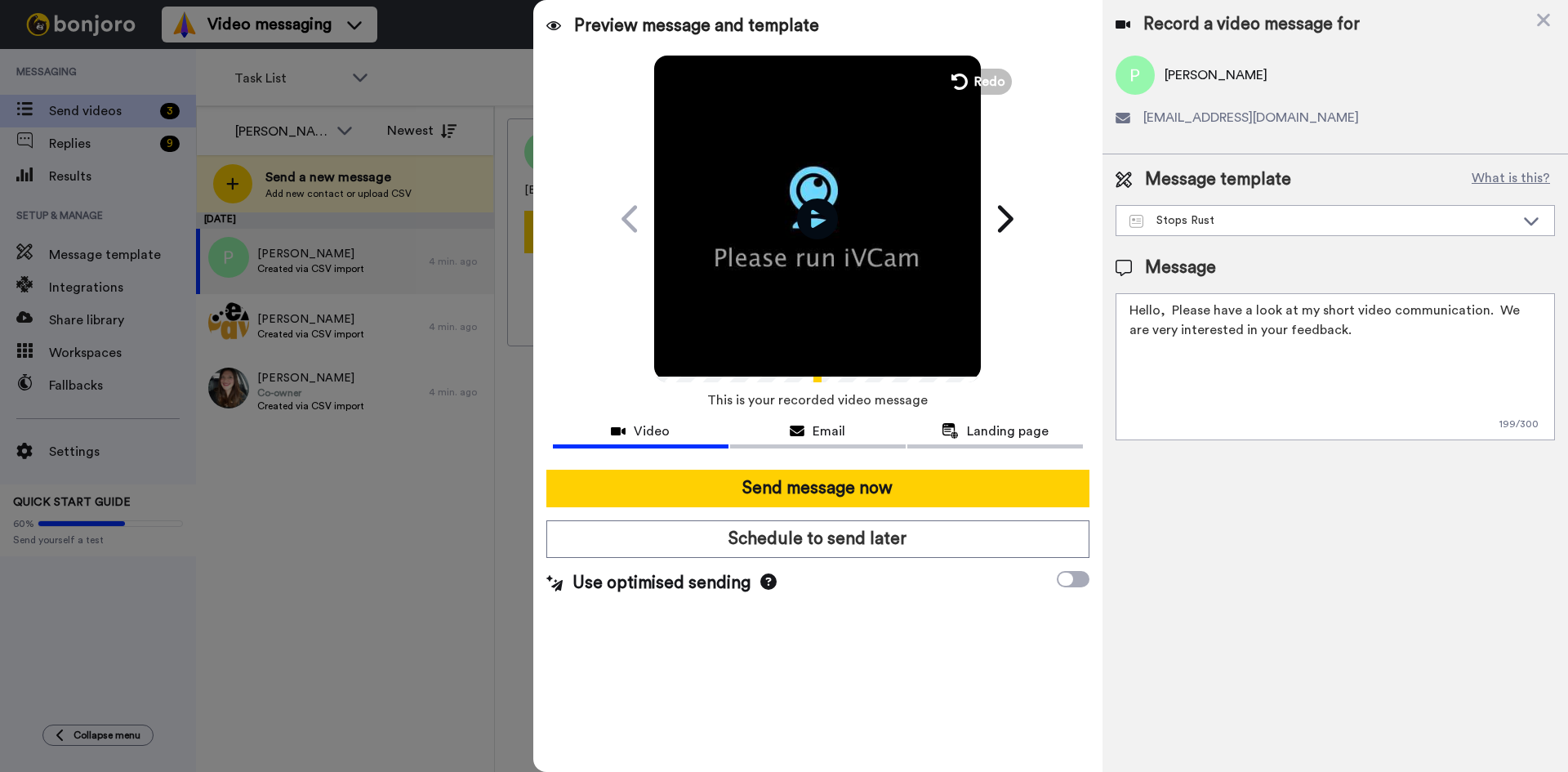
click at [1165, 113] on span "[EMAIL_ADDRESS][DOMAIN_NAME]" at bounding box center [1250, 118] width 215 height 19
click at [1140, 67] on img at bounding box center [1135, 75] width 39 height 39
click at [1126, 85] on img at bounding box center [1135, 75] width 39 height 39
click at [1546, 18] on icon at bounding box center [1544, 21] width 13 height 13
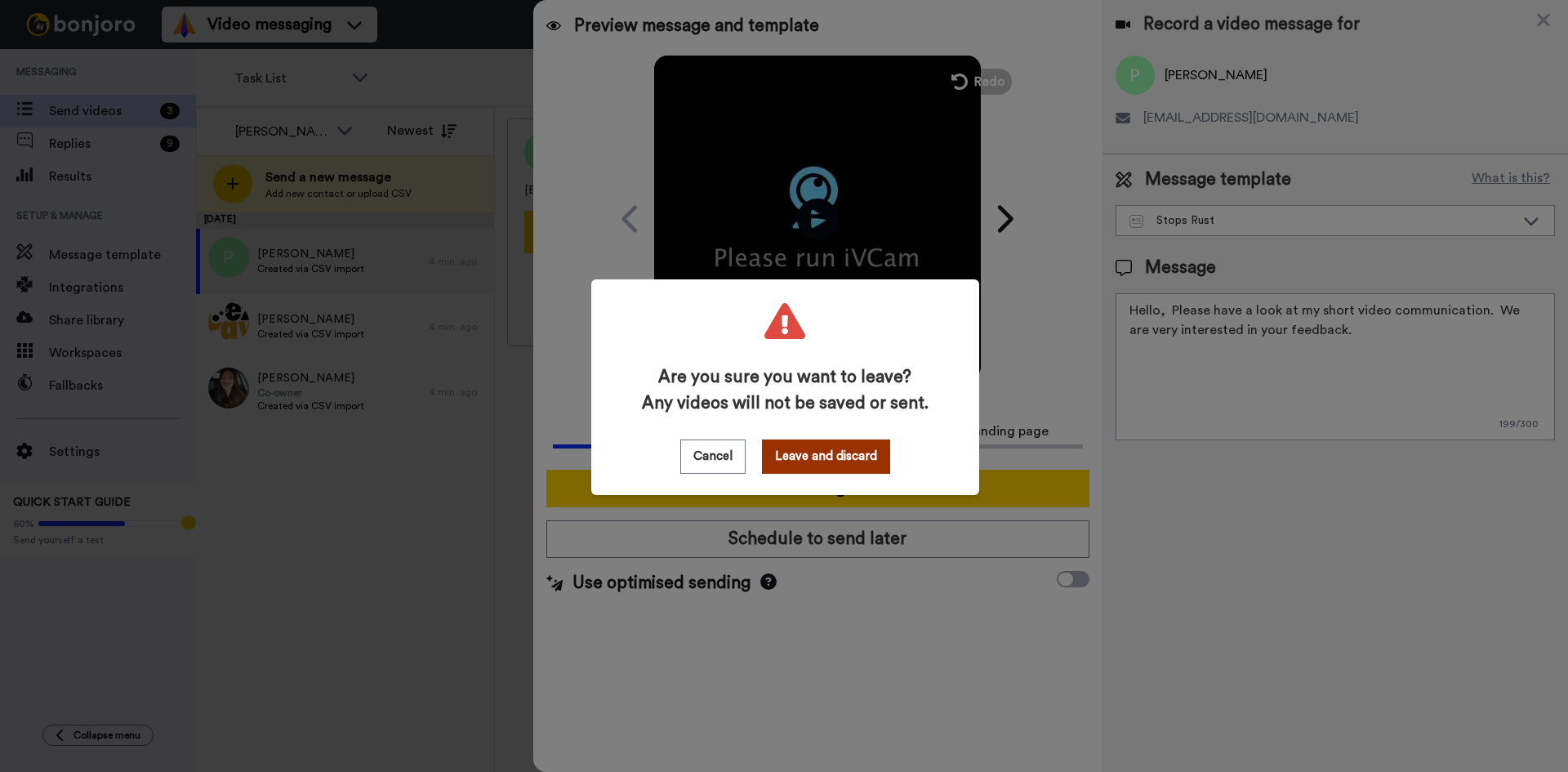
click at [810, 454] on button "Leave and discard" at bounding box center [827, 456] width 128 height 34
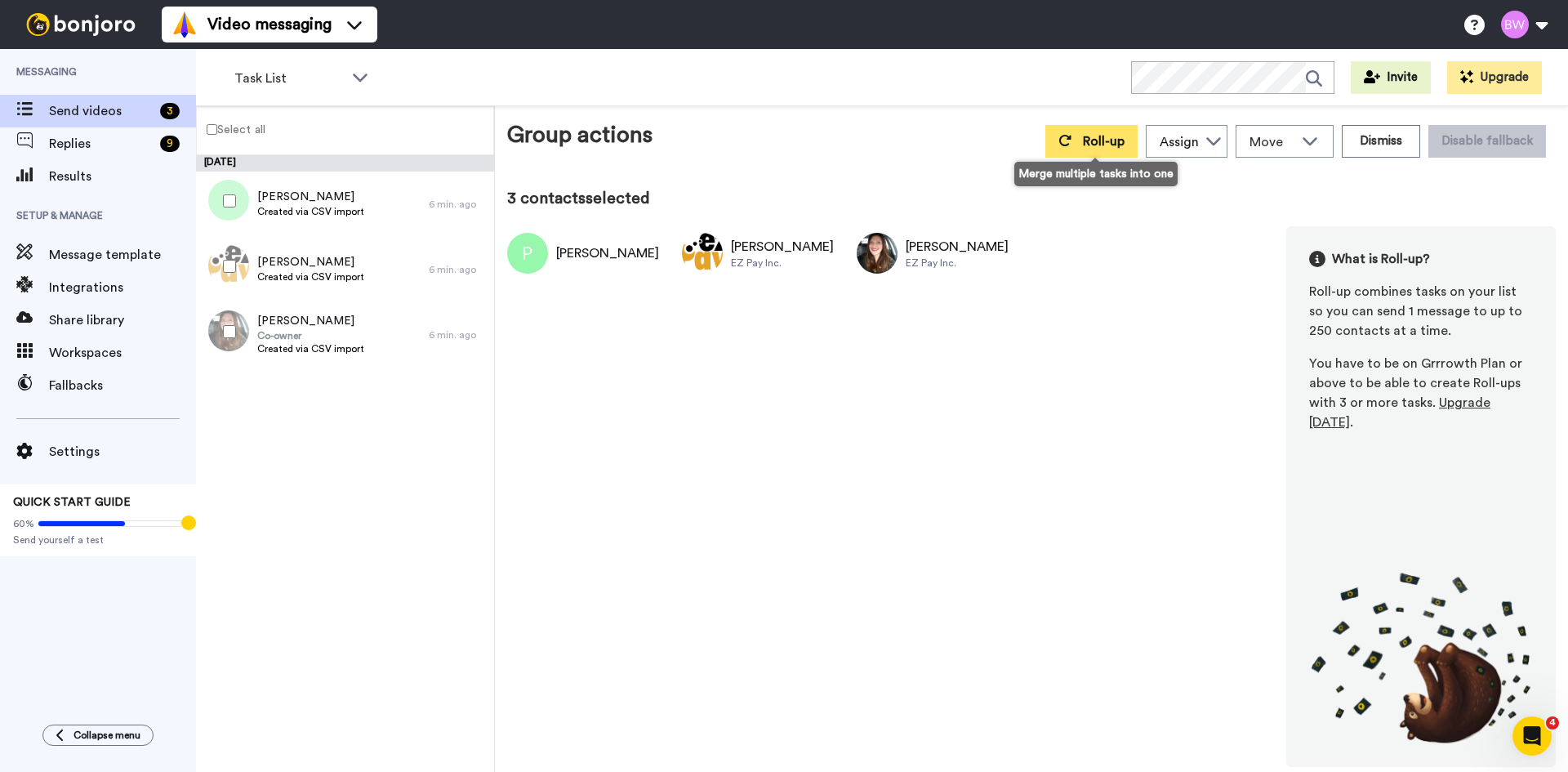
click at [1106, 142] on span "Roll-up" at bounding box center [1104, 142] width 42 height 13
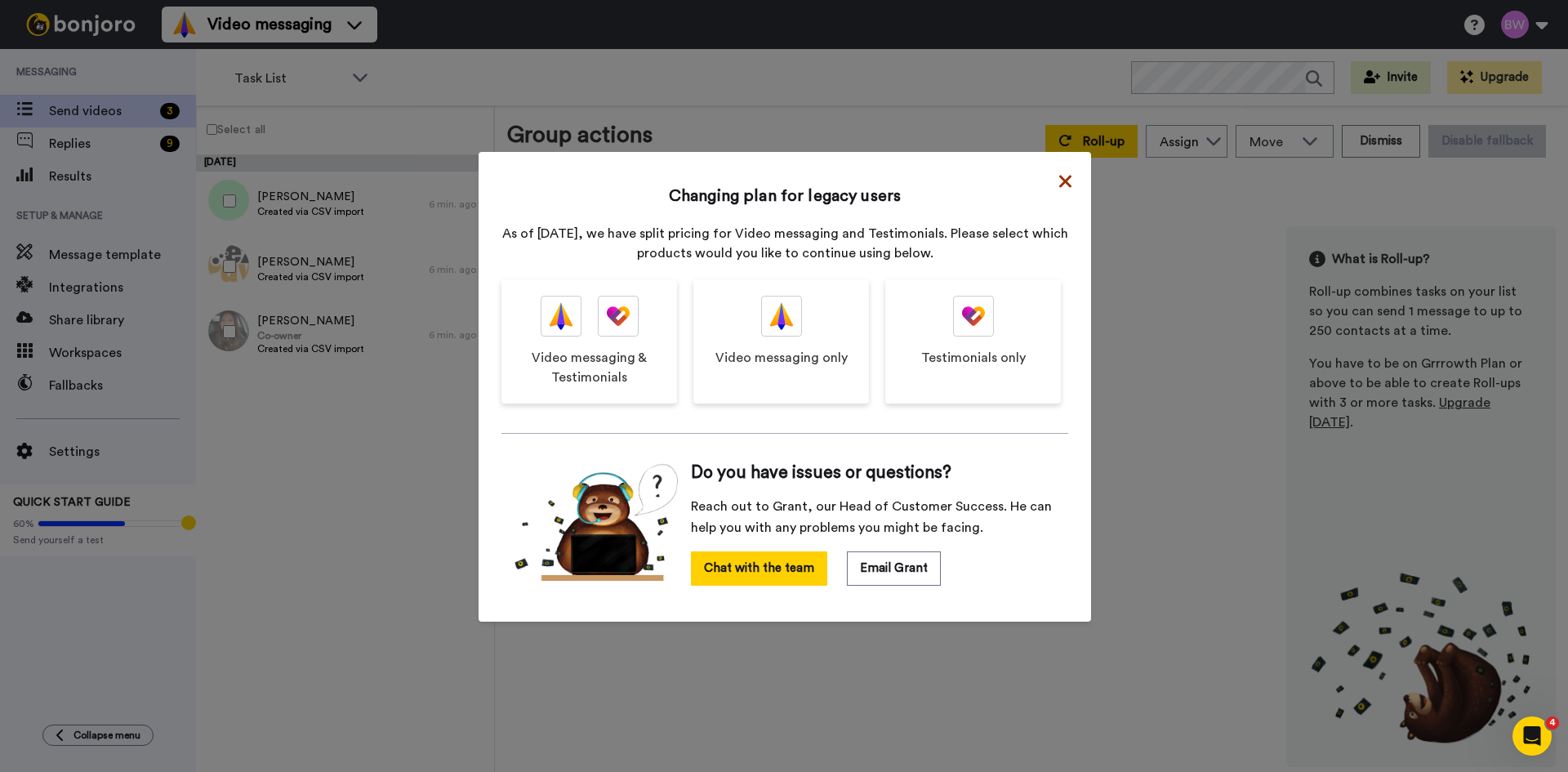
click at [1060, 182] on icon at bounding box center [1065, 181] width 12 height 12
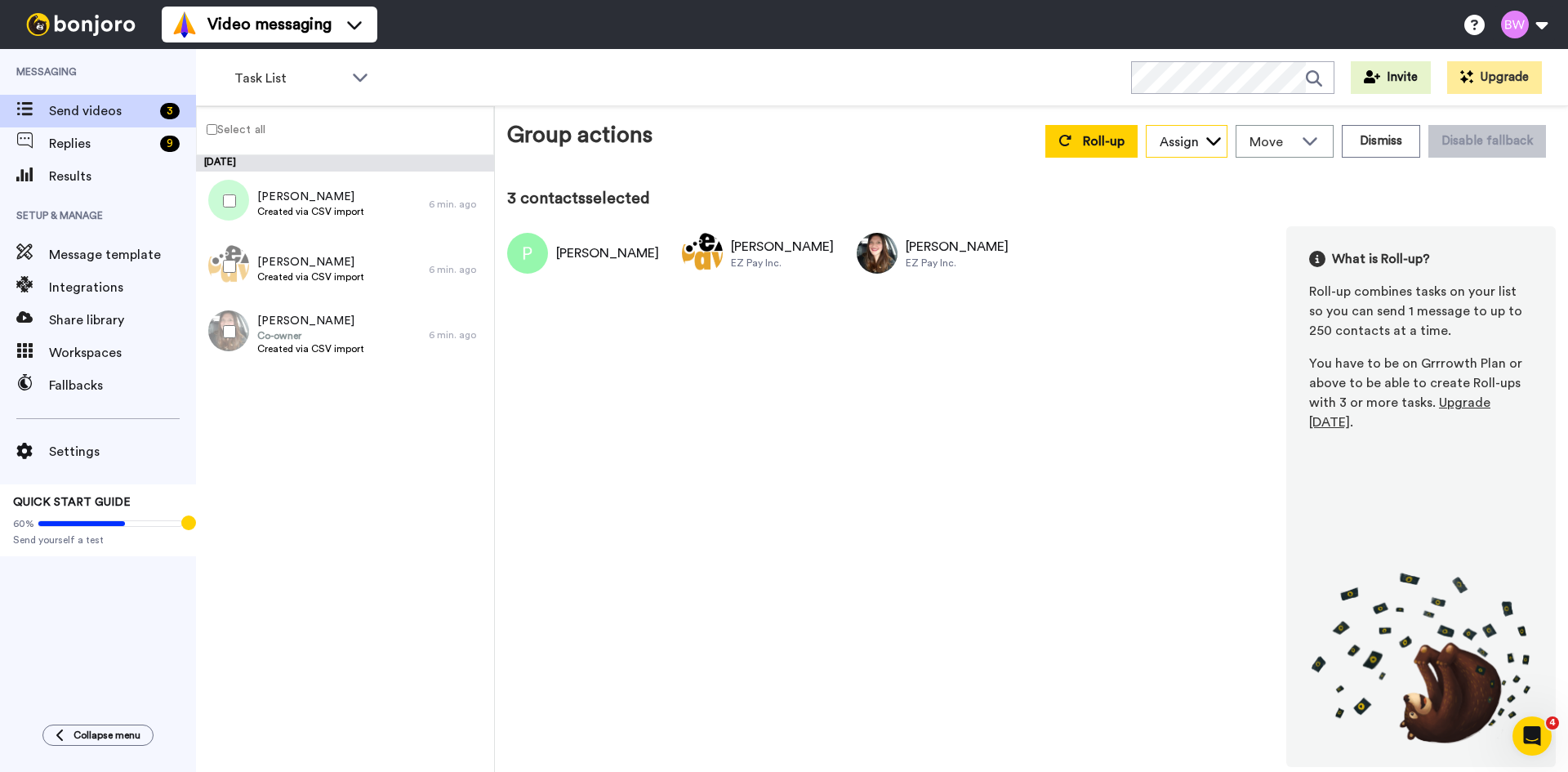
click at [1210, 141] on icon at bounding box center [1213, 140] width 16 height 16
click at [1196, 182] on span "[PERSON_NAME]" at bounding box center [1204, 177] width 117 height 16
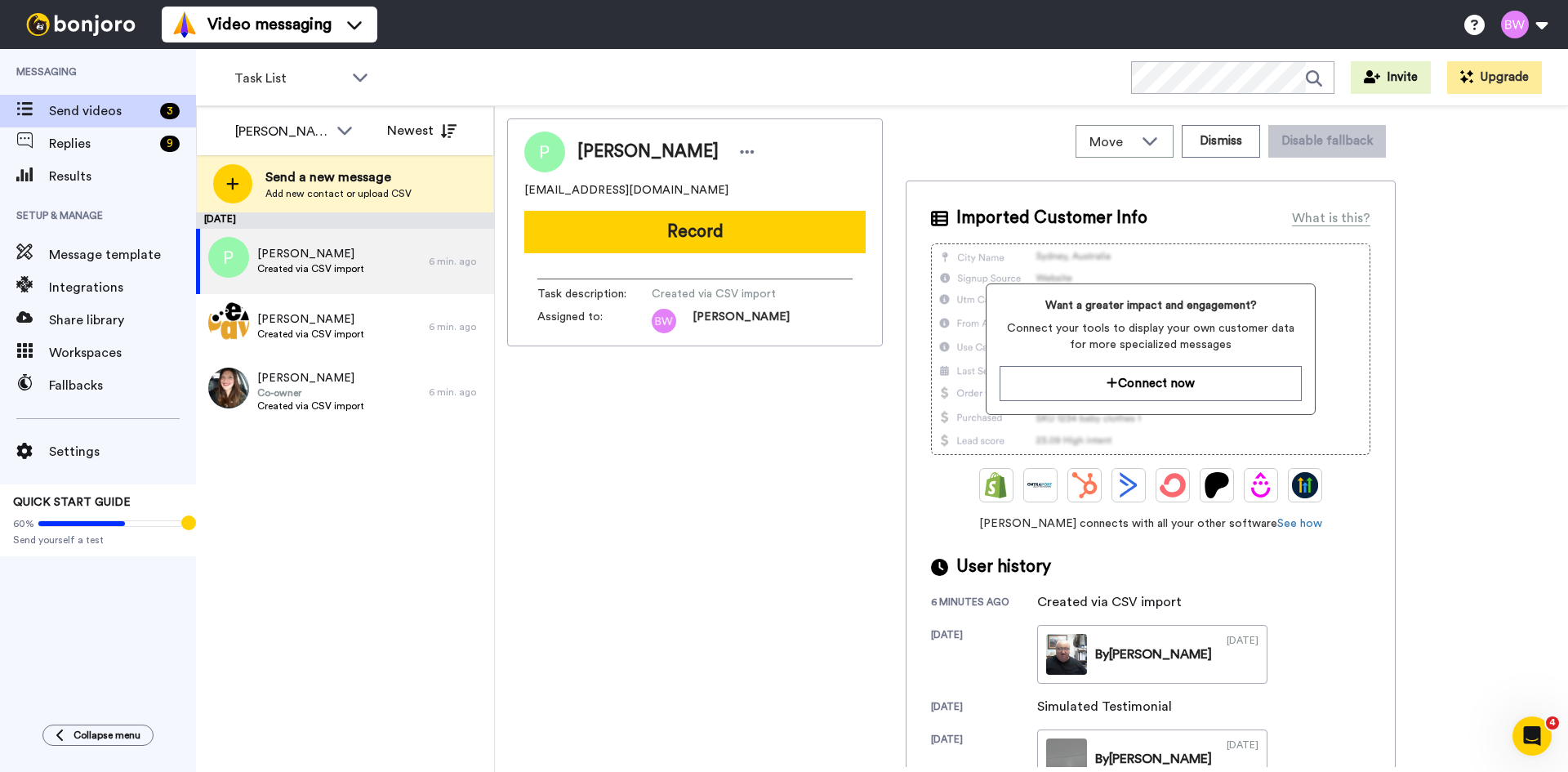
click at [711, 443] on div "[PERSON_NAME] [PERSON_NAME][EMAIL_ADDRESS][DOMAIN_NAME] Record Task description…" at bounding box center [695, 443] width 376 height 649
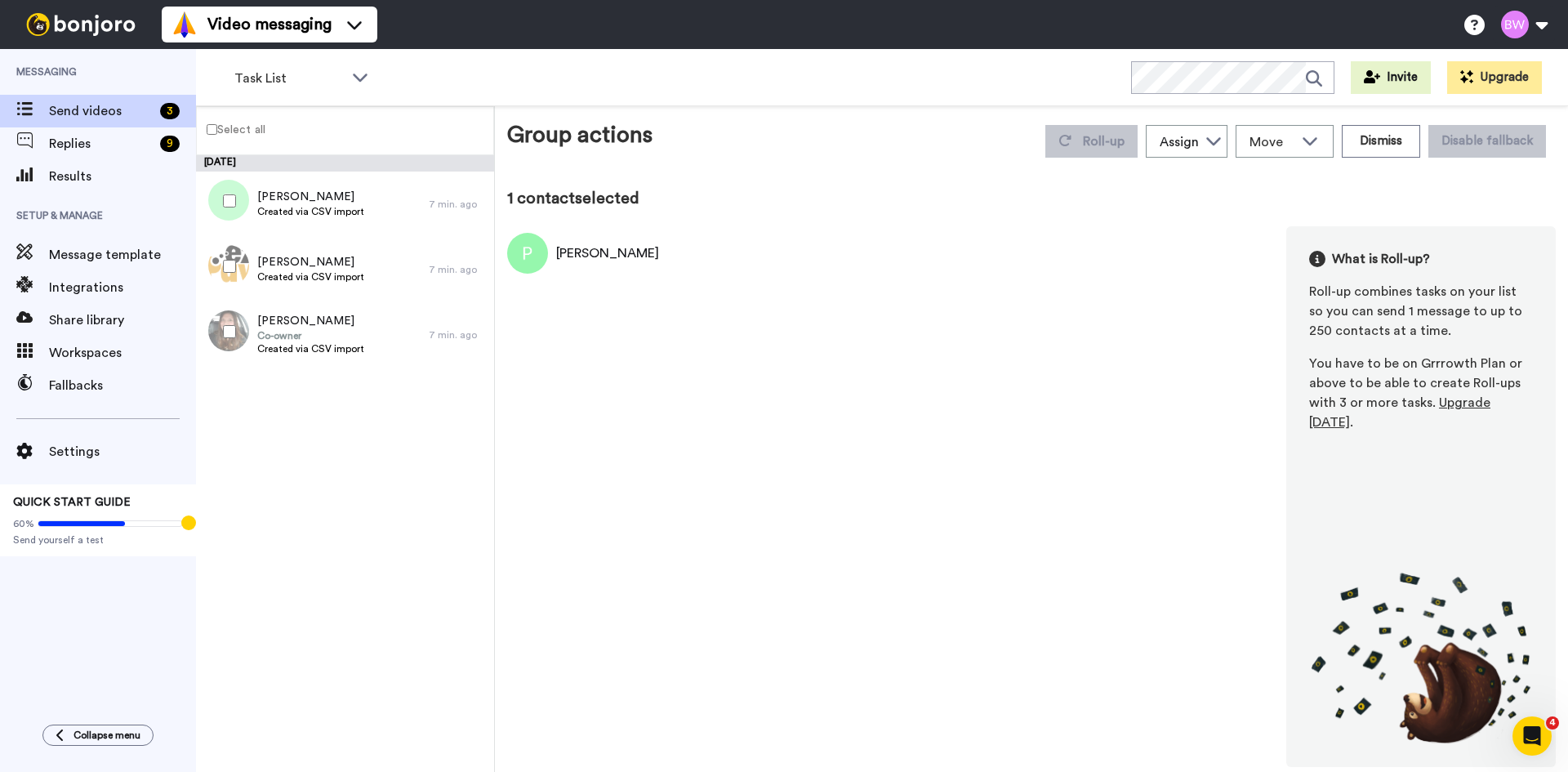
drag, startPoint x: 1477, startPoint y: 400, endPoint x: 1269, endPoint y: 511, distance: 235.8
click at [1244, 532] on div "[PERSON_NAME] What is Roll-up? Roll-up combines tasks on your list so you can s…" at bounding box center [1031, 496] width 1049 height 540
click at [1469, 403] on span "Upgrade [DATE]" at bounding box center [1401, 412] width 182 height 33
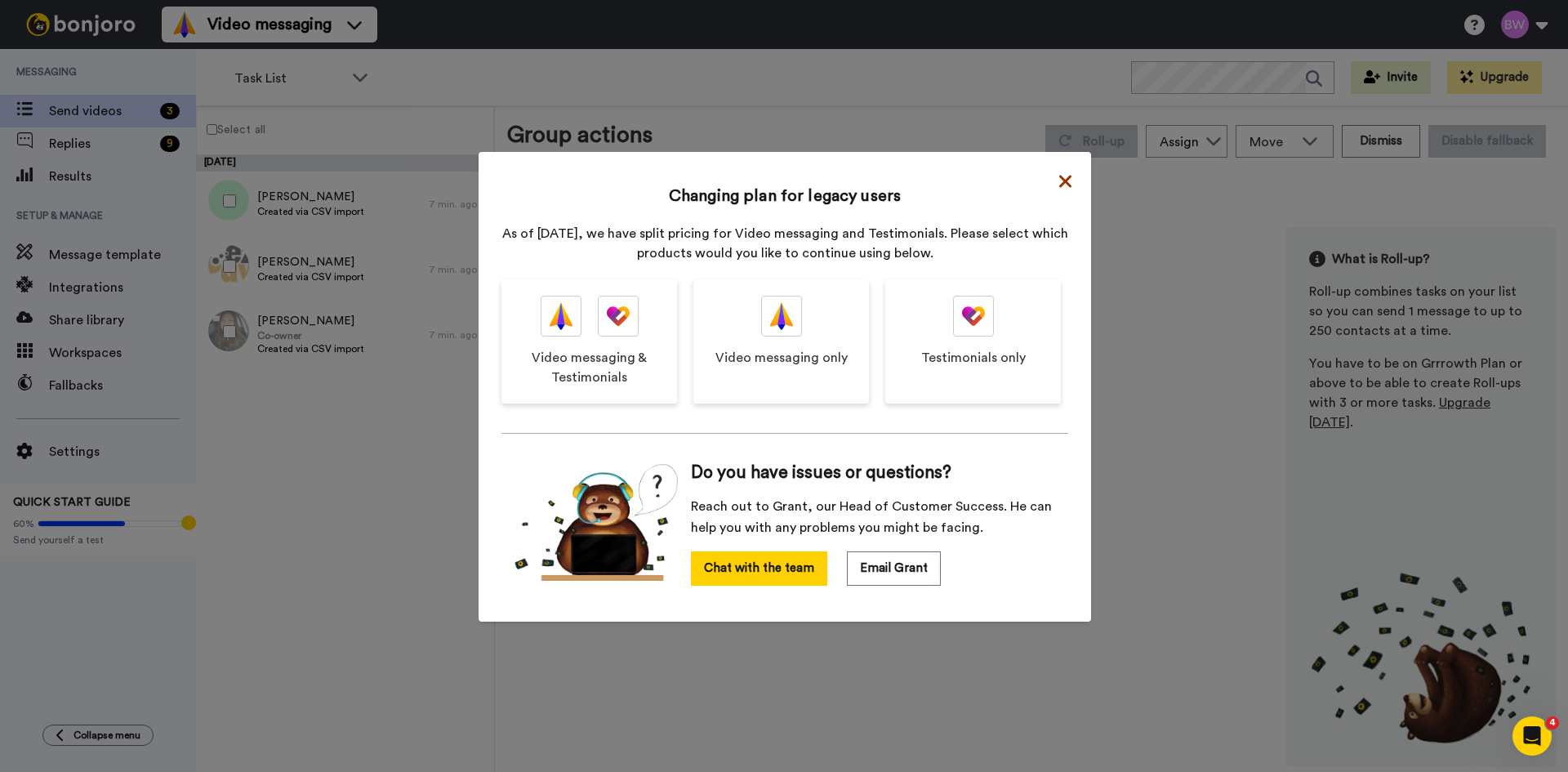
click at [1059, 184] on icon at bounding box center [1065, 181] width 12 height 12
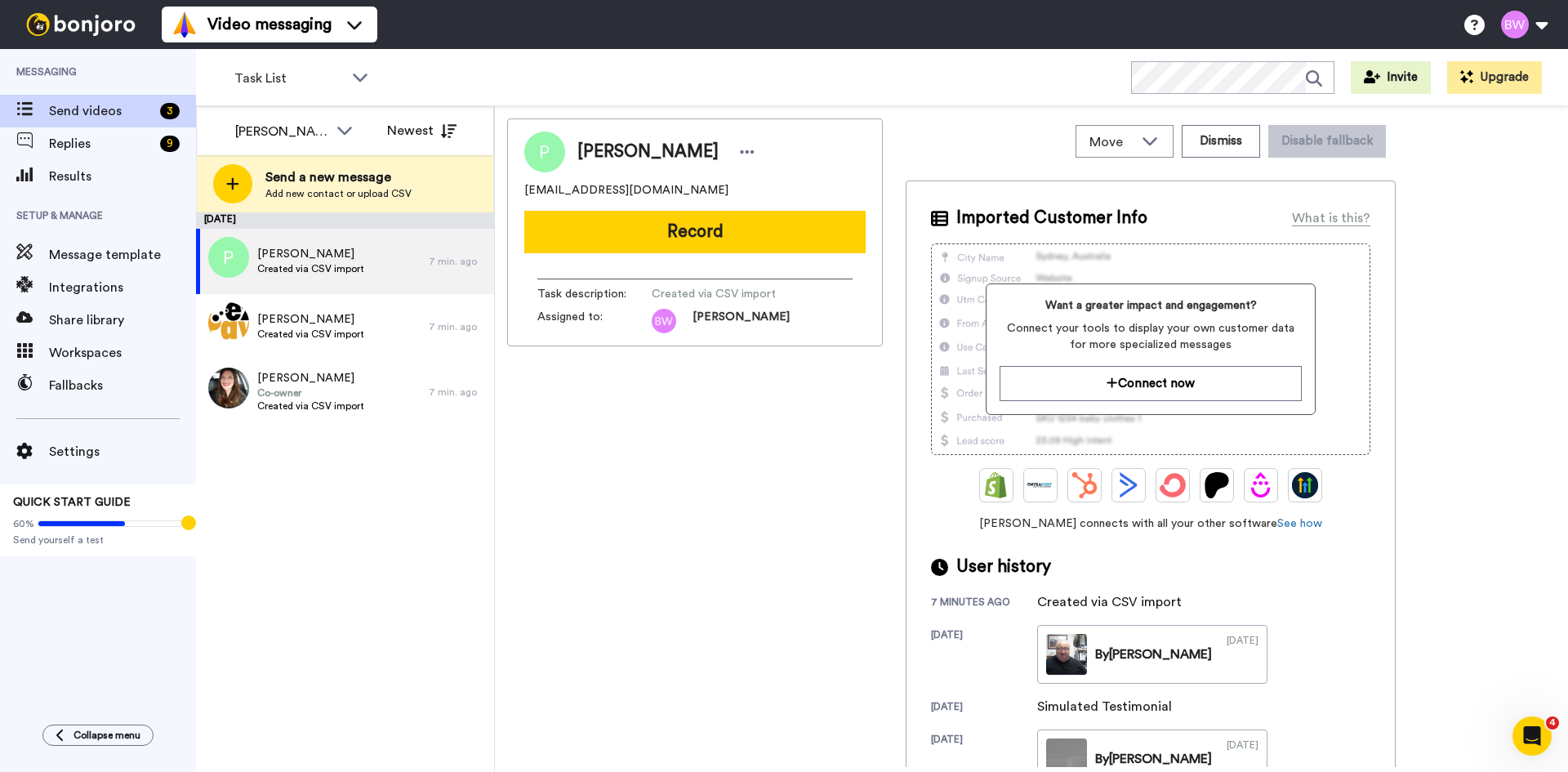
click at [693, 576] on div "[PERSON_NAME] [PERSON_NAME][EMAIL_ADDRESS][DOMAIN_NAME] Record Task description…" at bounding box center [695, 443] width 376 height 649
